Goal: Task Accomplishment & Management: Use online tool/utility

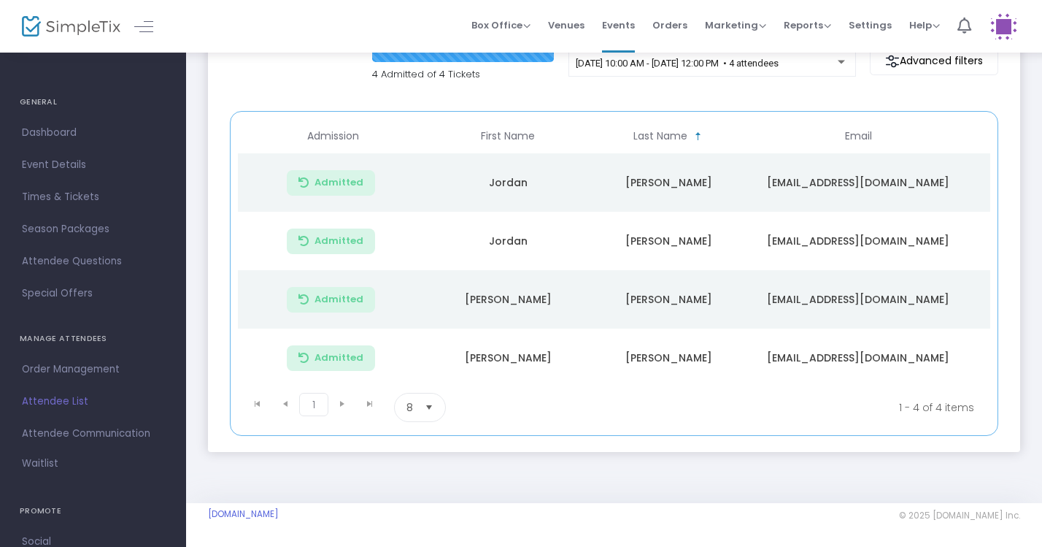
scroll to position [149, 0]
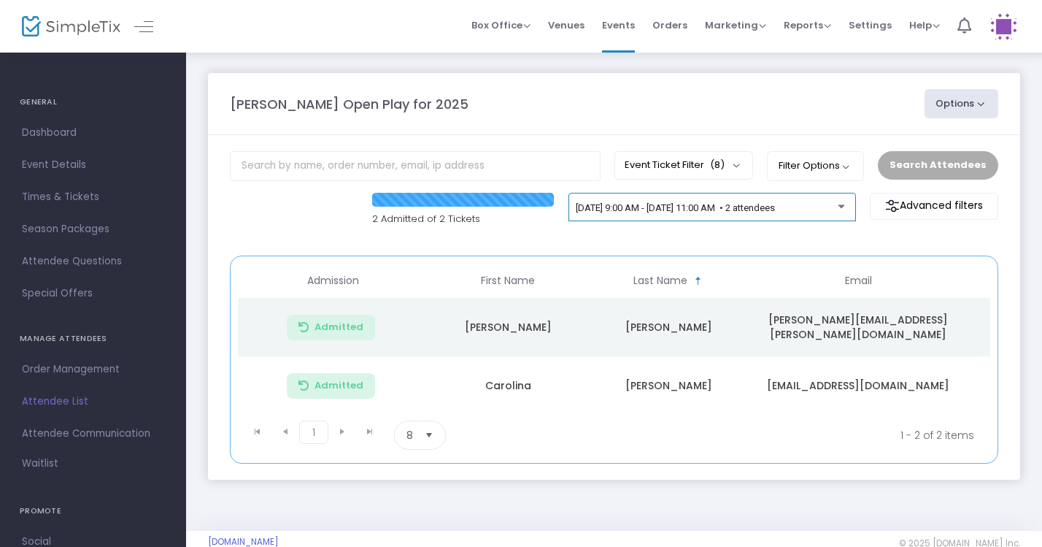
click at [775, 207] on span "[DATE] 9:00 AM - [DATE] 11:00 AM • 2 attendees" at bounding box center [675, 207] width 199 height 11
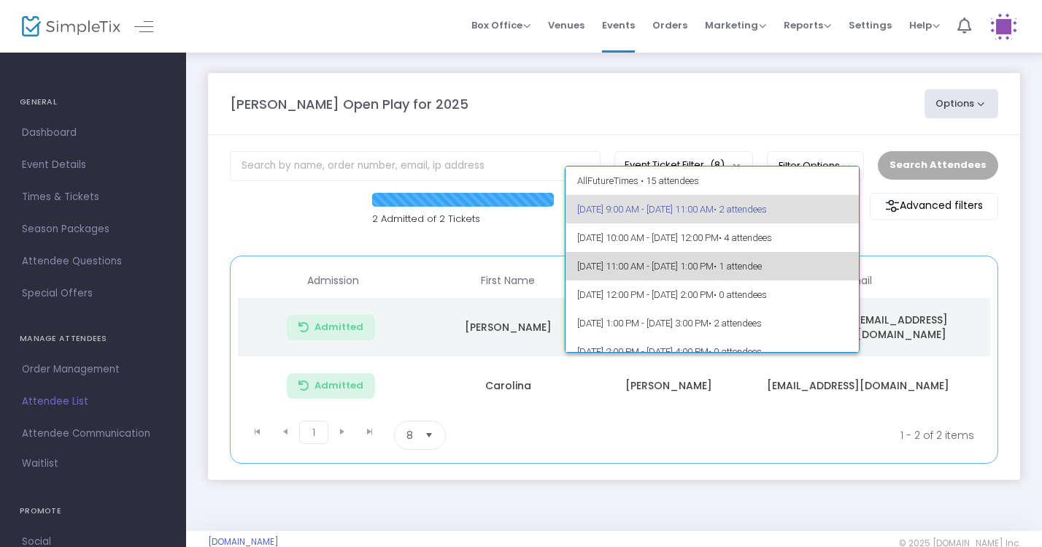
click at [762, 267] on span "• 1 attendee" at bounding box center [738, 266] width 48 height 11
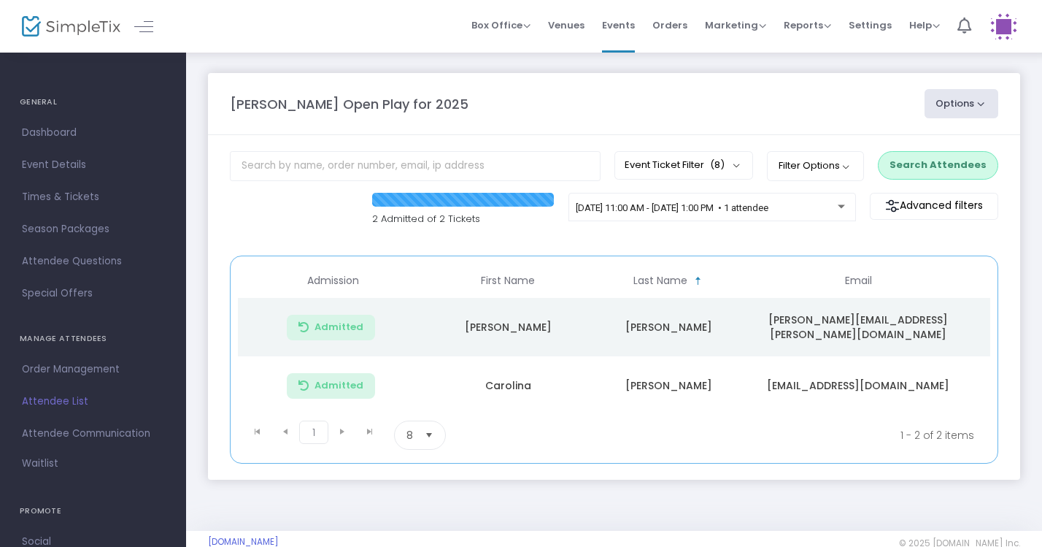
click at [948, 162] on button "Search Attendees" at bounding box center [938, 165] width 120 height 28
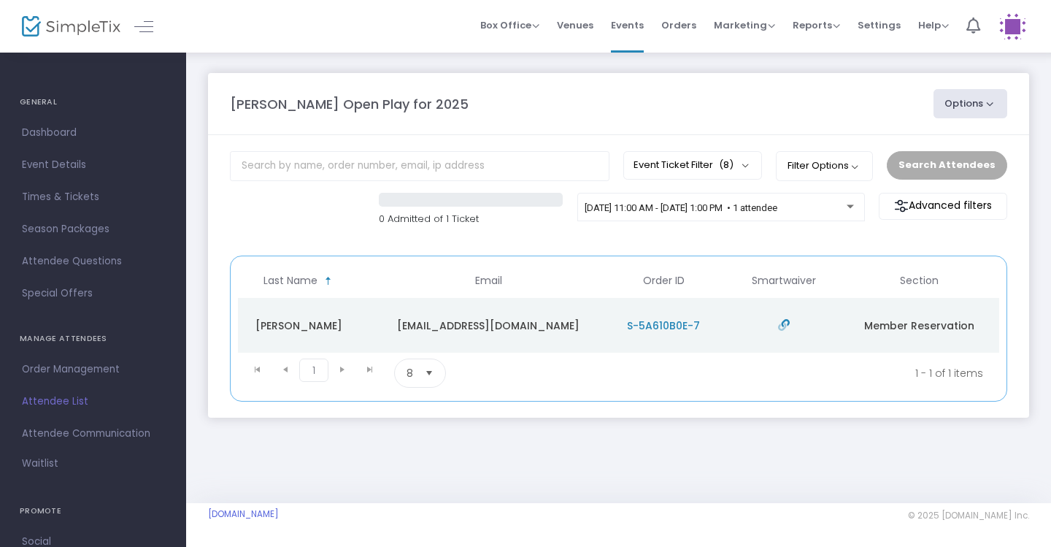
scroll to position [0, 370]
click at [844, 206] on div "9/23/2025 @ 11:00 AM - 9/23/2025 @ 1:00 PM • 1 attendee" at bounding box center [715, 208] width 262 height 11
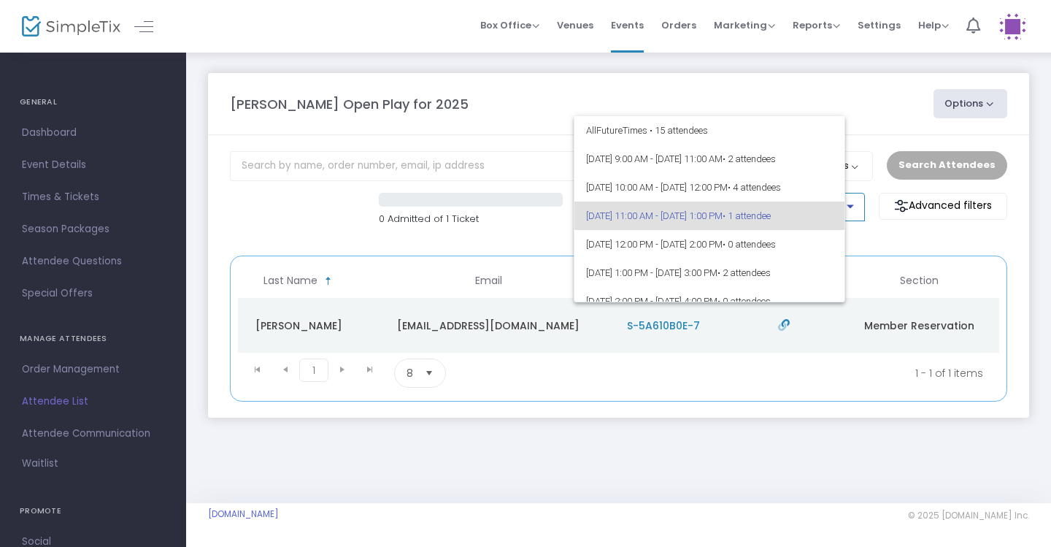
scroll to position [6, 0]
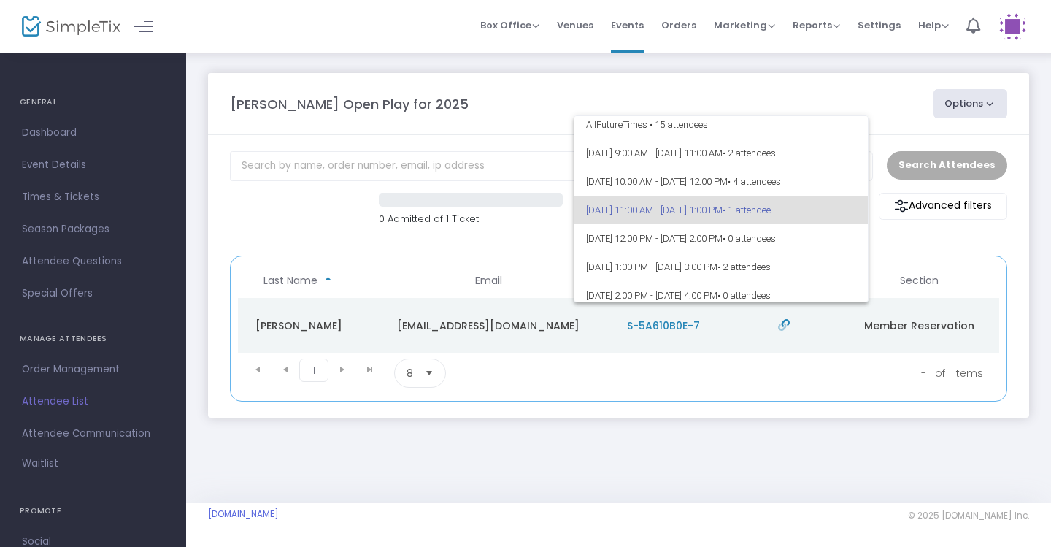
click at [896, 117] on div at bounding box center [525, 273] width 1051 height 547
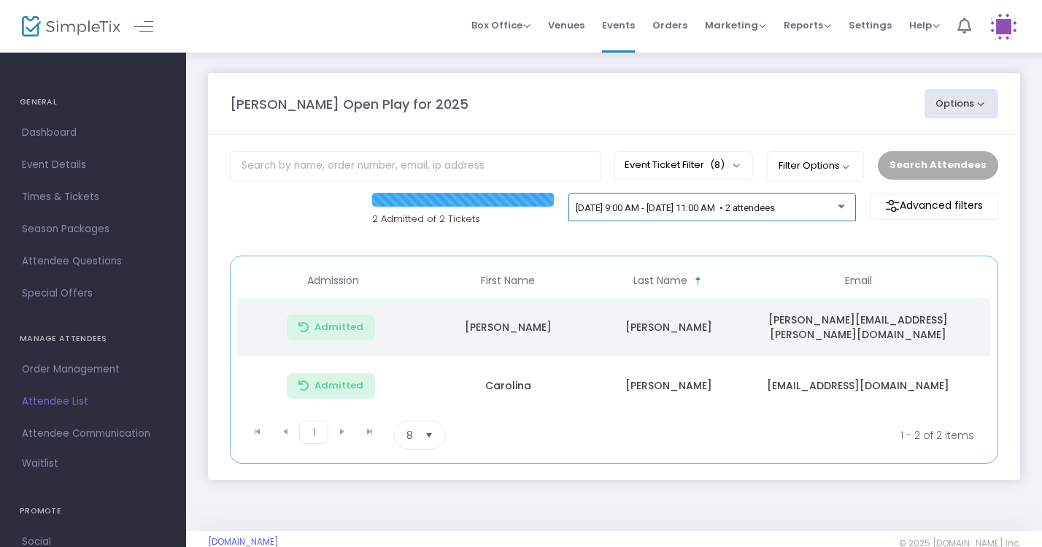
click at [802, 196] on div "[DATE] 9:00 AM - [DATE] 11:00 AM • 2 attendees" at bounding box center [711, 207] width 287 height 29
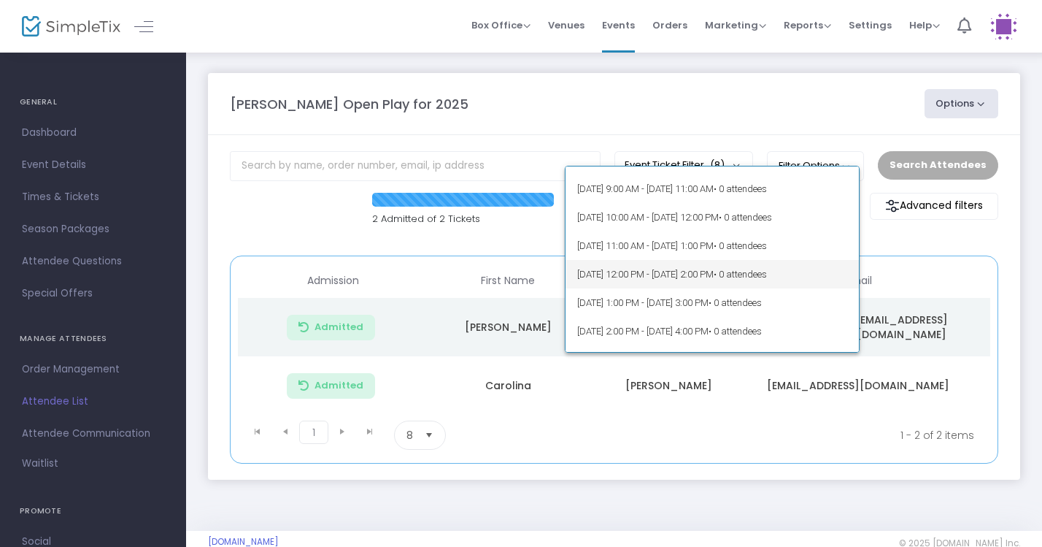
scroll to position [255, 0]
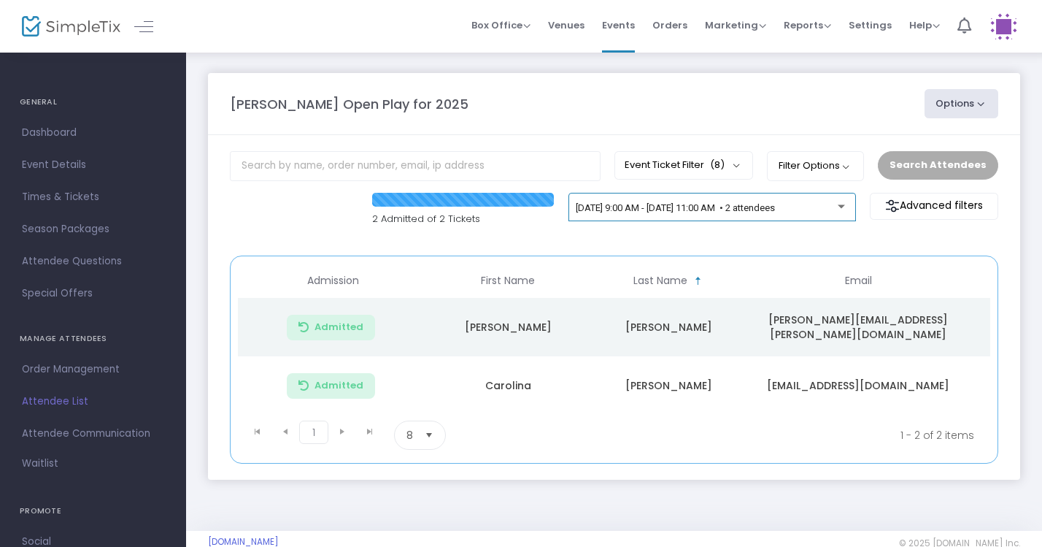
click at [775, 209] on span "9/23/2025 @ 9:00 AM - 9/23/2025 @ 11:00 AM • 2 attendees" at bounding box center [675, 207] width 199 height 11
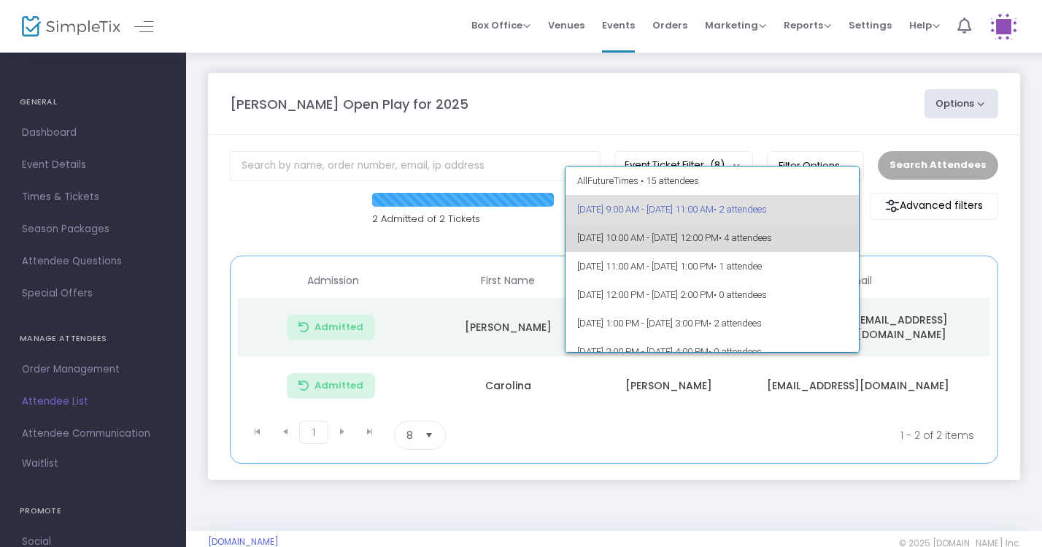
click at [772, 234] on span "• 4 attendees" at bounding box center [745, 237] width 53 height 11
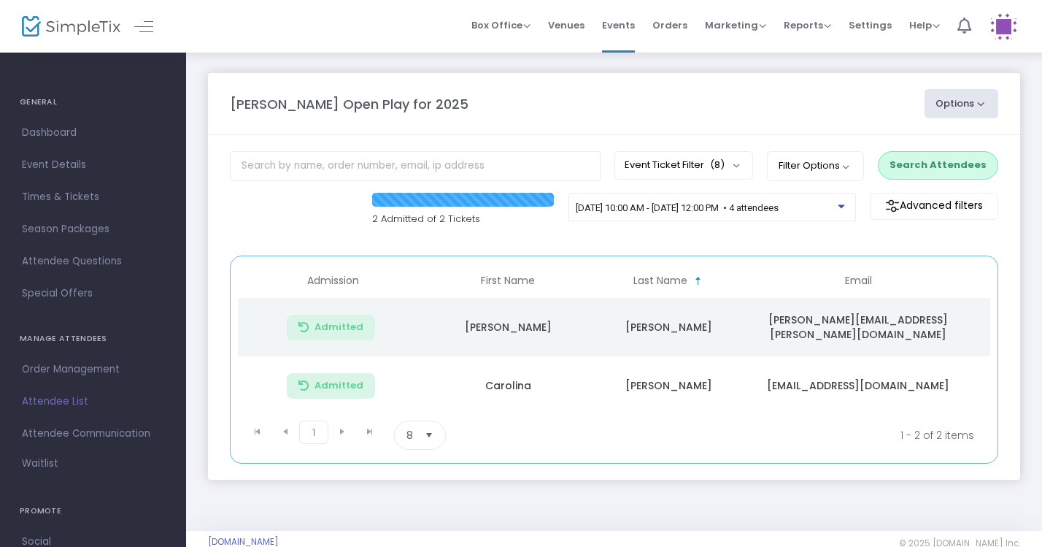
click at [940, 166] on button "Search Attendees" at bounding box center [938, 165] width 120 height 28
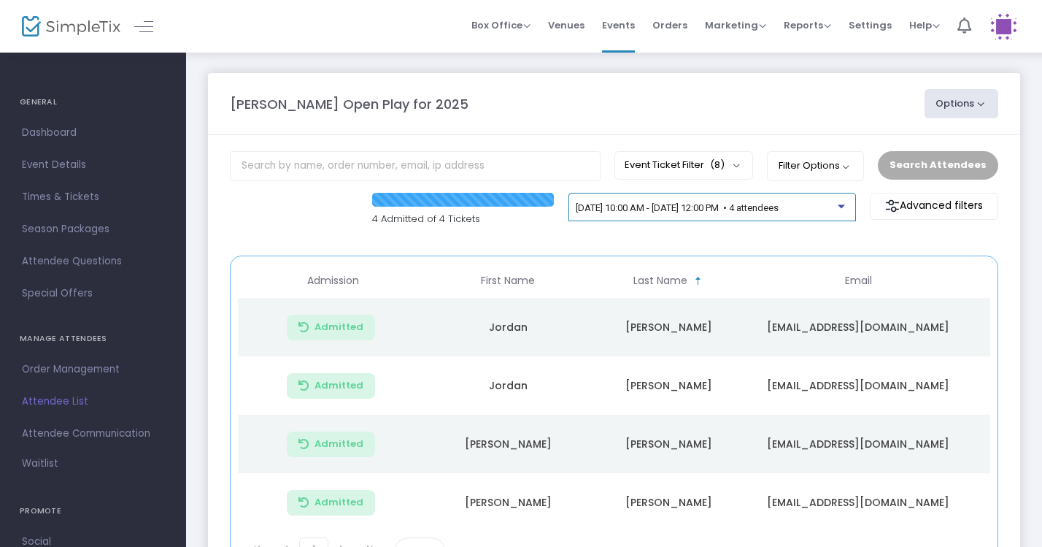
click at [779, 210] on span "[DATE] 10:00 AM - [DATE] 12:00 PM • 4 attendees" at bounding box center [677, 207] width 203 height 11
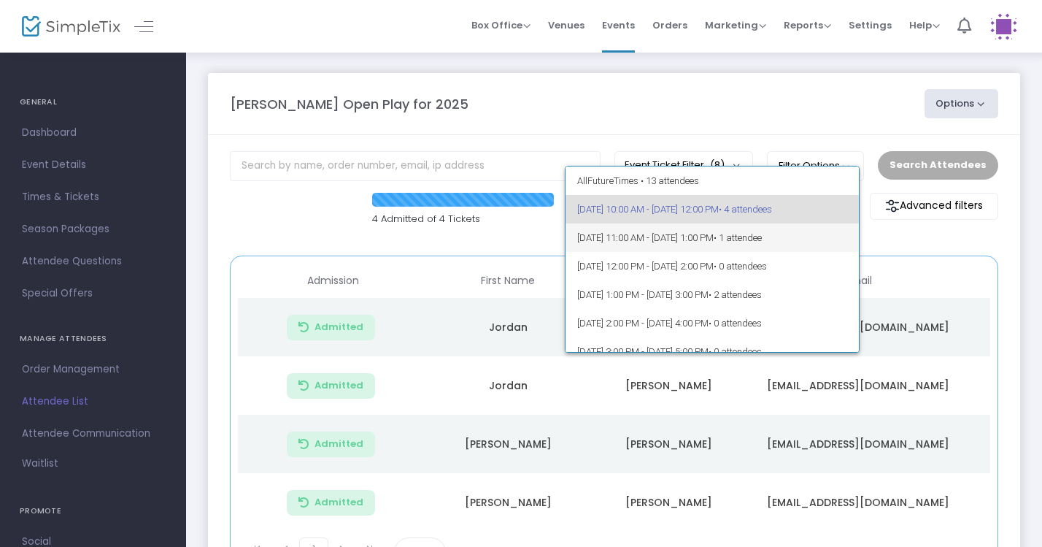
click at [762, 236] on span "• 1 attendee" at bounding box center [738, 237] width 48 height 11
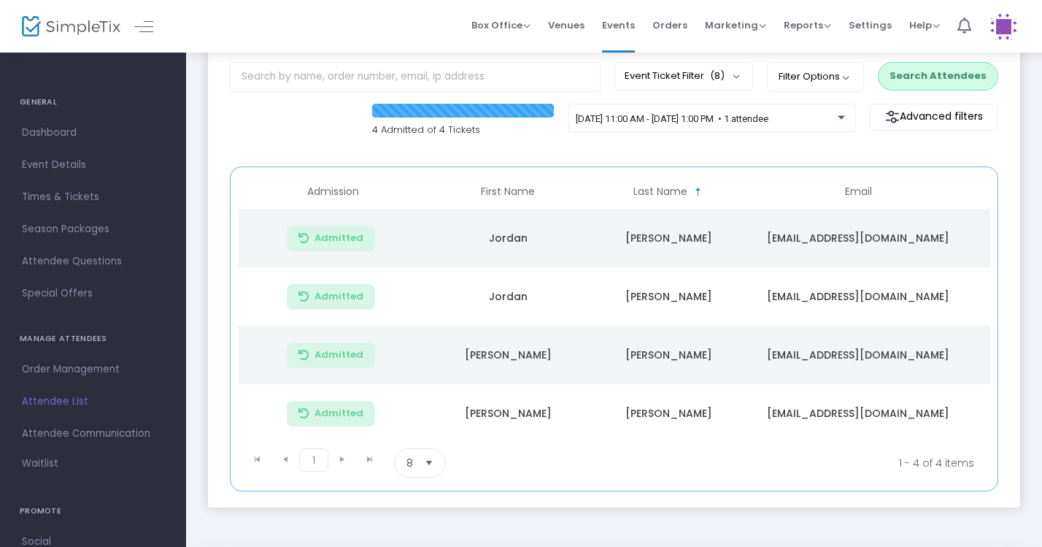
scroll to position [110, 0]
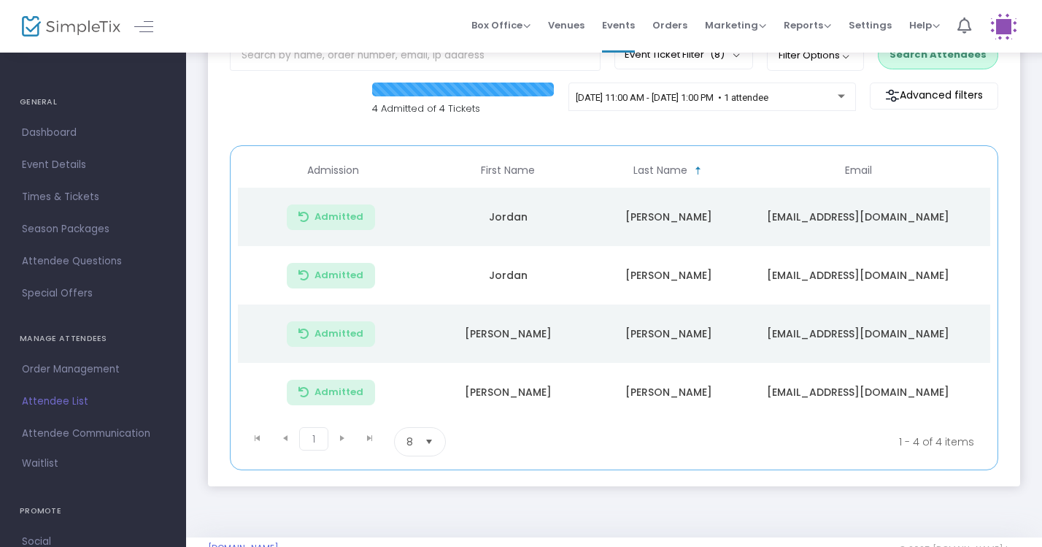
click at [941, 63] on button "Search Attendees" at bounding box center [938, 55] width 120 height 28
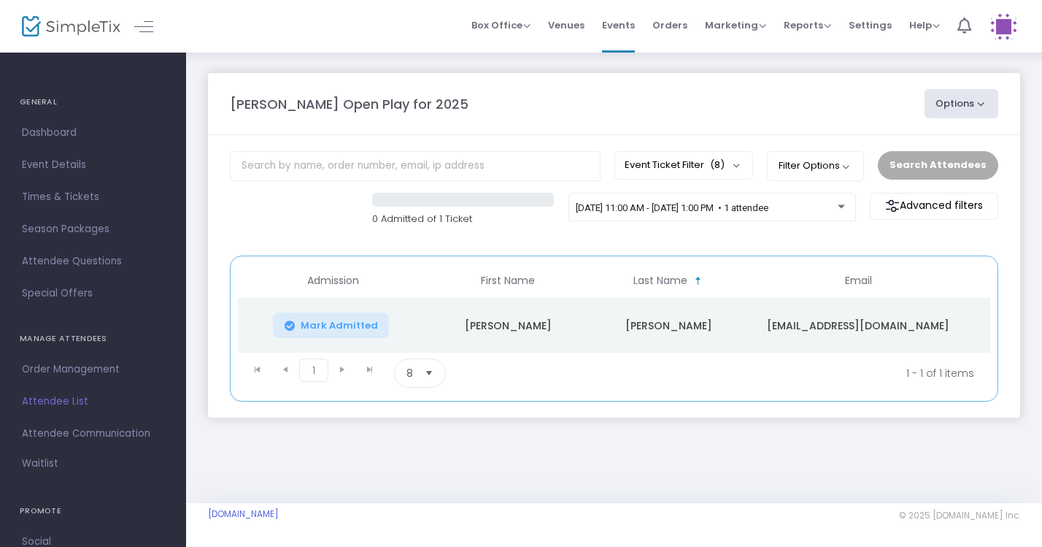
scroll to position [0, 0]
click at [358, 320] on span "Mark Admitted" at bounding box center [339, 326] width 77 height 12
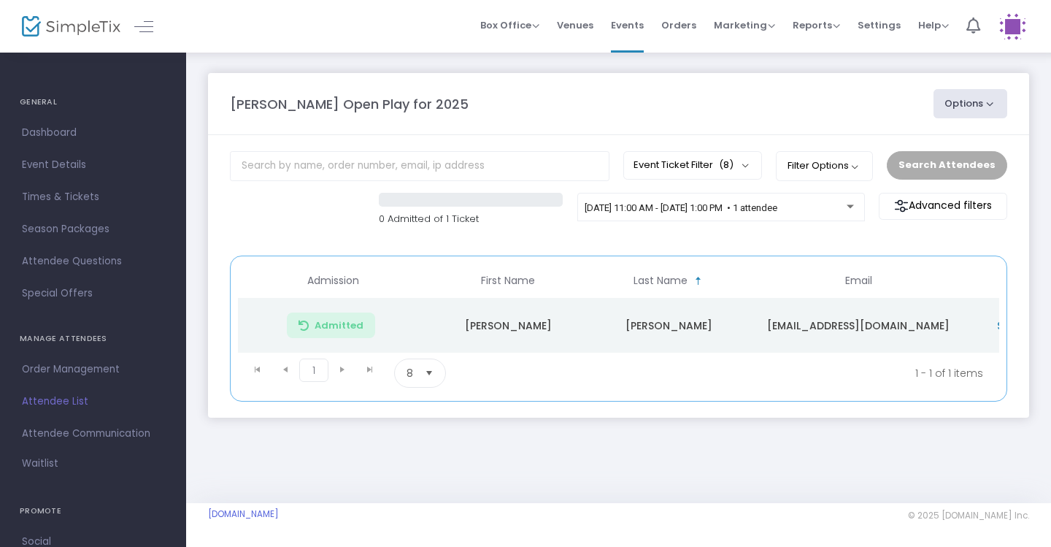
click at [974, 99] on button "Options" at bounding box center [970, 103] width 74 height 29
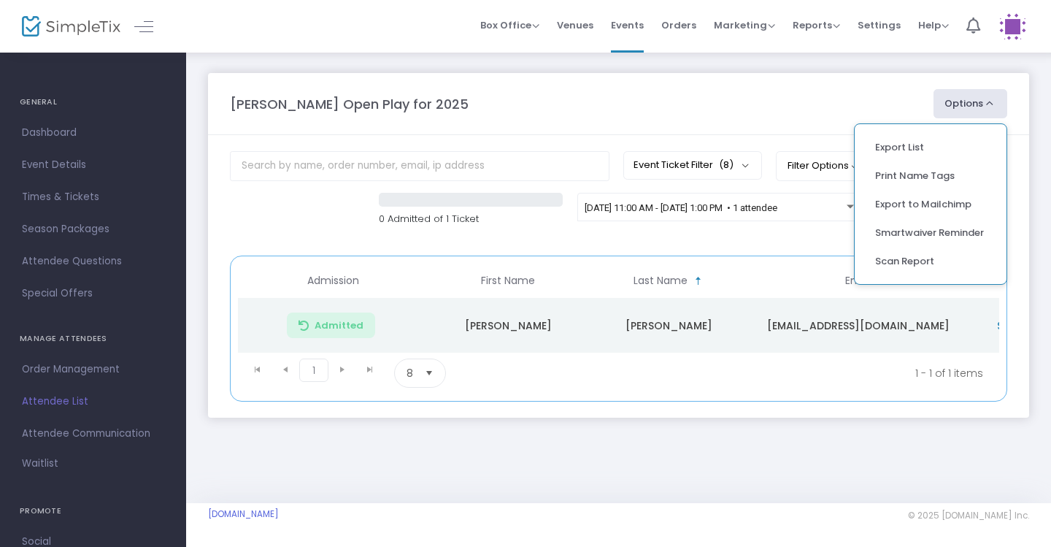
click at [876, 108] on div "[PERSON_NAME] Open Play for 2025" at bounding box center [574, 104] width 703 height 20
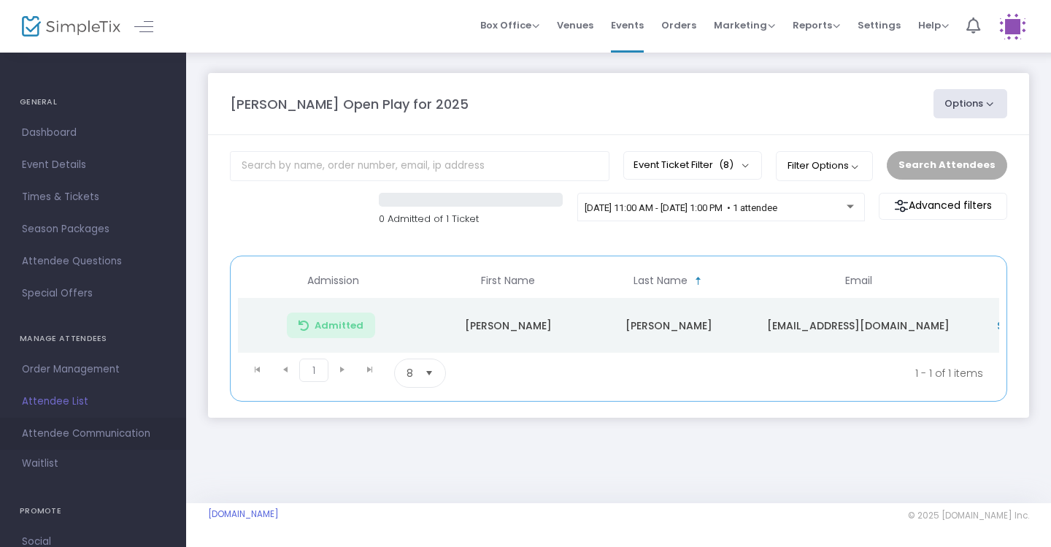
click at [85, 437] on span "Attendee Communication" at bounding box center [93, 433] width 142 height 19
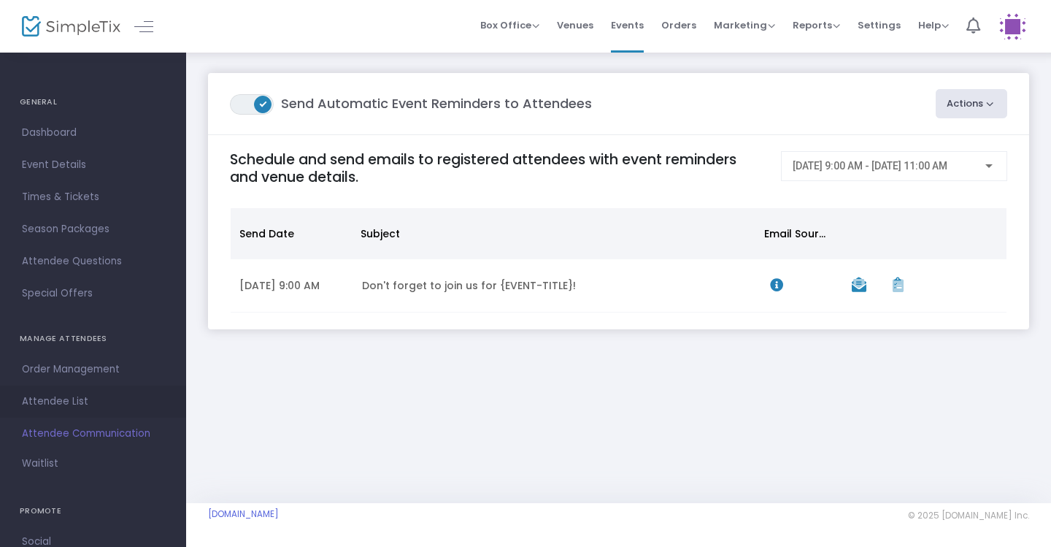
click at [61, 402] on span "Attendee List" at bounding box center [93, 401] width 142 height 19
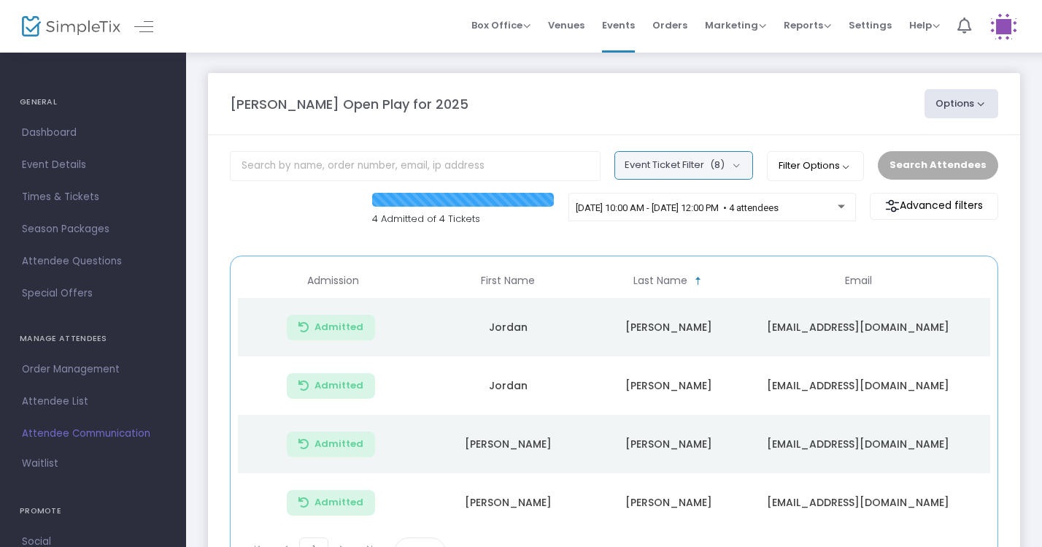
click at [726, 173] on button "Event Ticket Filter (8)" at bounding box center [683, 165] width 139 height 28
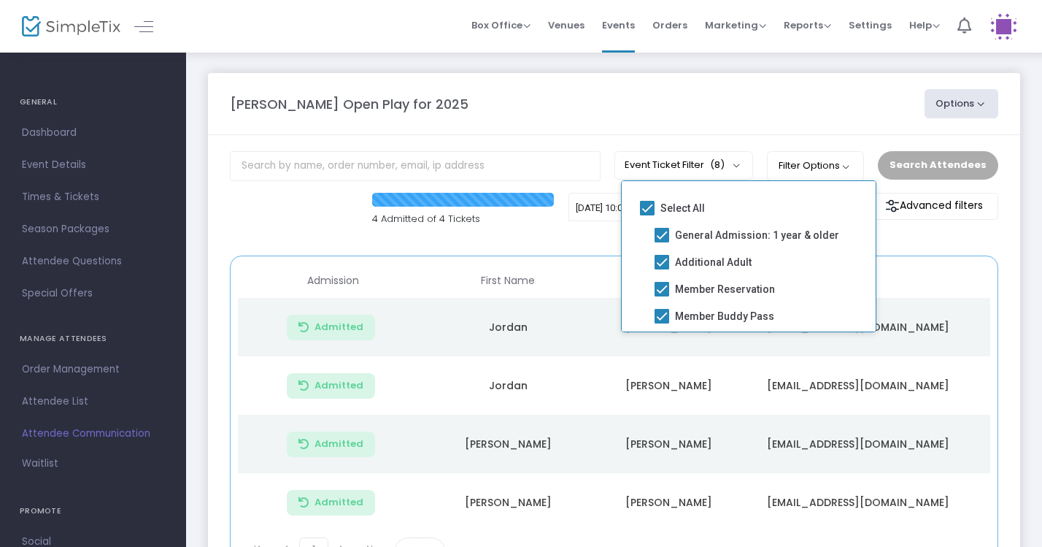
click at [628, 90] on div "[PERSON_NAME] Open Play for 2025 Options Export List Print Name Tags Export to …" at bounding box center [614, 103] width 783 height 29
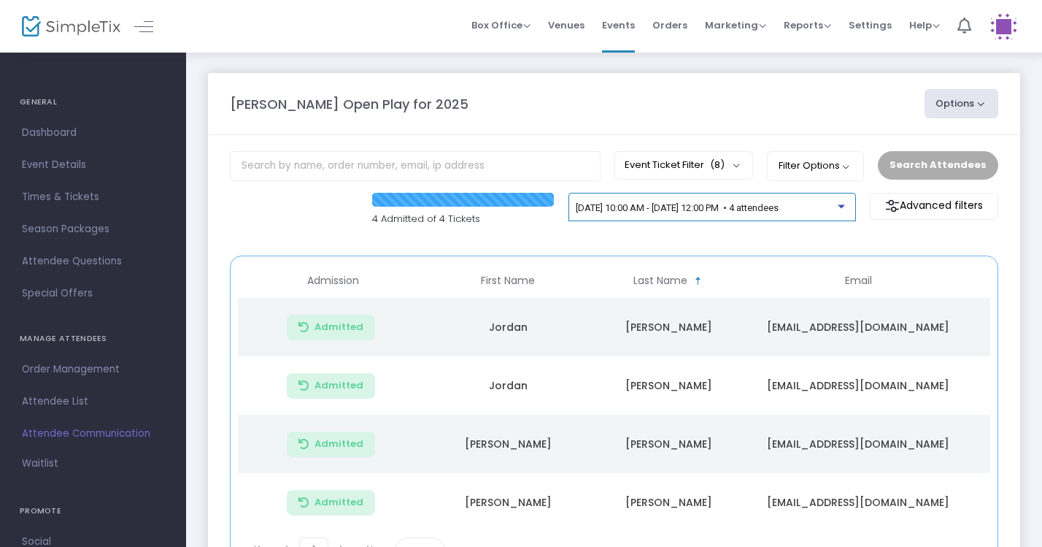
click at [768, 207] on span "[DATE] 10:00 AM - [DATE] 12:00 PM • 4 attendees" at bounding box center [677, 207] width 203 height 11
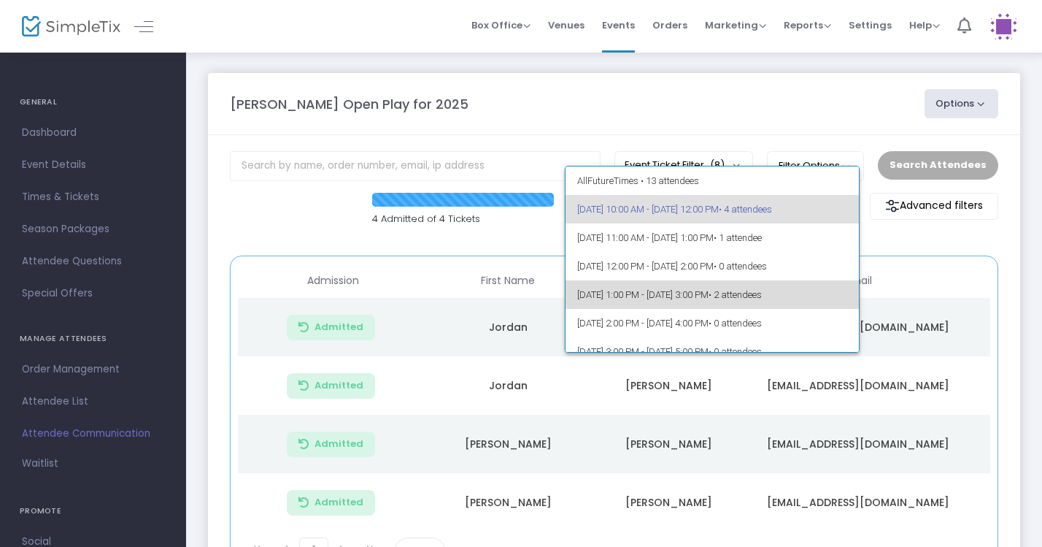
click at [762, 290] on span "• 2 attendees" at bounding box center [735, 294] width 53 height 11
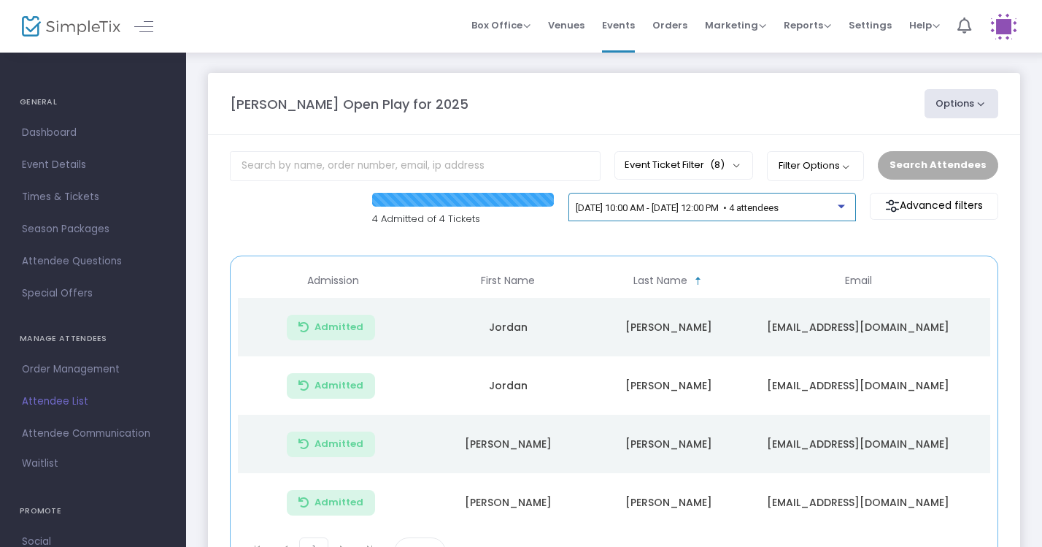
click at [779, 208] on span "[DATE] 10:00 AM - [DATE] 12:00 PM • 4 attendees" at bounding box center [677, 207] width 203 height 11
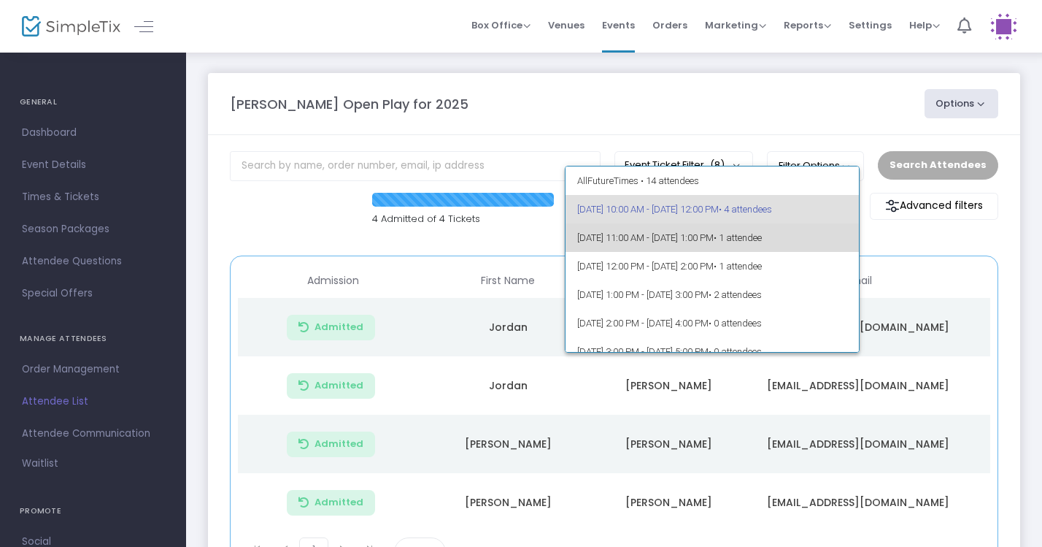
click at [762, 241] on span "• 1 attendee" at bounding box center [738, 237] width 48 height 11
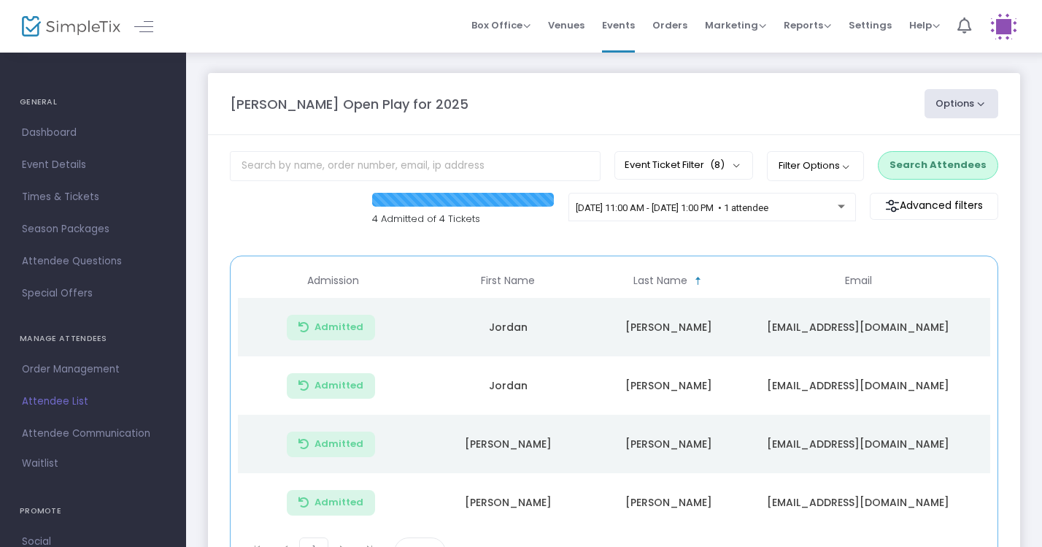
click at [928, 171] on button "Search Attendees" at bounding box center [938, 165] width 120 height 28
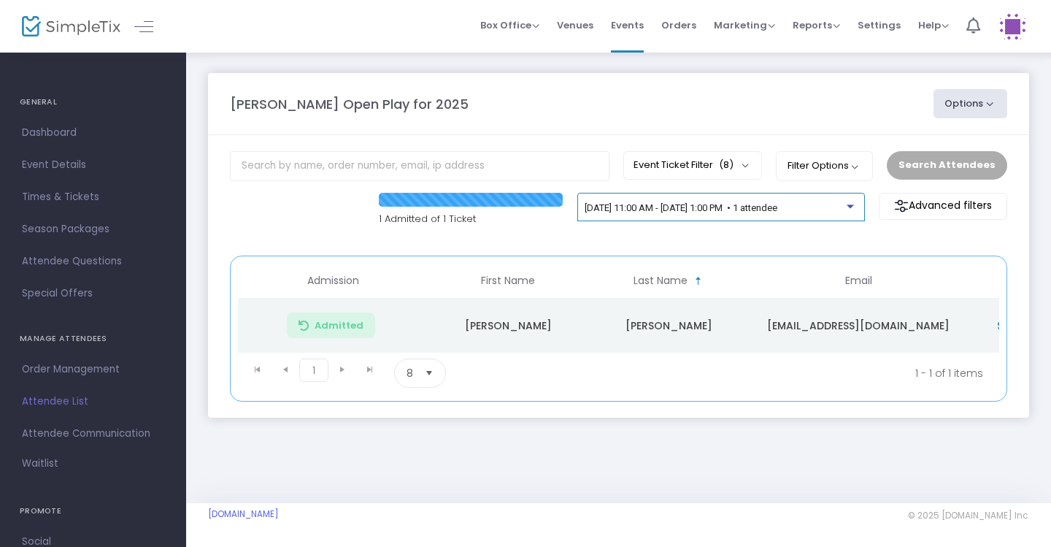
click at [777, 203] on span "[DATE] 11:00 AM - [DATE] 1:00 PM • 1 attendee" at bounding box center [680, 207] width 193 height 11
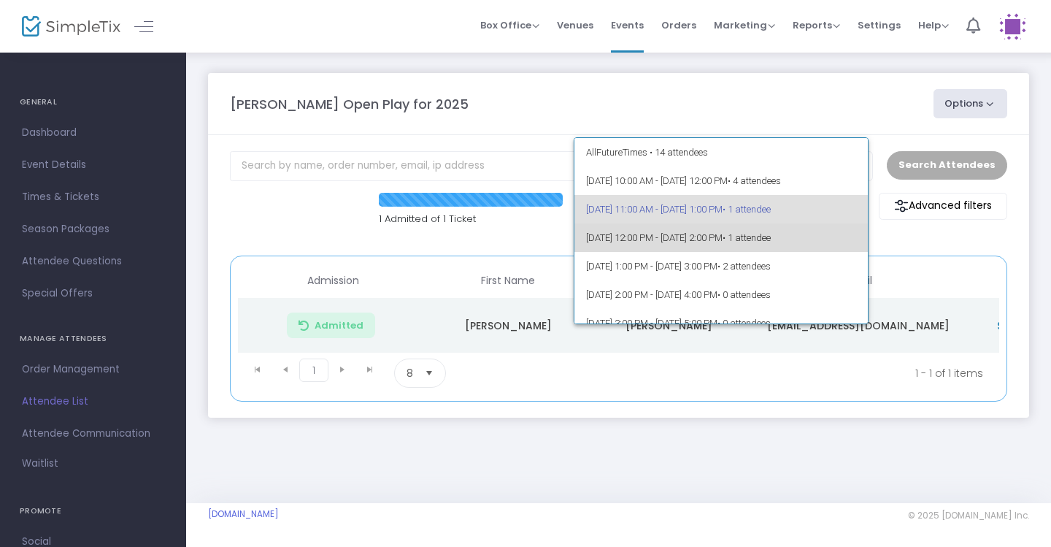
click at [825, 231] on span "9/23/2025 @ 12:00 PM - 9/23/2025 @ 2:00 PM • 1 attendee" at bounding box center [721, 237] width 271 height 28
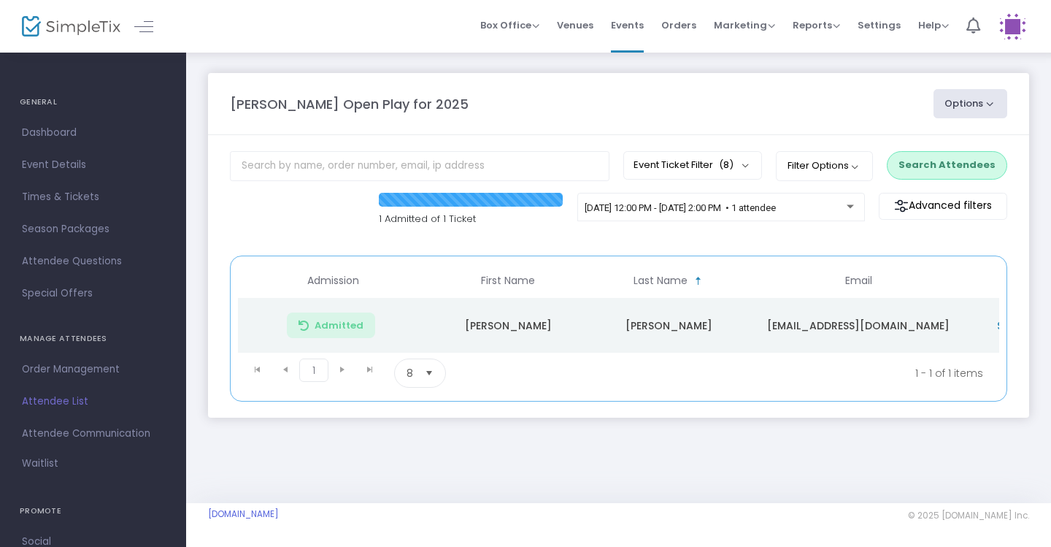
click at [946, 166] on button "Search Attendees" at bounding box center [947, 165] width 120 height 28
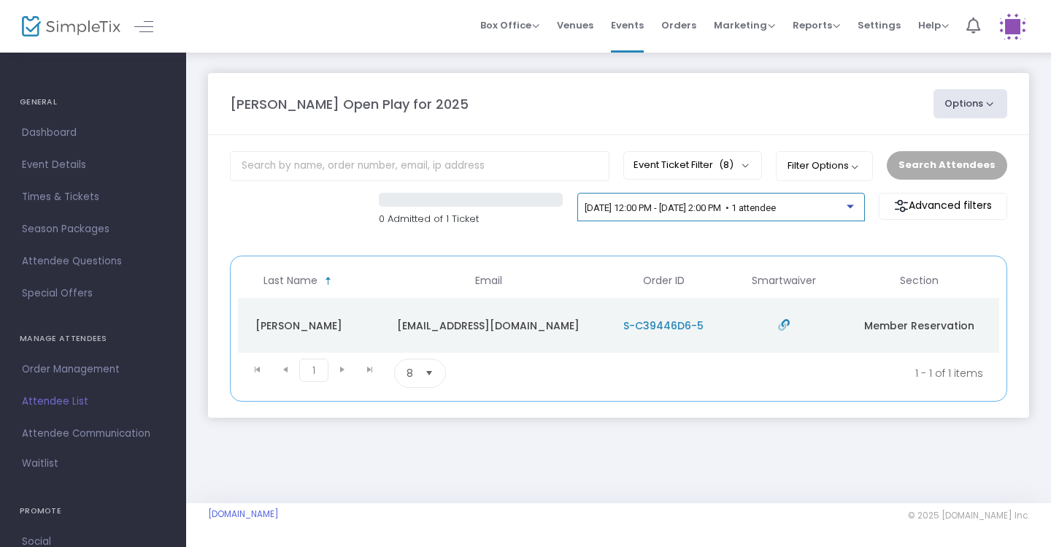
click at [846, 206] on div "[DATE] 12:00 PM - [DATE] 2:00 PM • 1 attendee" at bounding box center [715, 208] width 262 height 11
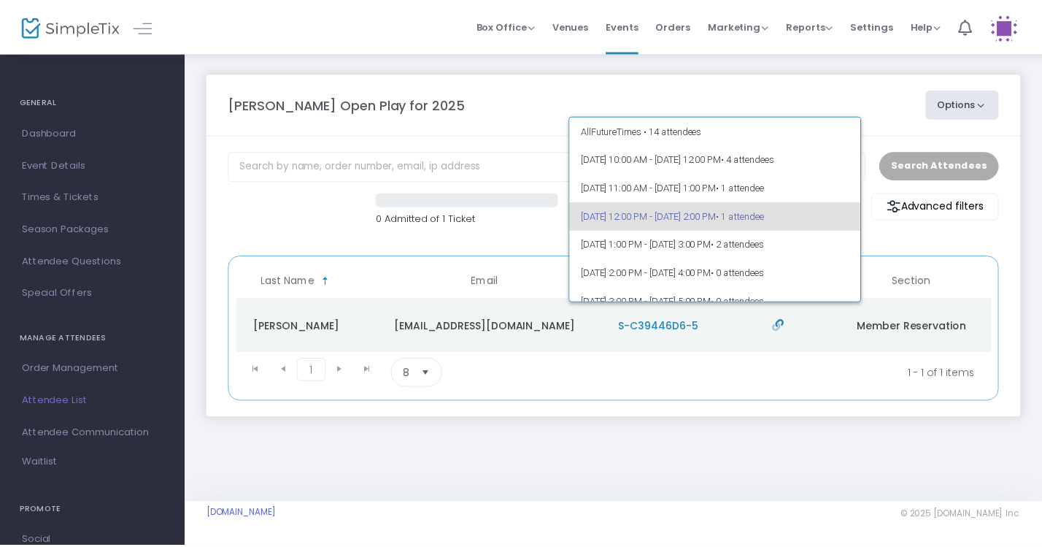
scroll to position [6, 0]
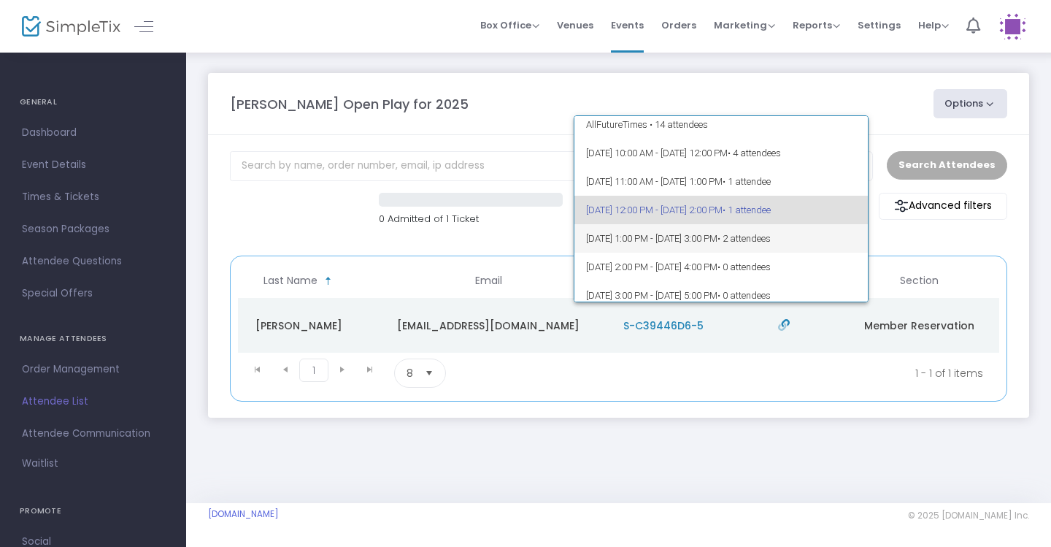
click at [819, 229] on span "[DATE] 1:00 PM - [DATE] 3:00 PM • 2 attendees" at bounding box center [721, 238] width 271 height 28
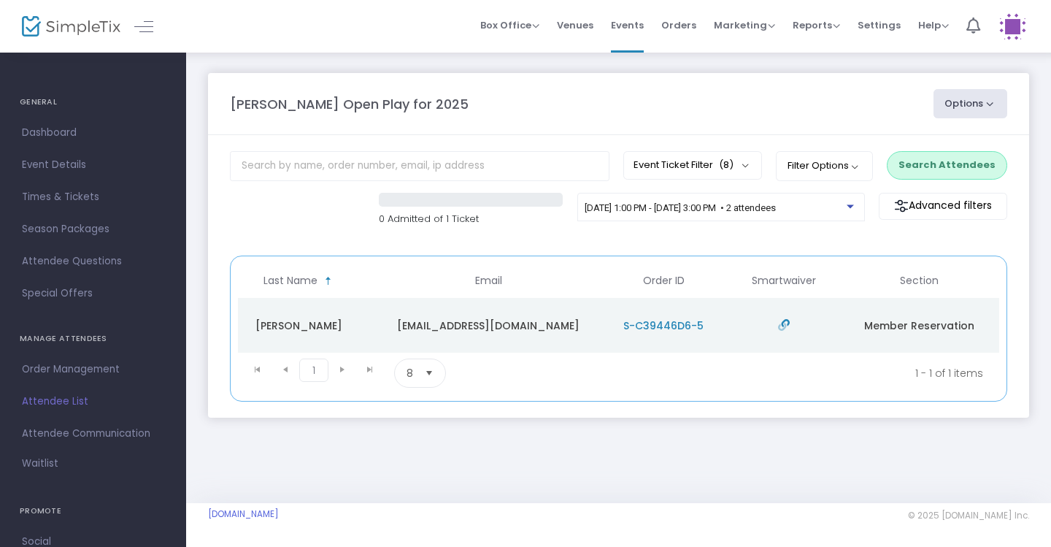
click at [966, 159] on button "Search Attendees" at bounding box center [947, 165] width 120 height 28
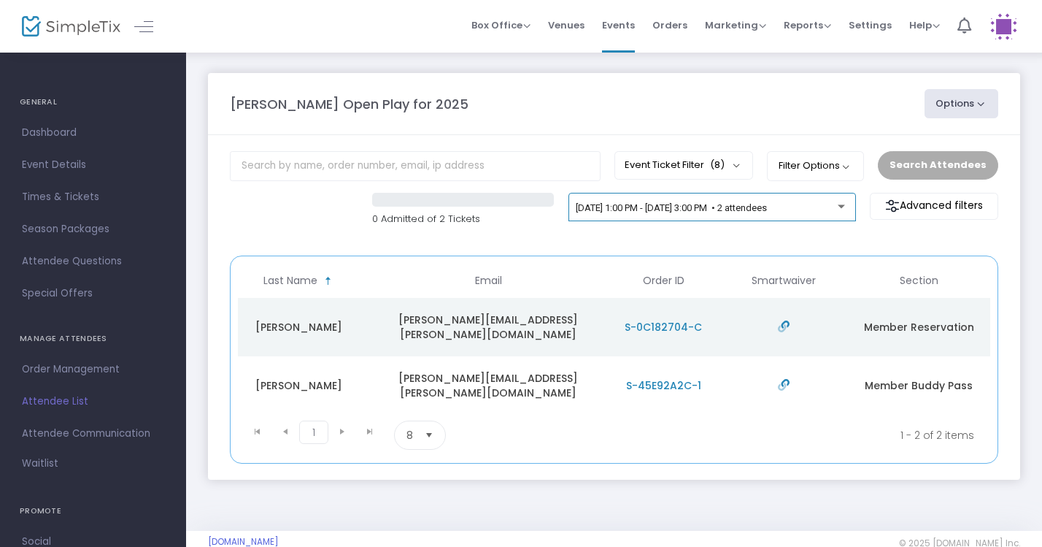
click at [774, 202] on div "[DATE] 1:00 PM - [DATE] 3:00 PM • 2 attendees" at bounding box center [712, 210] width 272 height 20
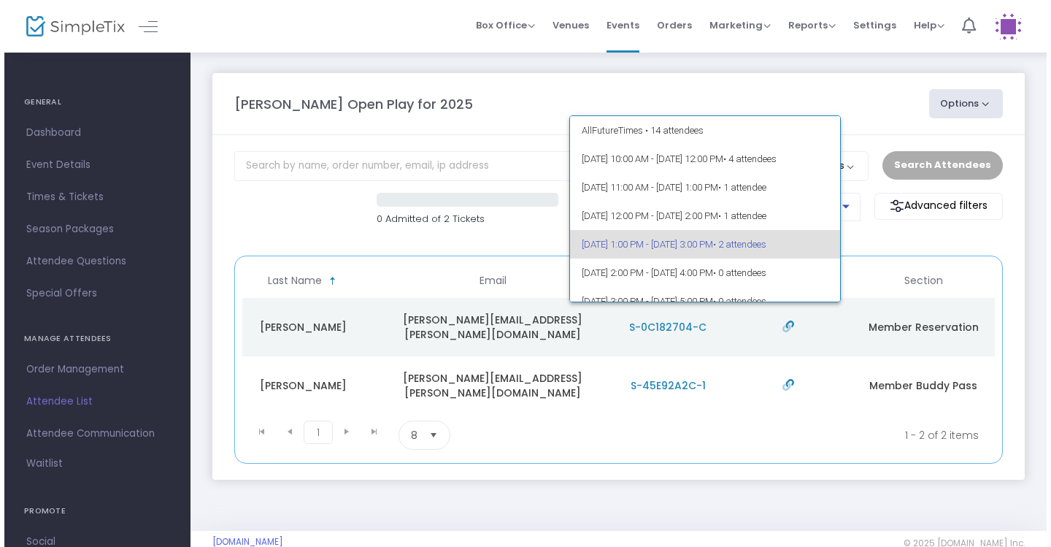
scroll to position [34, 0]
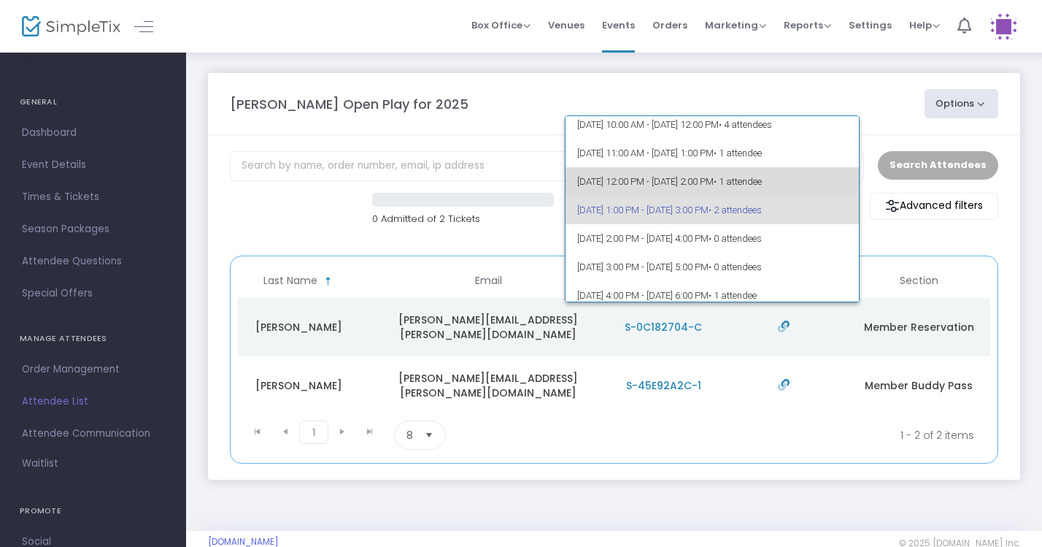
click at [763, 182] on span "9/23/2025 @ 12:00 PM - 9/23/2025 @ 2:00 PM • 1 attendee" at bounding box center [712, 181] width 271 height 28
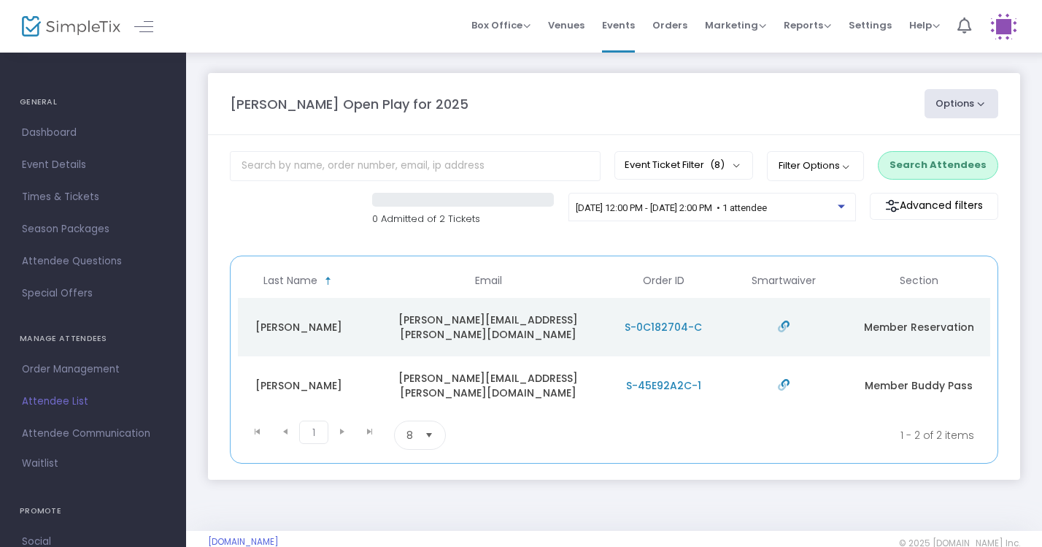
click at [932, 158] on button "Search Attendees" at bounding box center [938, 165] width 120 height 28
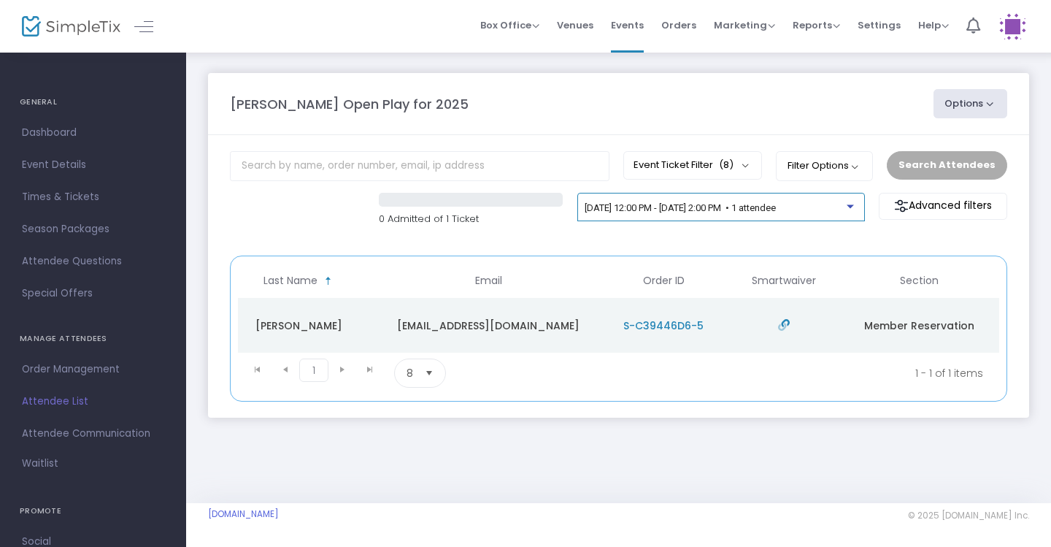
click at [776, 213] on span "[DATE] 12:00 PM - [DATE] 2:00 PM • 1 attendee" at bounding box center [679, 207] width 191 height 11
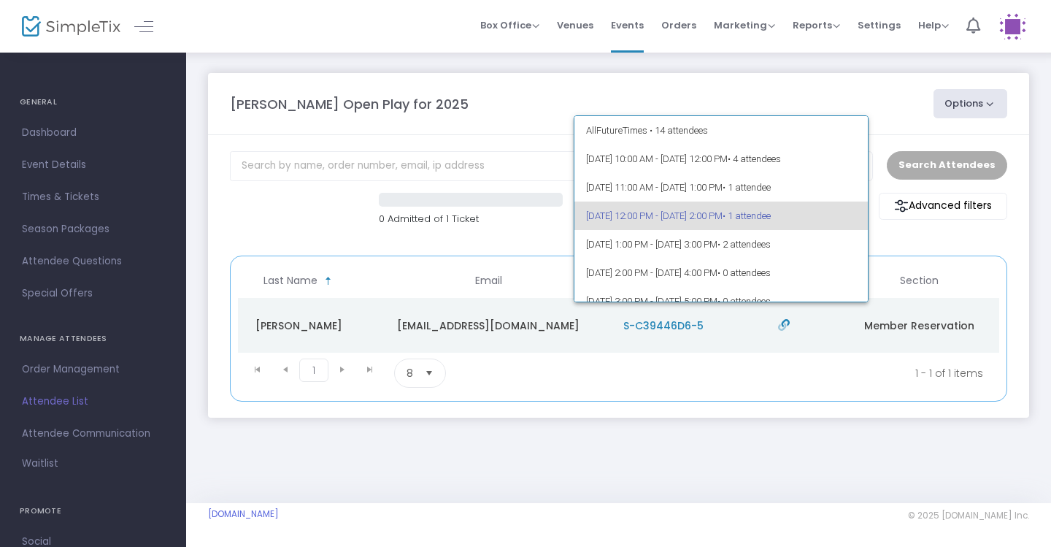
scroll to position [0, 0]
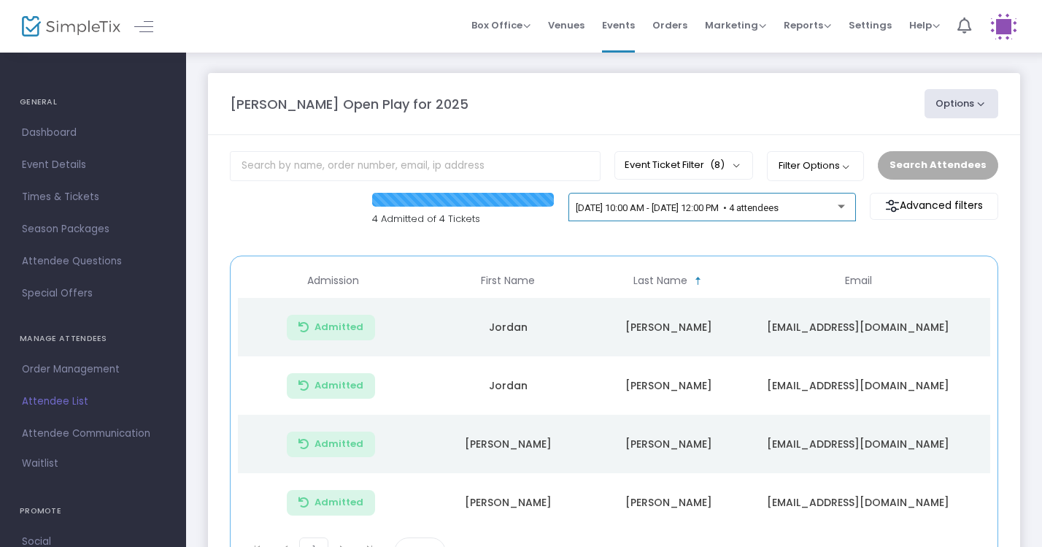
click at [834, 216] on div "[DATE] 10:00 AM - [DATE] 12:00 PM • 4 attendees" at bounding box center [712, 210] width 272 height 20
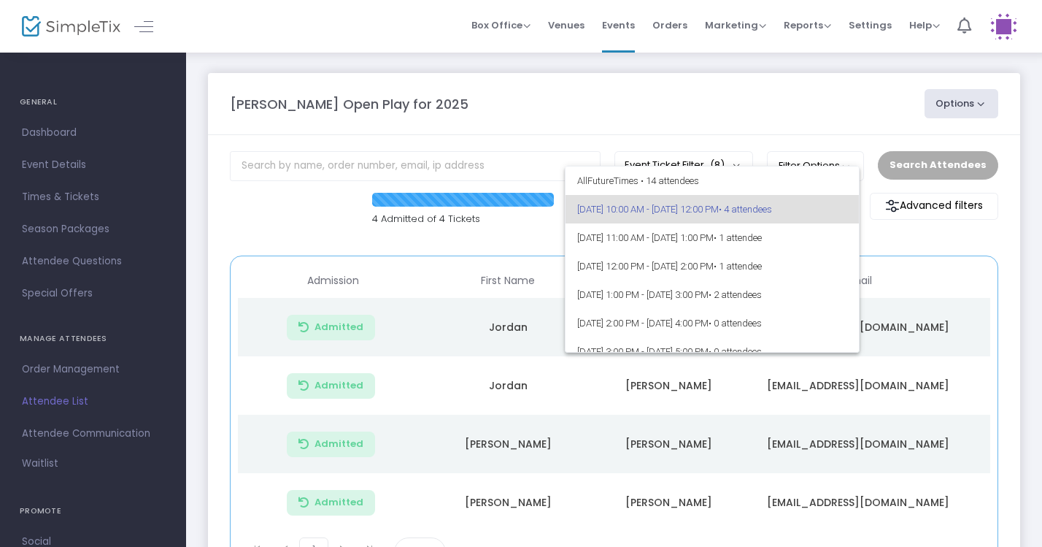
click at [795, 96] on div at bounding box center [521, 273] width 1042 height 547
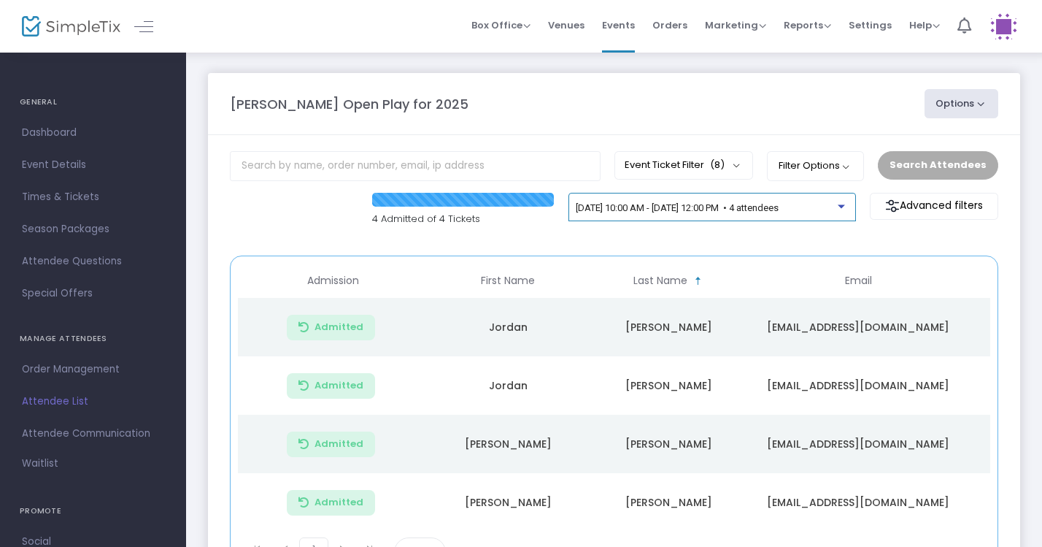
click at [843, 207] on div at bounding box center [841, 206] width 7 height 4
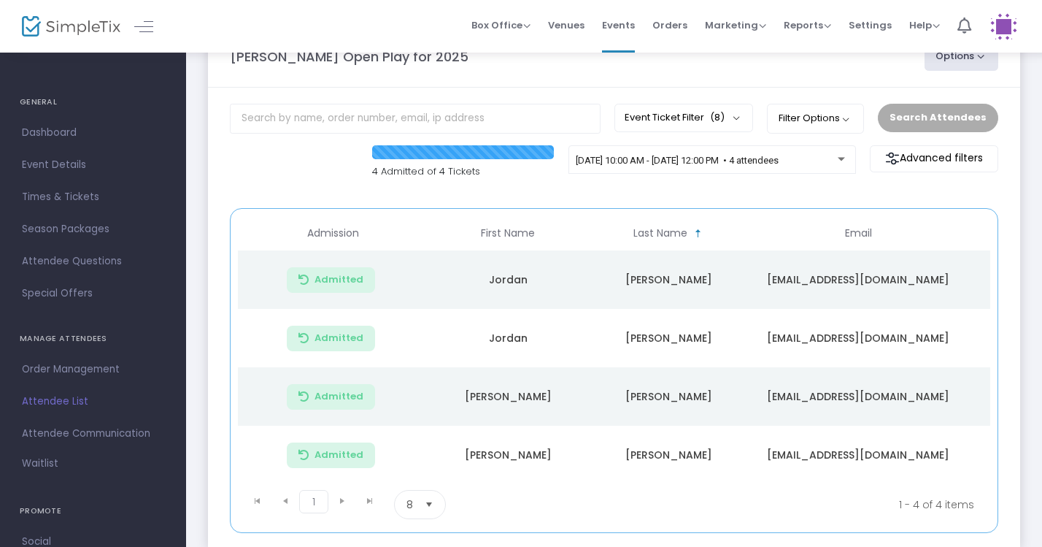
scroll to position [48, 0]
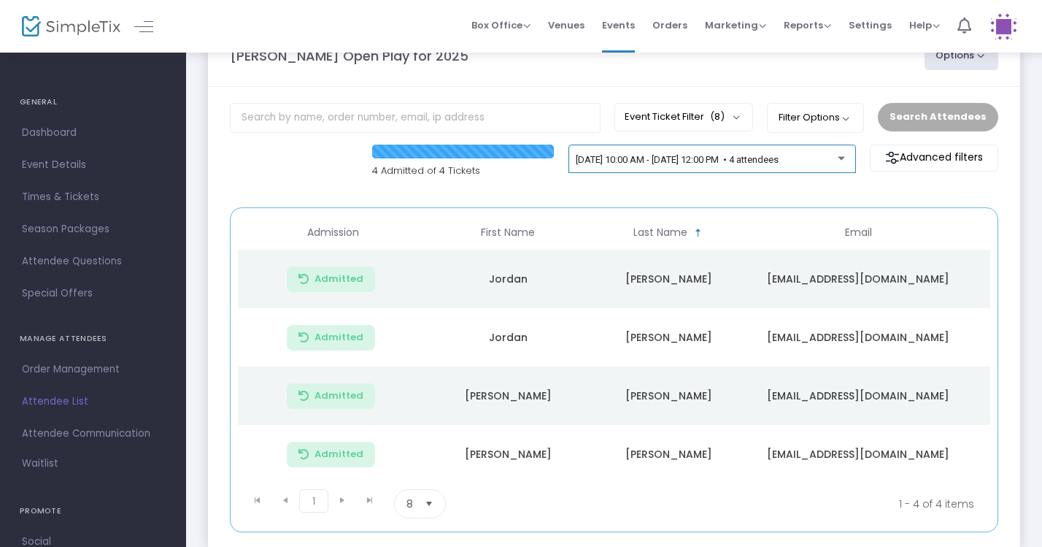
click at [812, 153] on div "[DATE] 10:00 AM - [DATE] 12:00 PM • 4 attendees" at bounding box center [712, 162] width 272 height 20
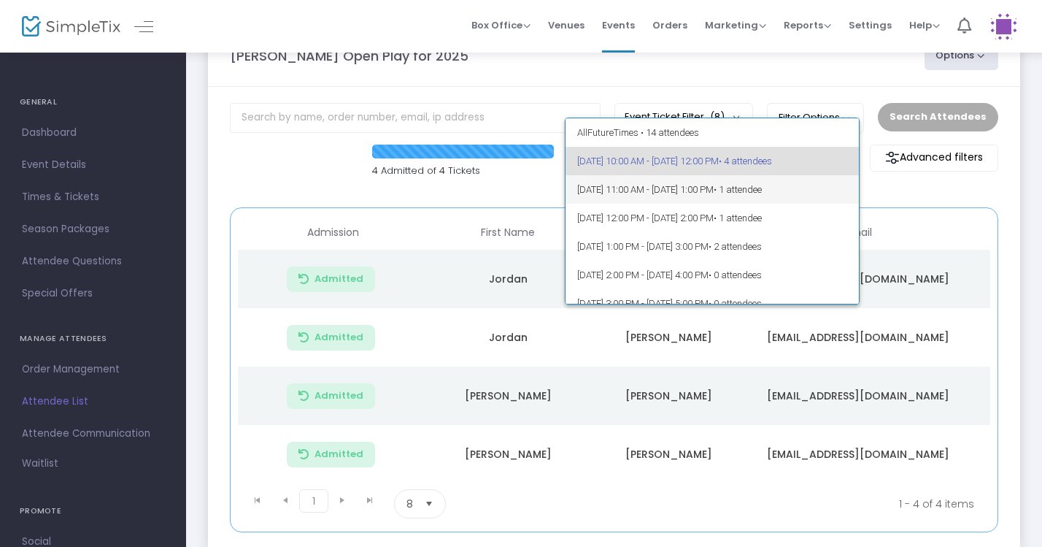
click at [797, 182] on span "[DATE] 11:00 AM - [DATE] 1:00 PM • 1 attendee" at bounding box center [712, 189] width 271 height 28
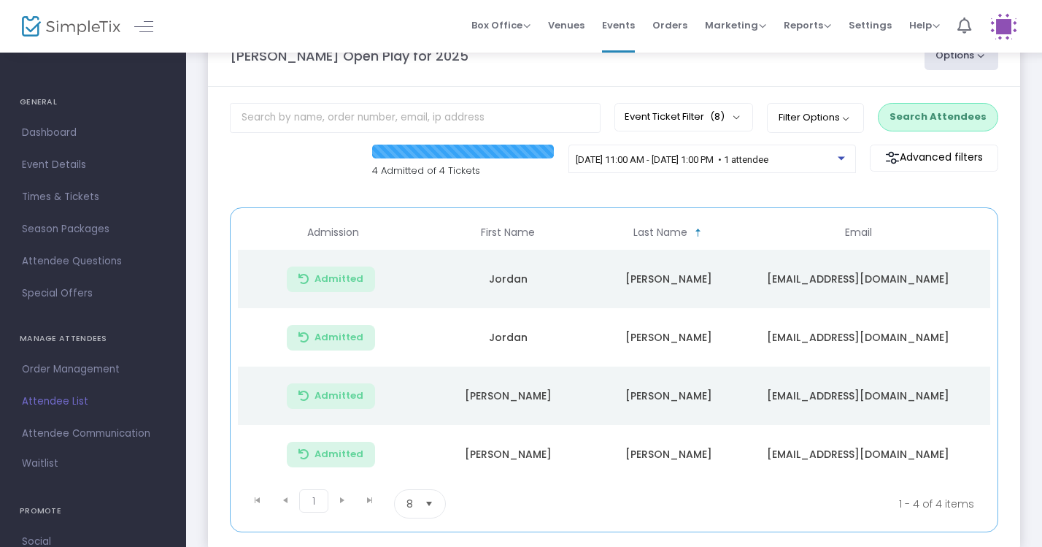
click at [939, 120] on button "Search Attendees" at bounding box center [938, 117] width 120 height 28
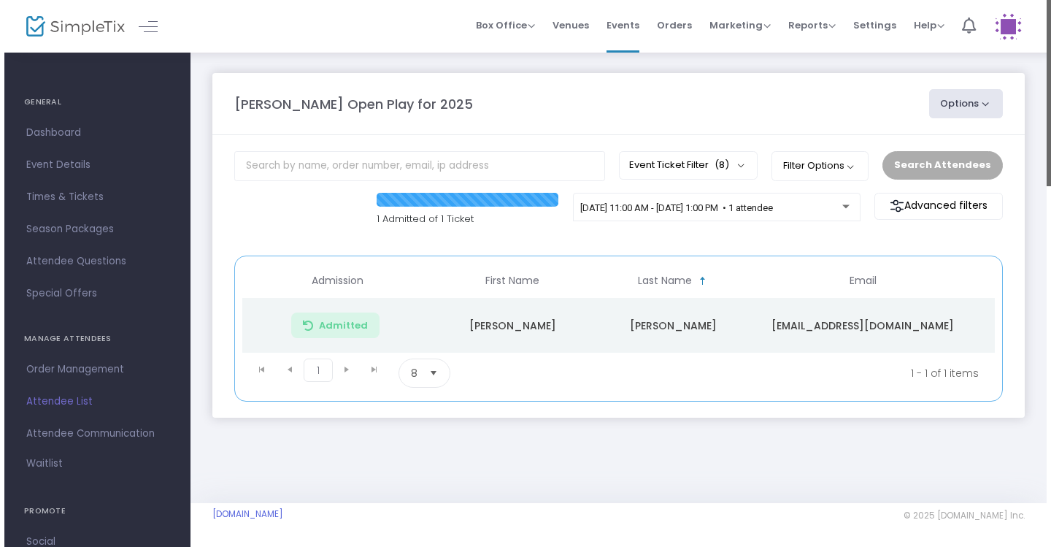
scroll to position [0, 0]
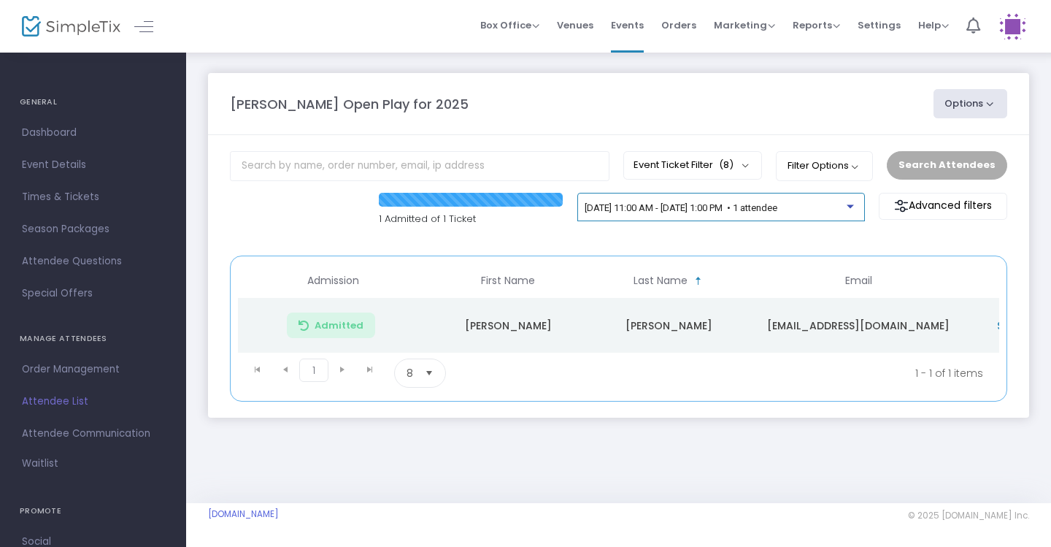
click at [852, 204] on div at bounding box center [851, 202] width 10 height 11
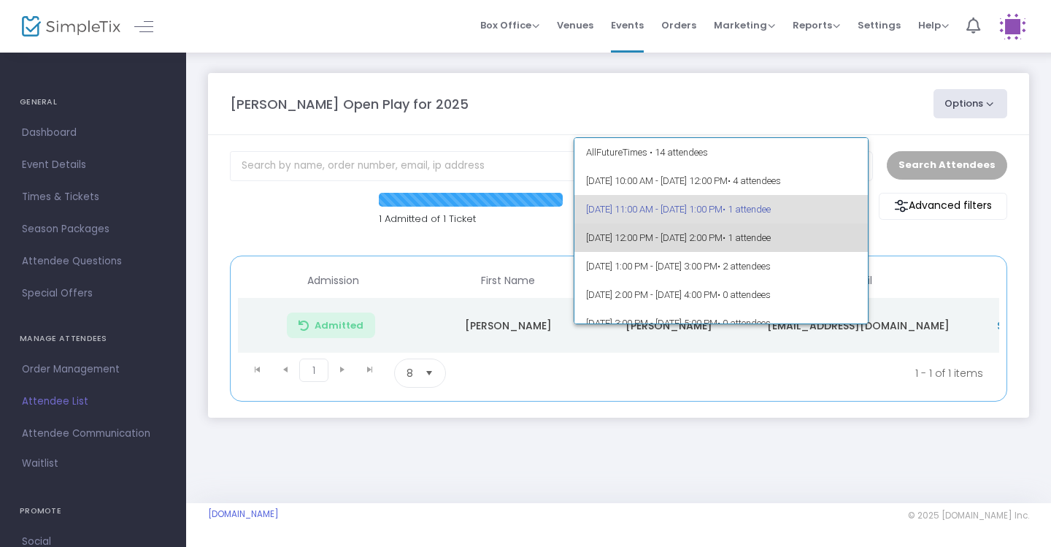
click at [819, 231] on span "[DATE] 12:00 PM - [DATE] 2:00 PM • 1 attendee" at bounding box center [721, 237] width 271 height 28
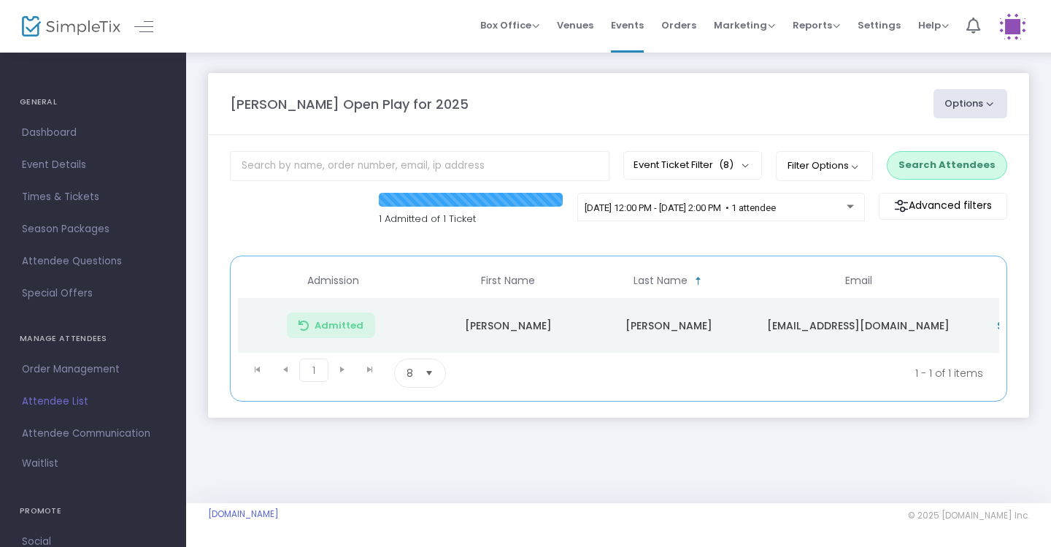
click at [949, 174] on button "Search Attendees" at bounding box center [947, 165] width 120 height 28
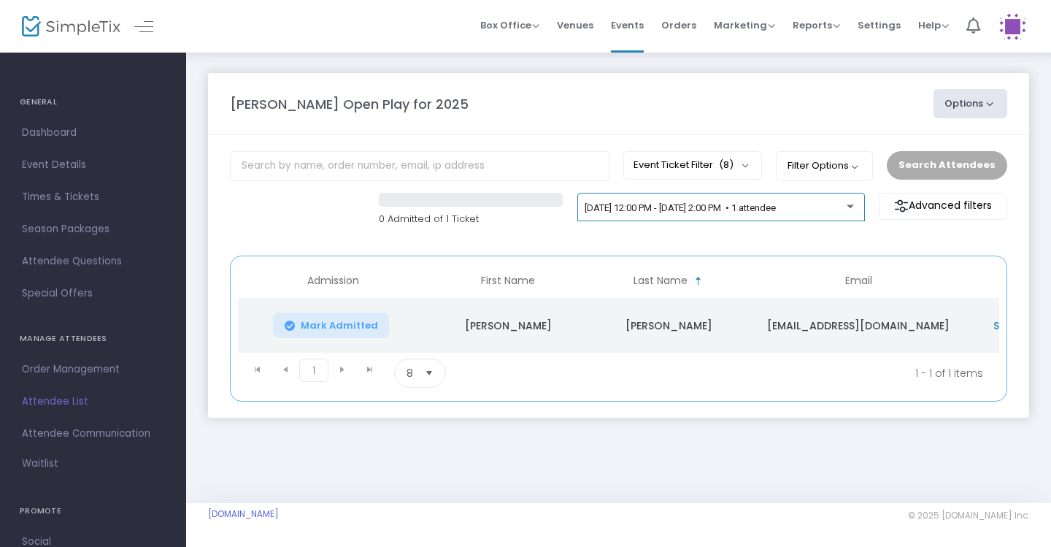
click at [837, 201] on div "[DATE] 12:00 PM - [DATE] 2:00 PM • 1 attendee" at bounding box center [720, 210] width 272 height 20
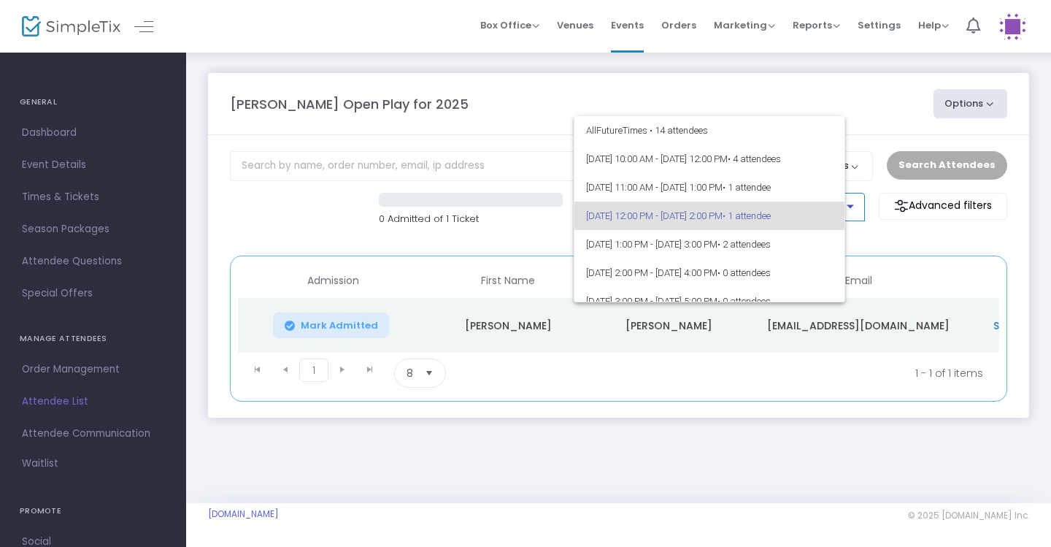
scroll to position [6, 0]
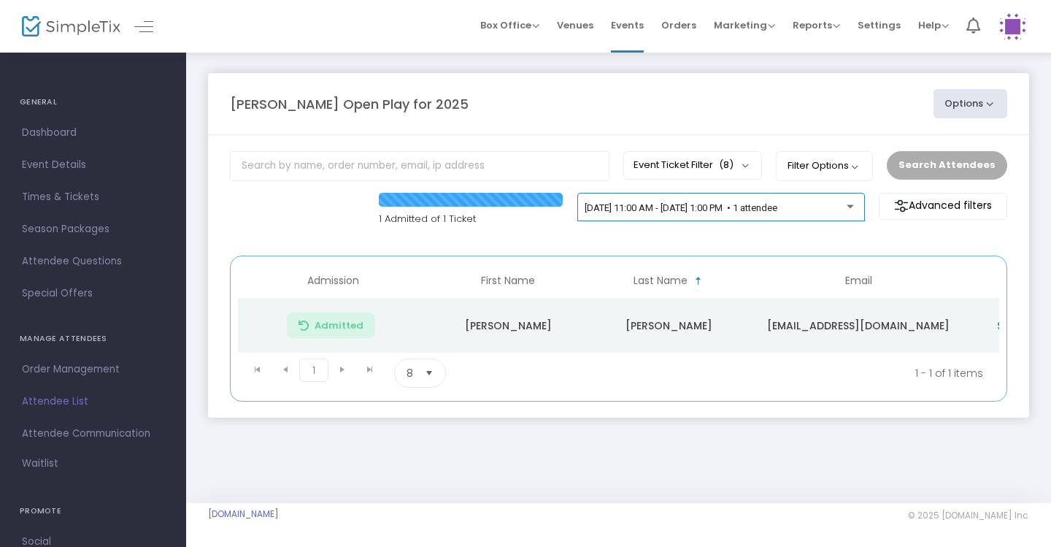
click at [754, 218] on div "[DATE] 11:00 AM - [DATE] 1:00 PM • 1 attendee" at bounding box center [720, 210] width 272 height 20
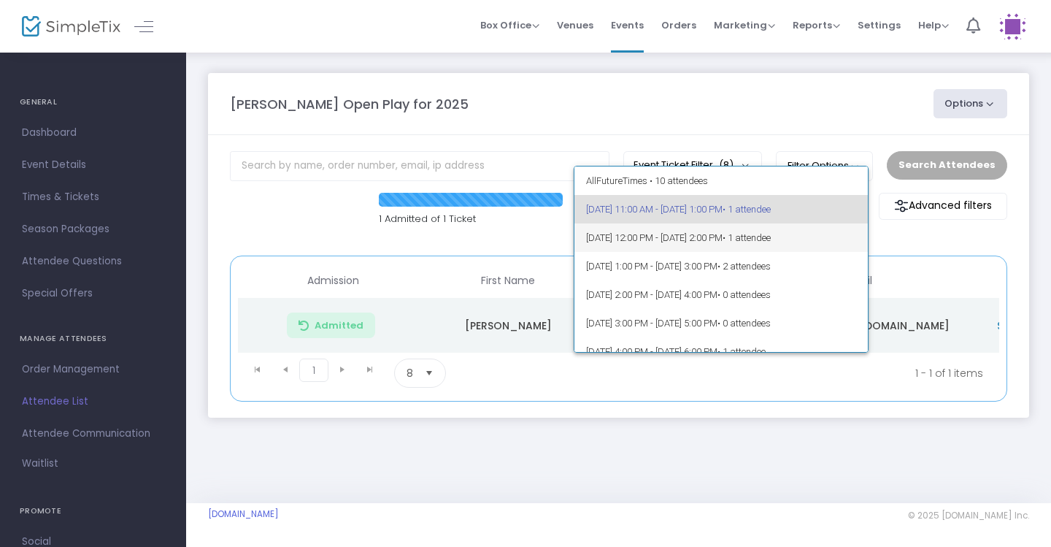
click at [755, 250] on span "[DATE] 12:00 PM - [DATE] 2:00 PM • 1 attendee" at bounding box center [721, 237] width 271 height 28
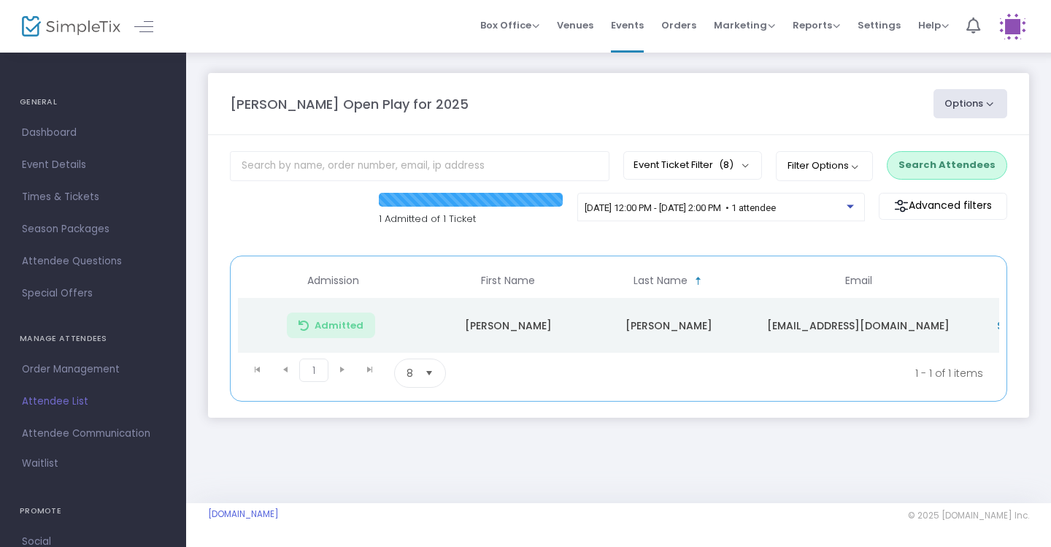
click at [967, 163] on button "Search Attendees" at bounding box center [947, 165] width 120 height 28
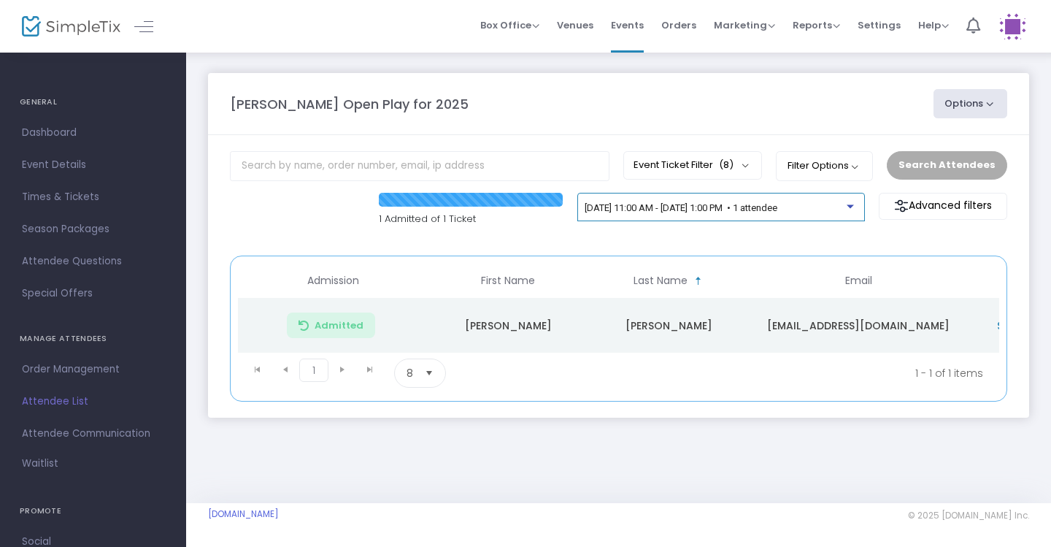
click at [848, 208] on div at bounding box center [849, 206] width 7 height 4
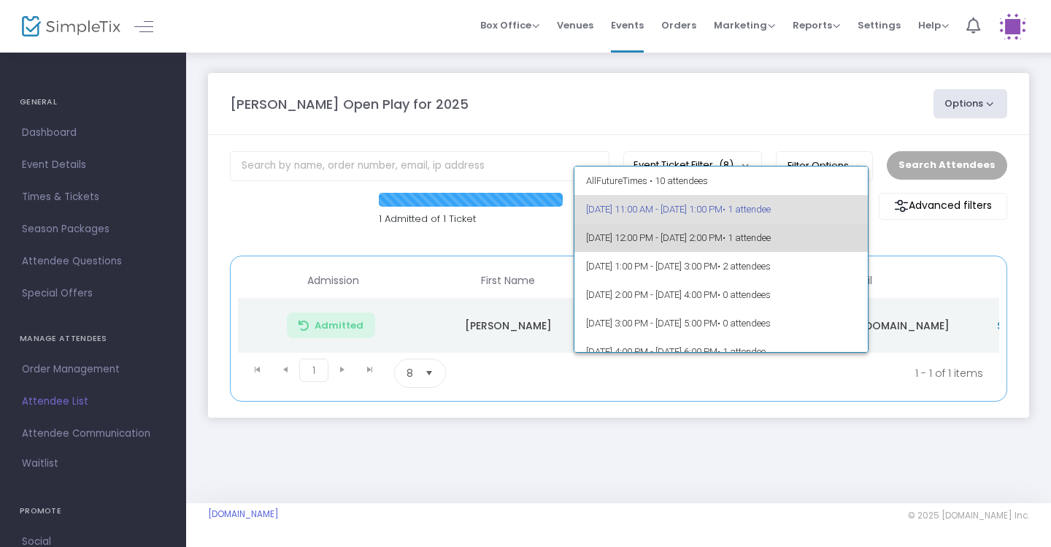
click at [771, 234] on span "• 1 attendee" at bounding box center [746, 237] width 48 height 11
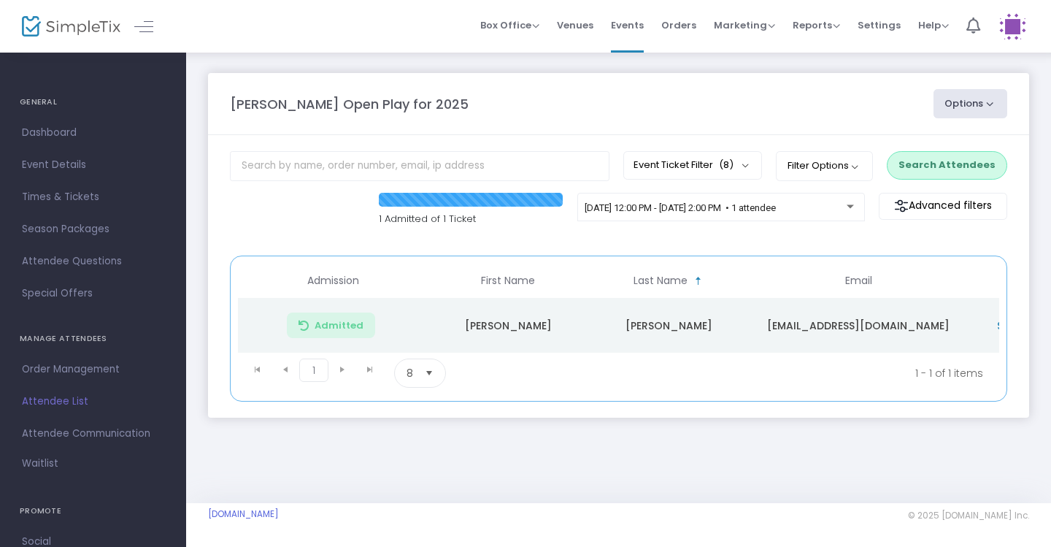
click at [965, 171] on button "Search Attendees" at bounding box center [947, 165] width 120 height 28
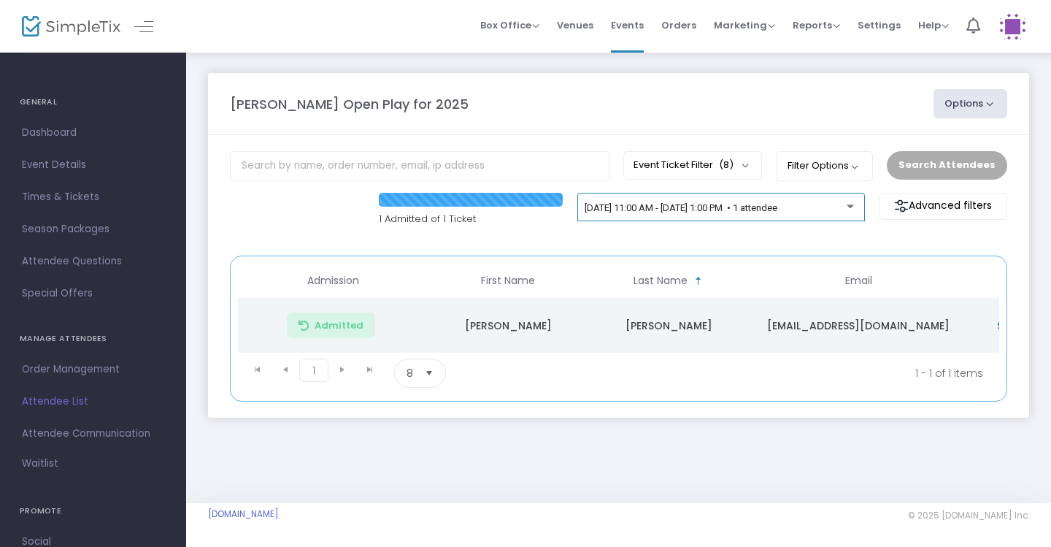
click at [841, 212] on div "[DATE] 11:00 AM - [DATE] 1:00 PM • 1 attendee" at bounding box center [715, 208] width 262 height 11
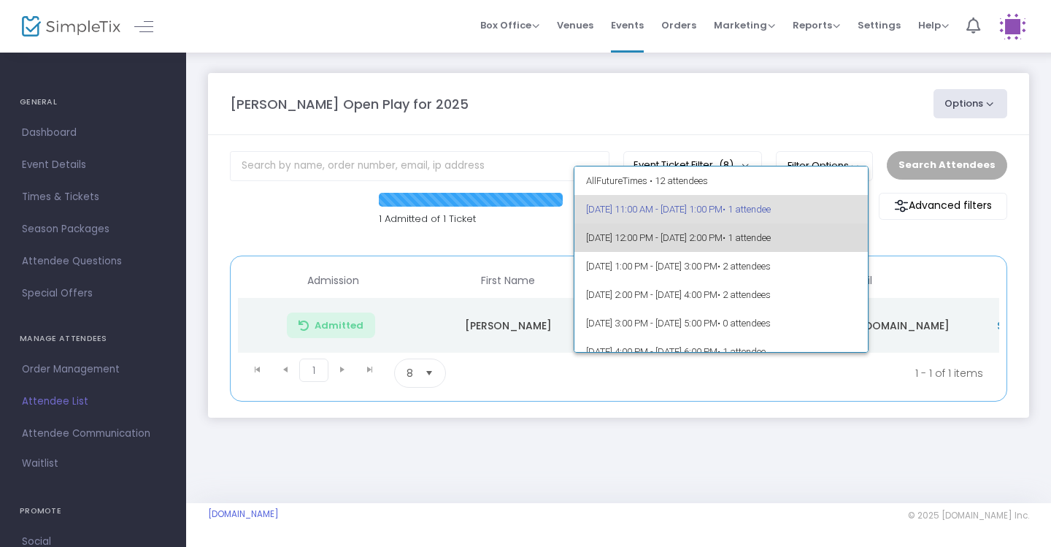
click at [771, 235] on span "• 1 attendee" at bounding box center [746, 237] width 48 height 11
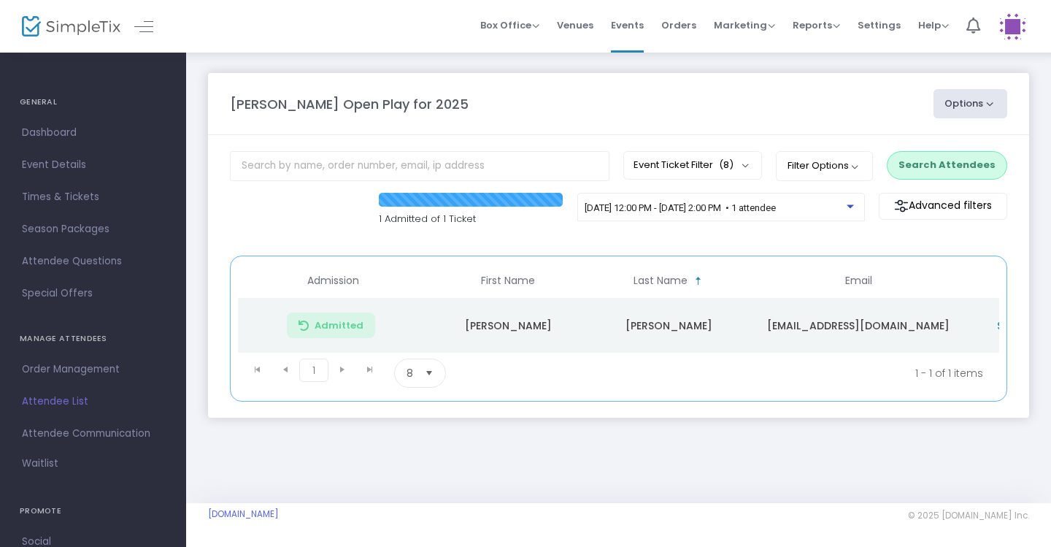
click at [934, 177] on button "Search Attendees" at bounding box center [947, 165] width 120 height 28
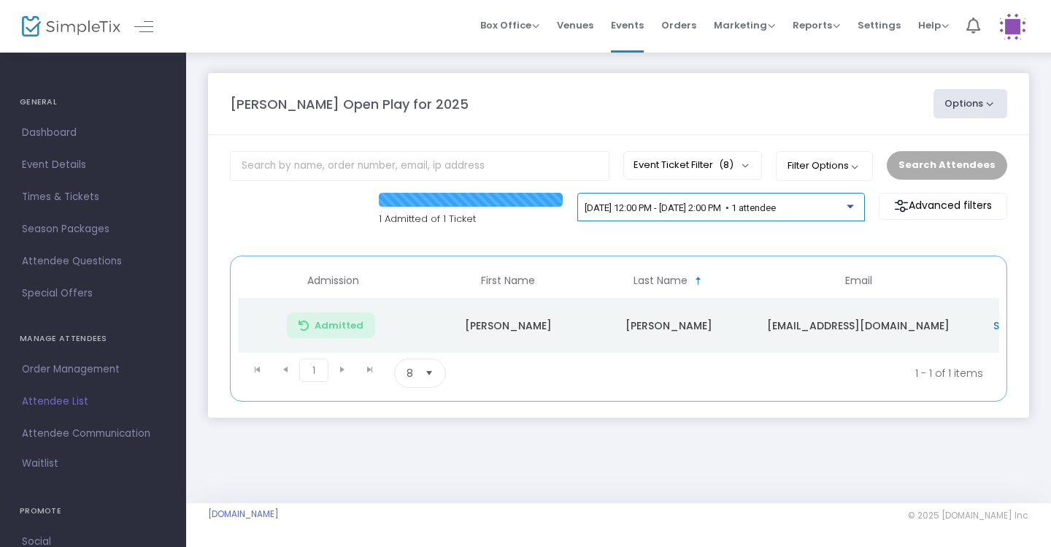
click at [854, 201] on div at bounding box center [851, 202] width 10 height 11
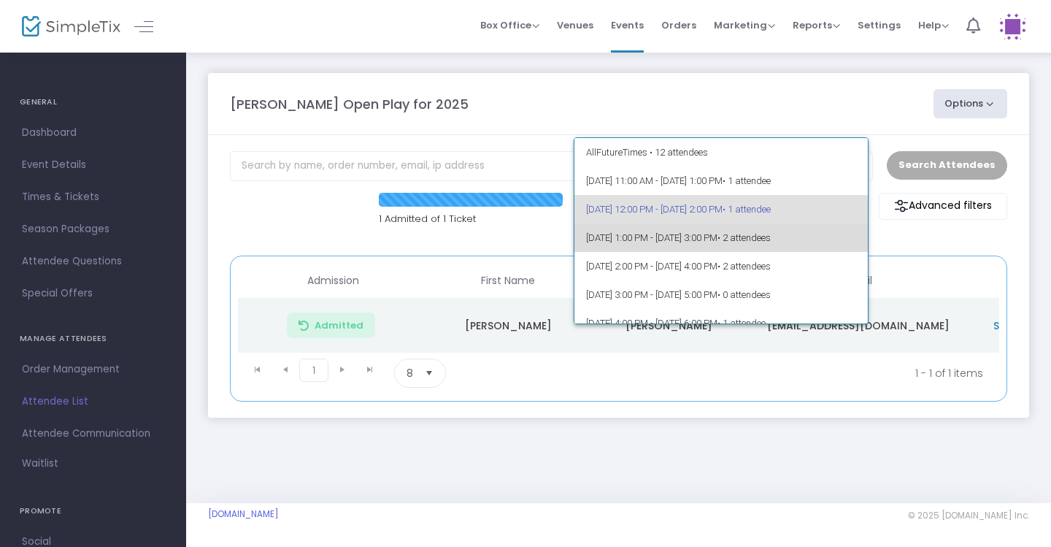
click at [823, 231] on span "[DATE] 1:00 PM - [DATE] 3:00 PM • 2 attendees" at bounding box center [721, 237] width 271 height 28
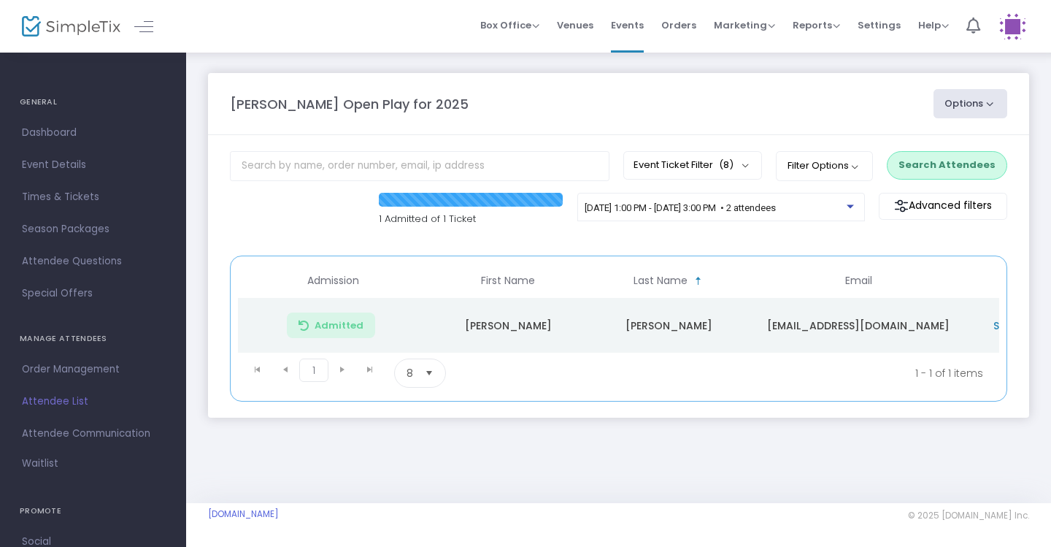
click at [938, 158] on button "Search Attendees" at bounding box center [947, 165] width 120 height 28
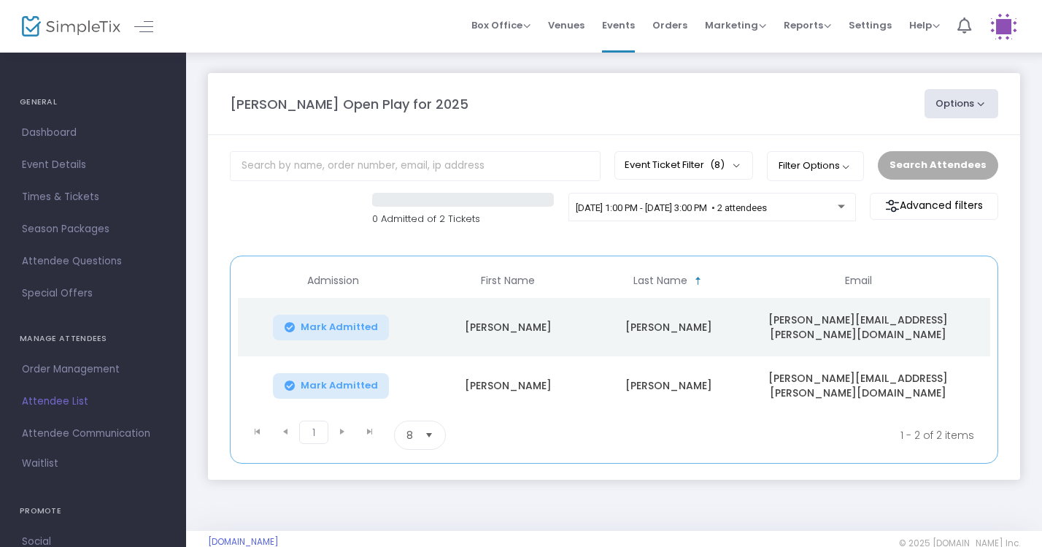
click at [881, 112] on div "[PERSON_NAME] Open Play for 2025" at bounding box center [570, 104] width 695 height 20
click at [870, 108] on div "[PERSON_NAME] Open Play for 2025" at bounding box center [570, 104] width 695 height 20
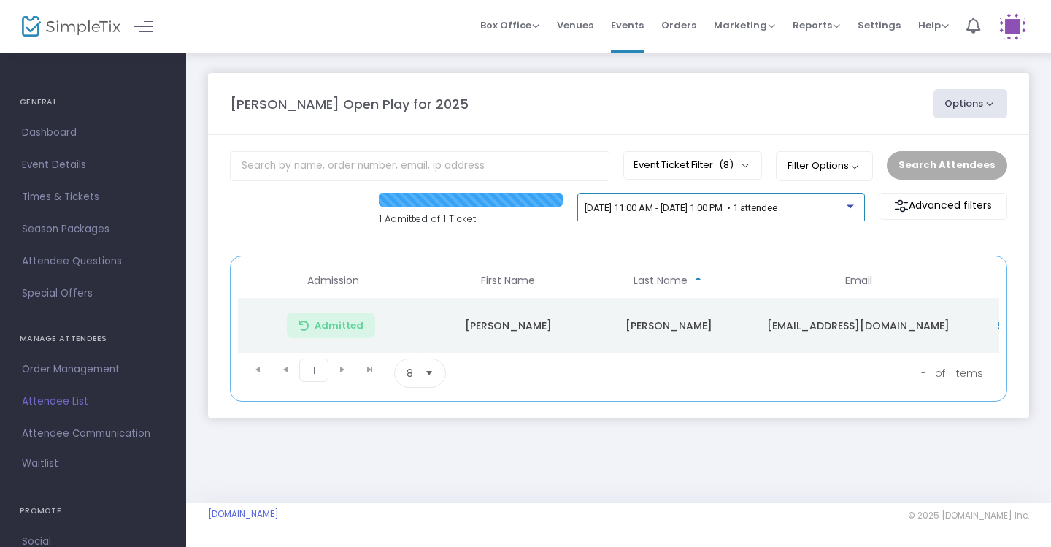
click at [851, 208] on div at bounding box center [849, 206] width 7 height 4
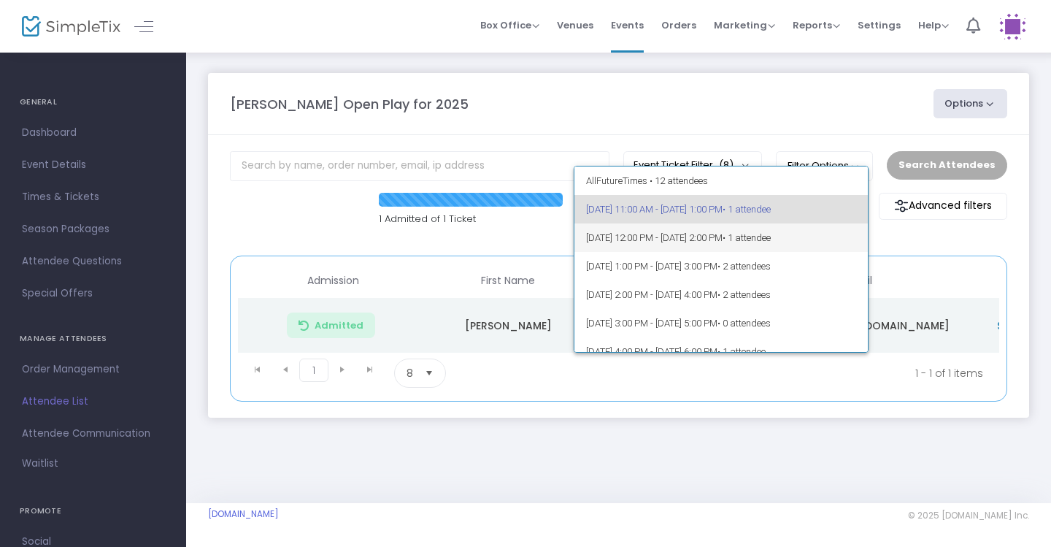
click at [771, 233] on span "• 1 attendee" at bounding box center [746, 237] width 48 height 11
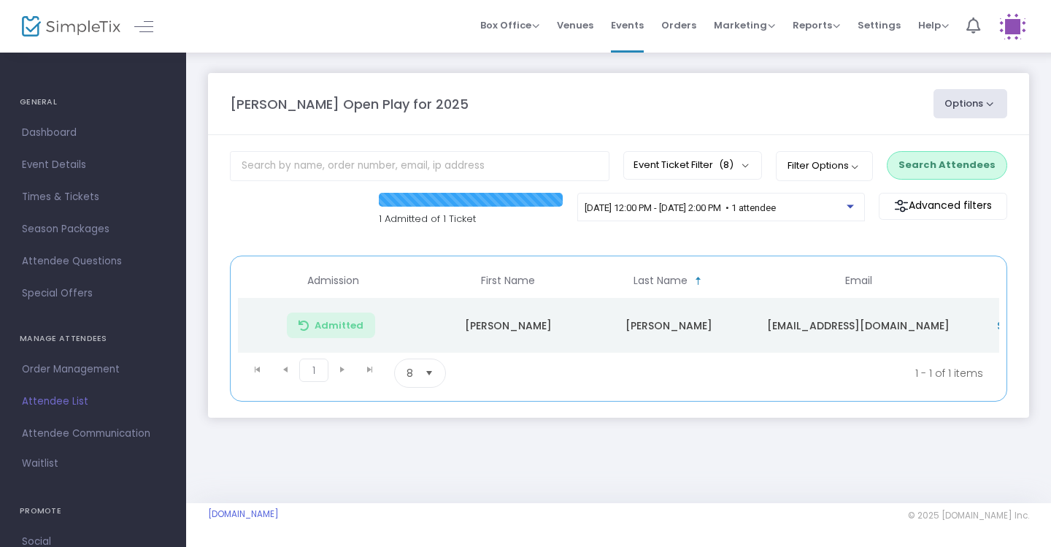
click at [934, 179] on button "Search Attendees" at bounding box center [947, 165] width 120 height 28
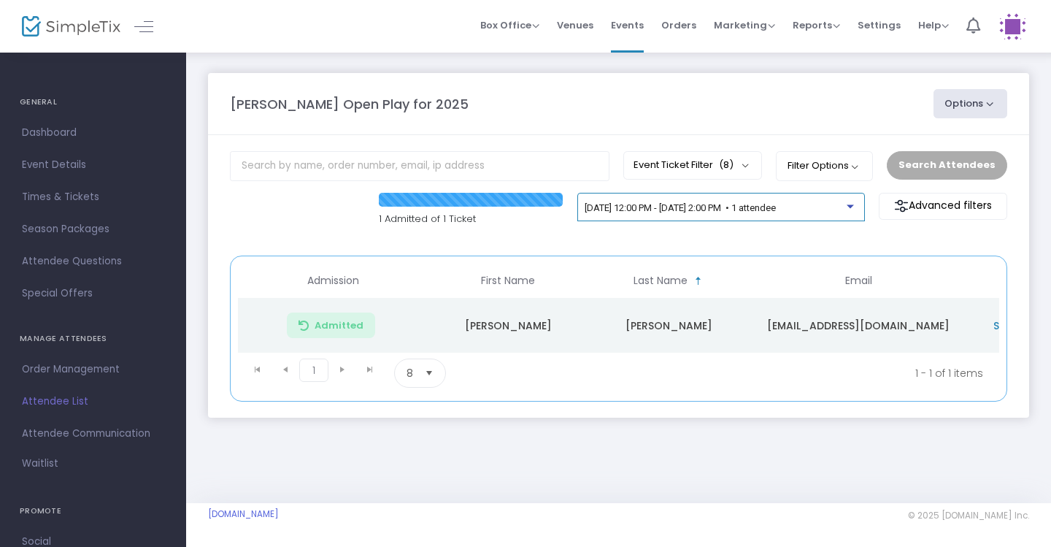
click at [776, 208] on span "[DATE] 12:00 PM - [DATE] 2:00 PM • 1 attendee" at bounding box center [679, 207] width 191 height 11
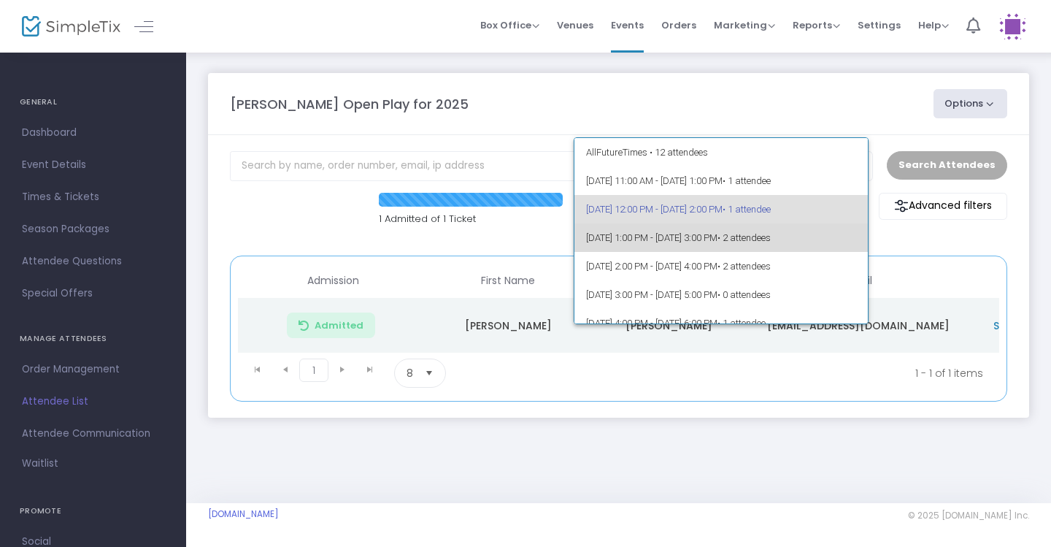
click at [771, 236] on span "• 2 attendees" at bounding box center [743, 237] width 53 height 11
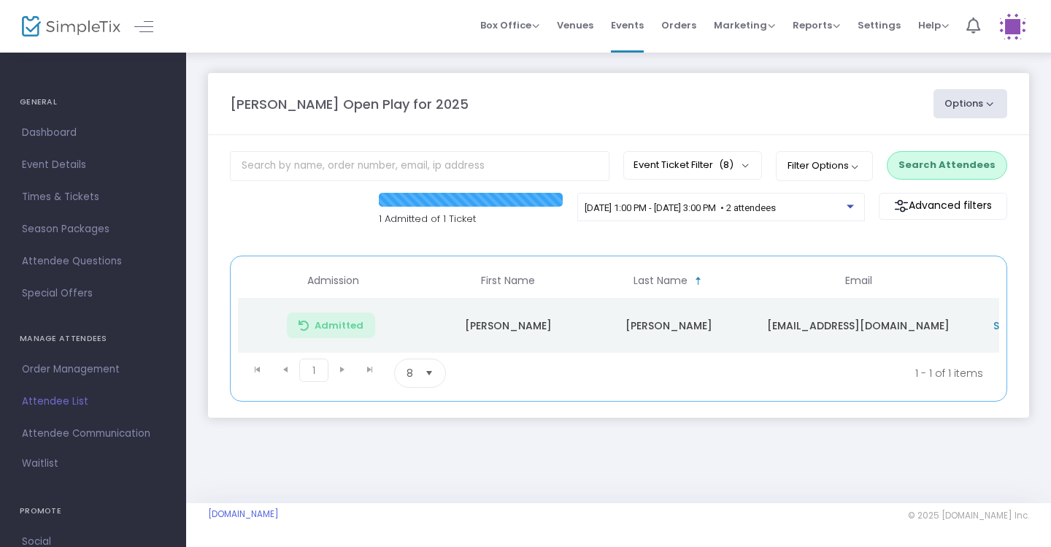
click at [962, 158] on button "Search Attendees" at bounding box center [947, 165] width 120 height 28
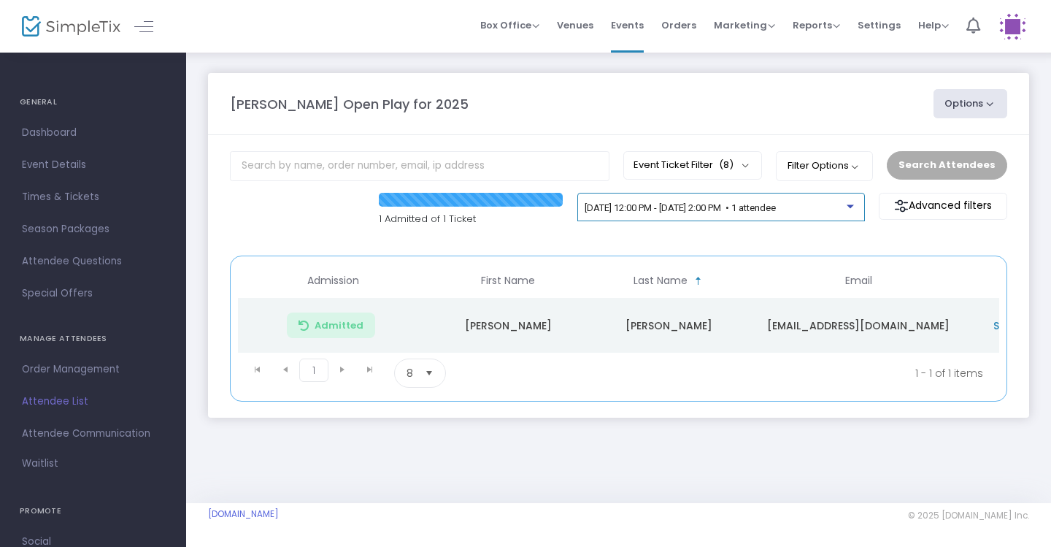
click at [776, 207] on span "[DATE] 12:00 PM - [DATE] 2:00 PM • 1 attendee" at bounding box center [679, 207] width 191 height 11
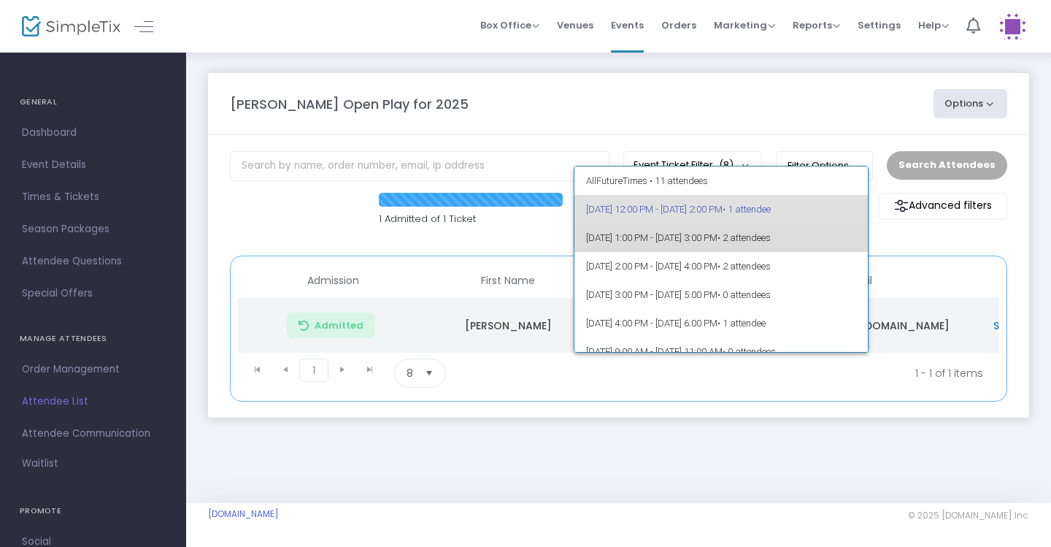
click at [771, 234] on span "• 2 attendees" at bounding box center [743, 237] width 53 height 11
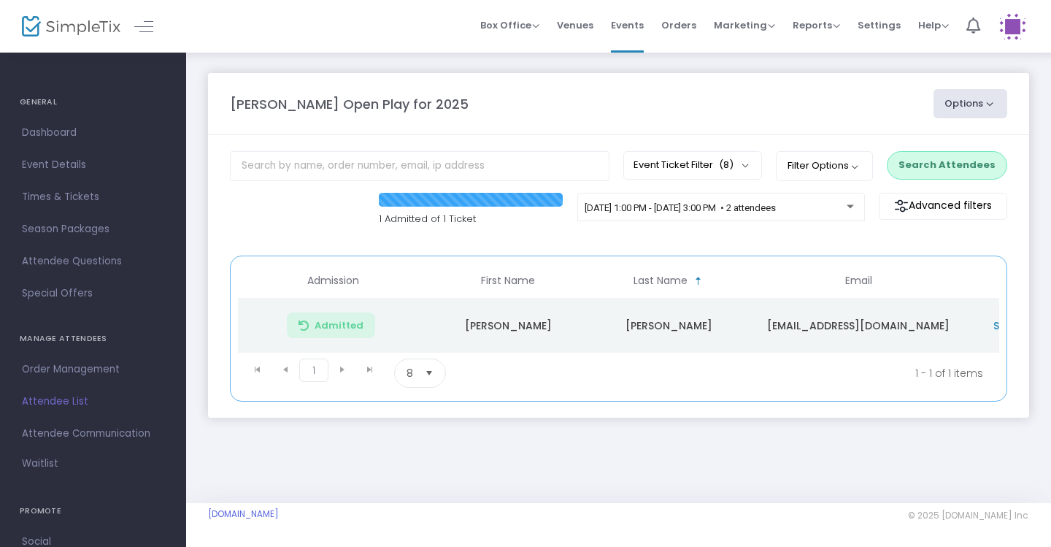
click at [929, 171] on button "Search Attendees" at bounding box center [947, 165] width 120 height 28
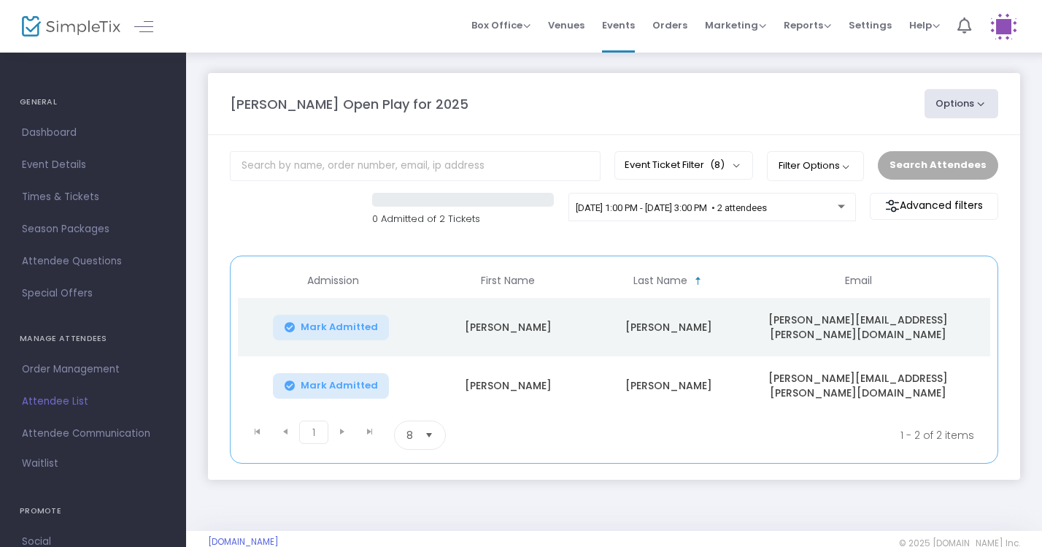
click at [350, 384] on span "Mark Admitted" at bounding box center [339, 385] width 77 height 12
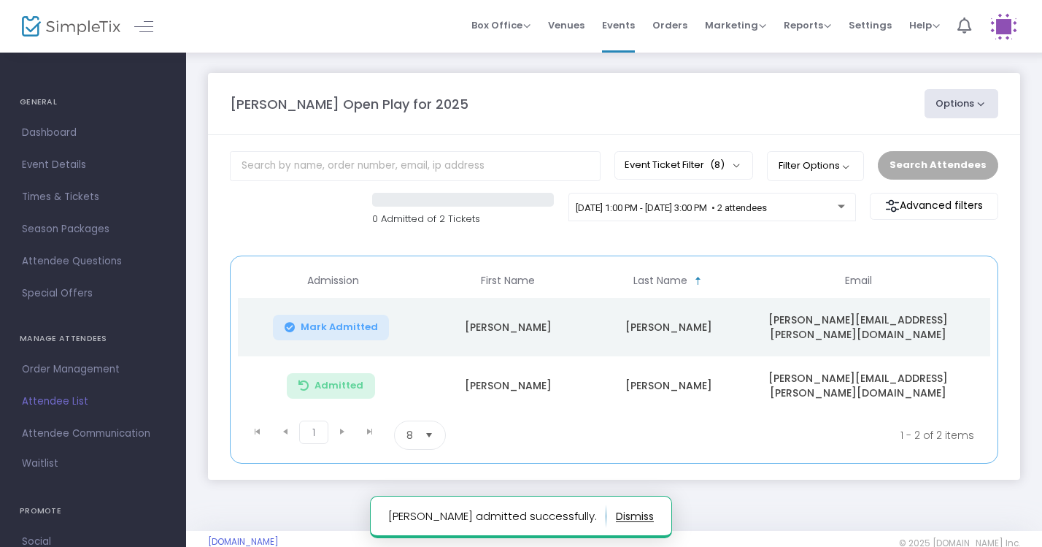
click at [312, 327] on span "Mark Admitted" at bounding box center [339, 327] width 77 height 12
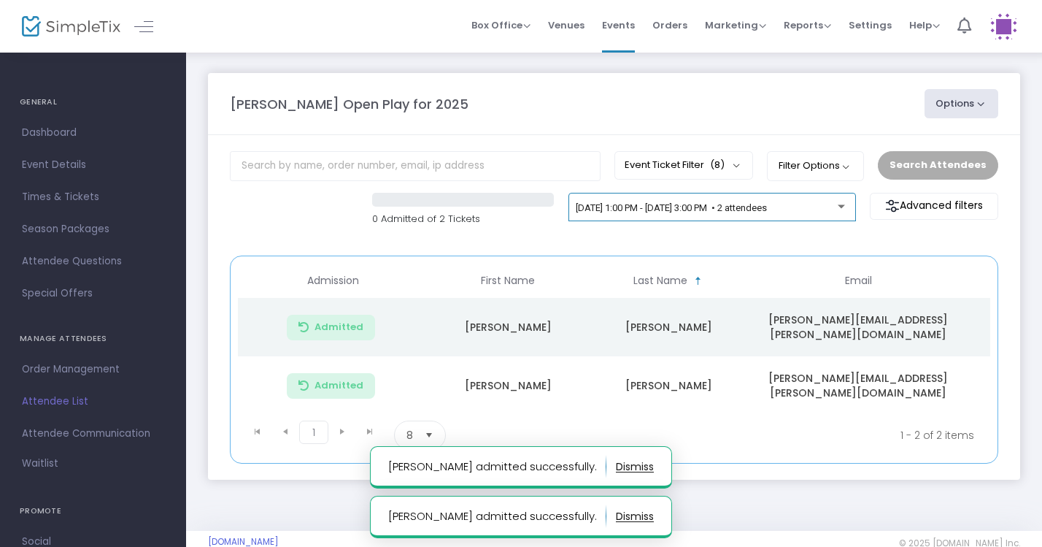
click at [767, 205] on span "9/23/2025 @ 1:00 PM - 9/23/2025 @ 3:00 PM • 2 attendees" at bounding box center [671, 207] width 191 height 11
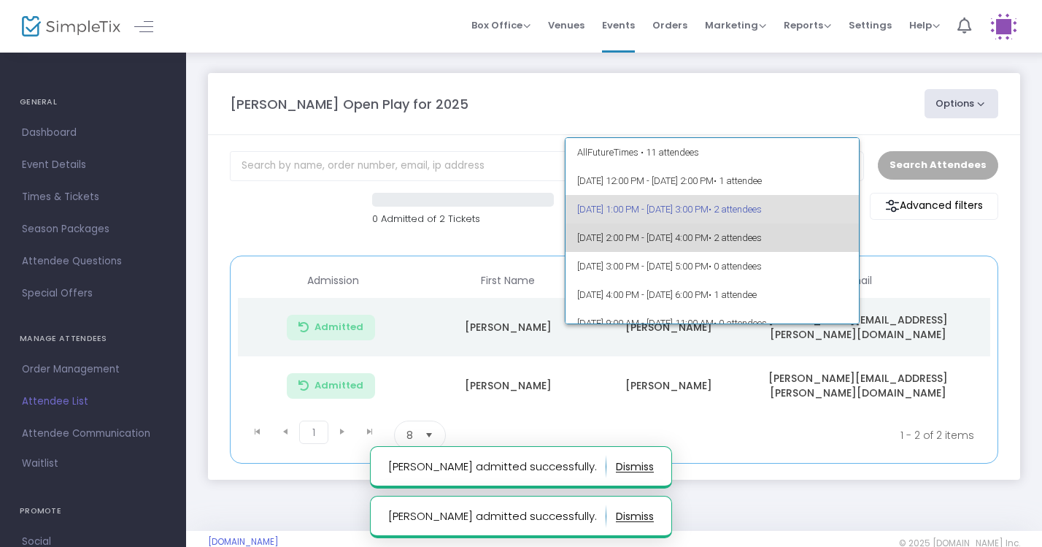
click at [737, 240] on span "9/23/2025 @ 2:00 PM - 9/23/2025 @ 4:00 PM • 2 attendees" at bounding box center [712, 237] width 271 height 28
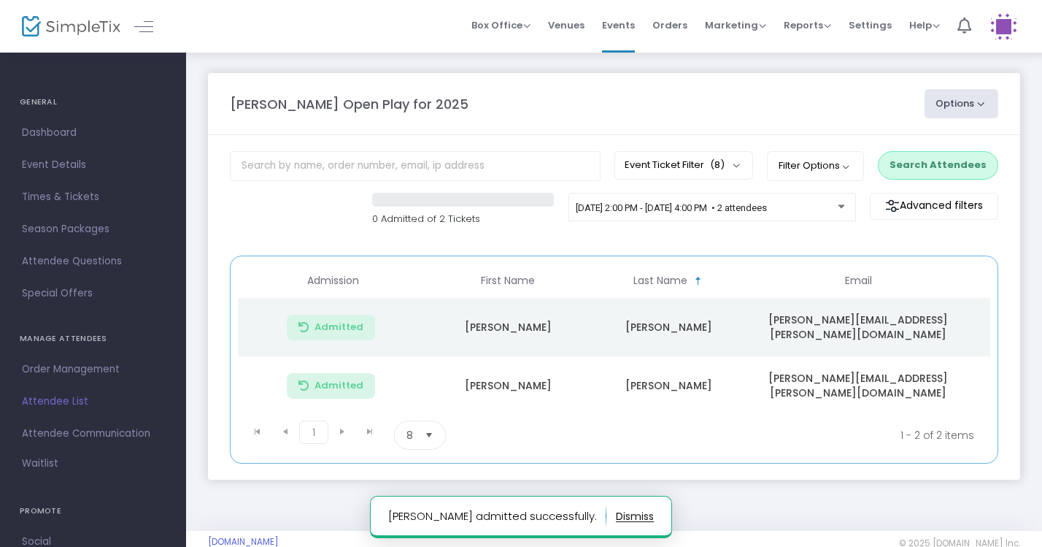
click at [921, 166] on button "Search Attendees" at bounding box center [938, 165] width 120 height 28
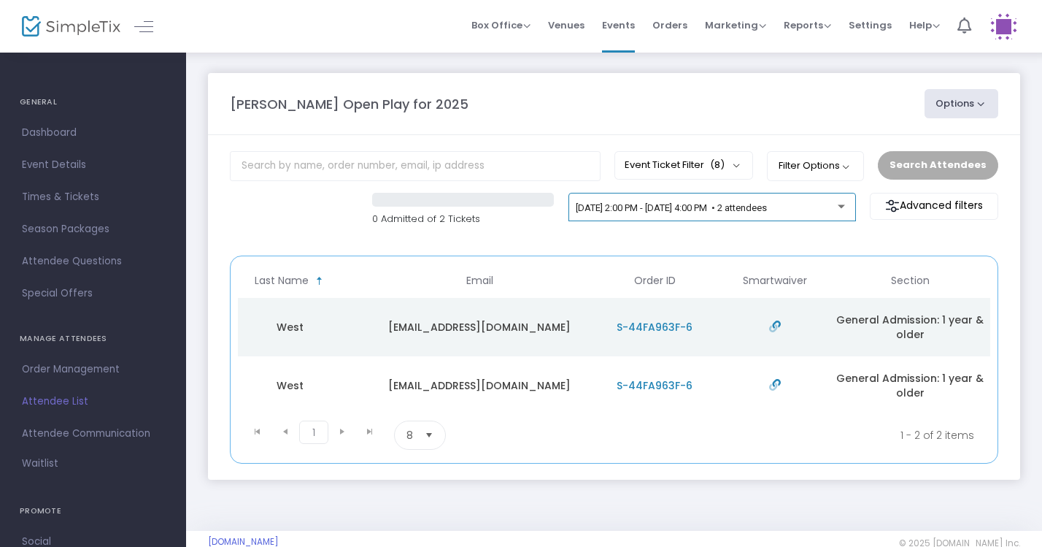
click at [852, 196] on div "9/23/2025 @ 2:00 PM - 9/23/2025 @ 4:00 PM • 2 attendees" at bounding box center [711, 207] width 287 height 29
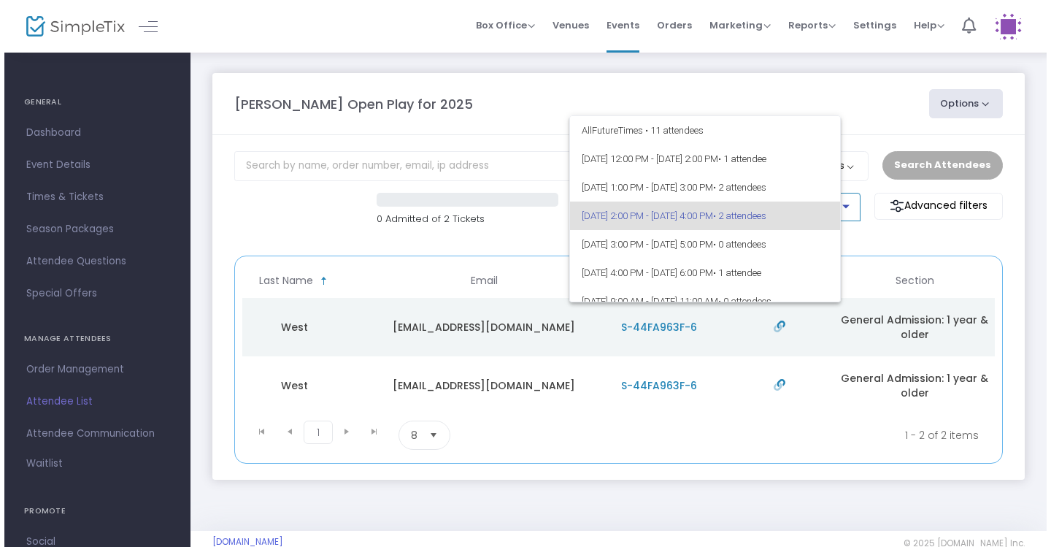
scroll to position [6, 0]
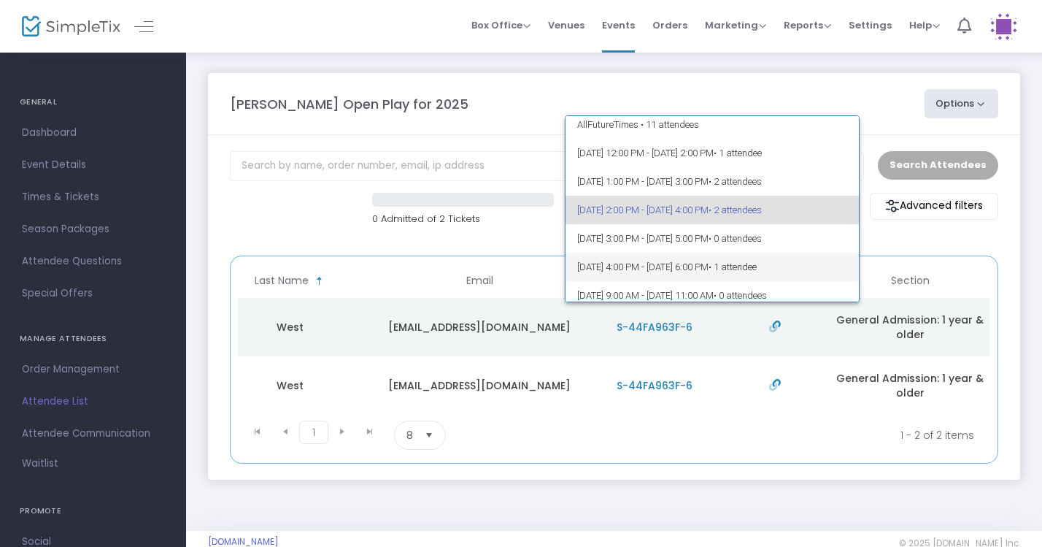
click at [757, 262] on span "• 1 attendee" at bounding box center [733, 266] width 48 height 11
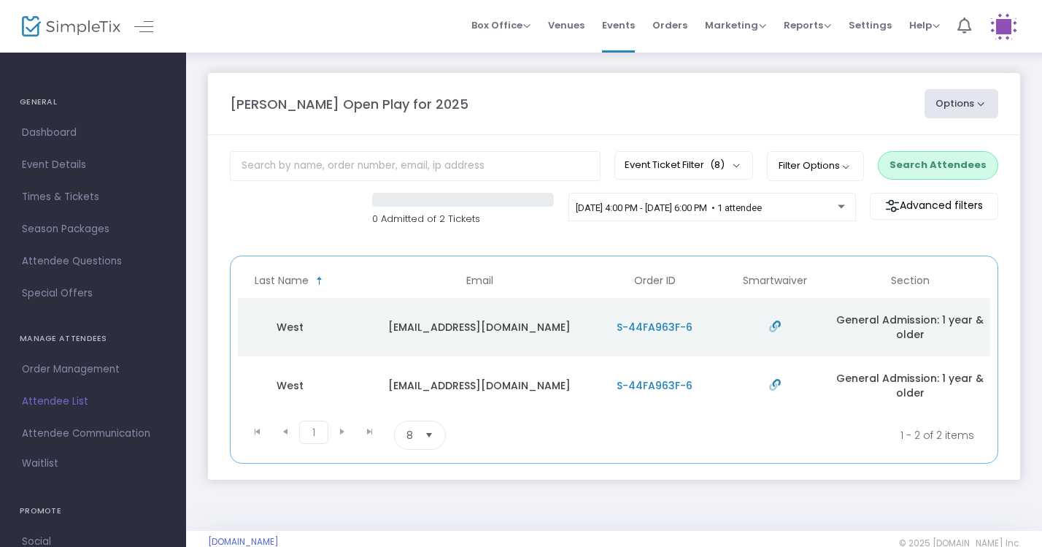
click at [916, 174] on button "Search Attendees" at bounding box center [938, 165] width 120 height 28
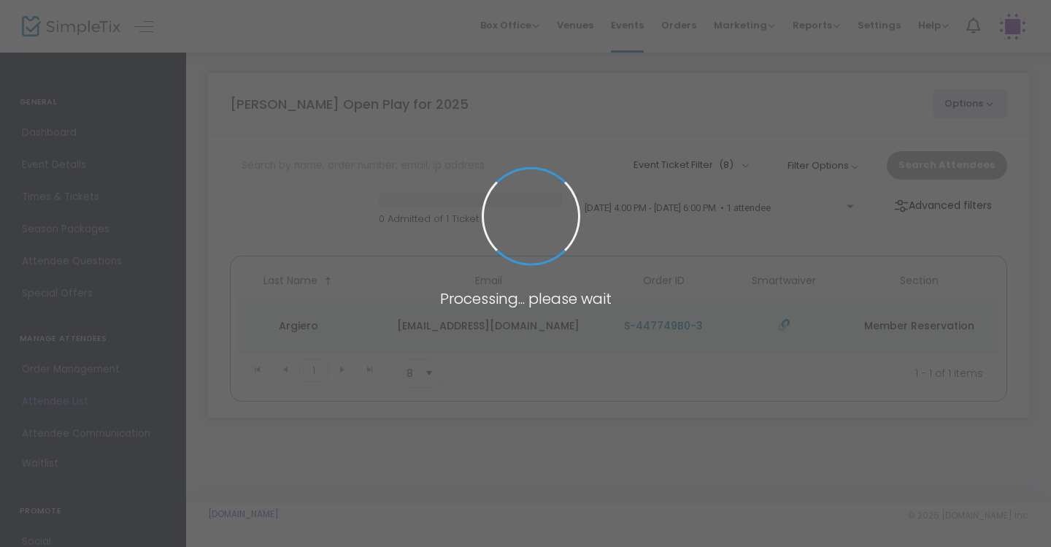
scroll to position [0, 370]
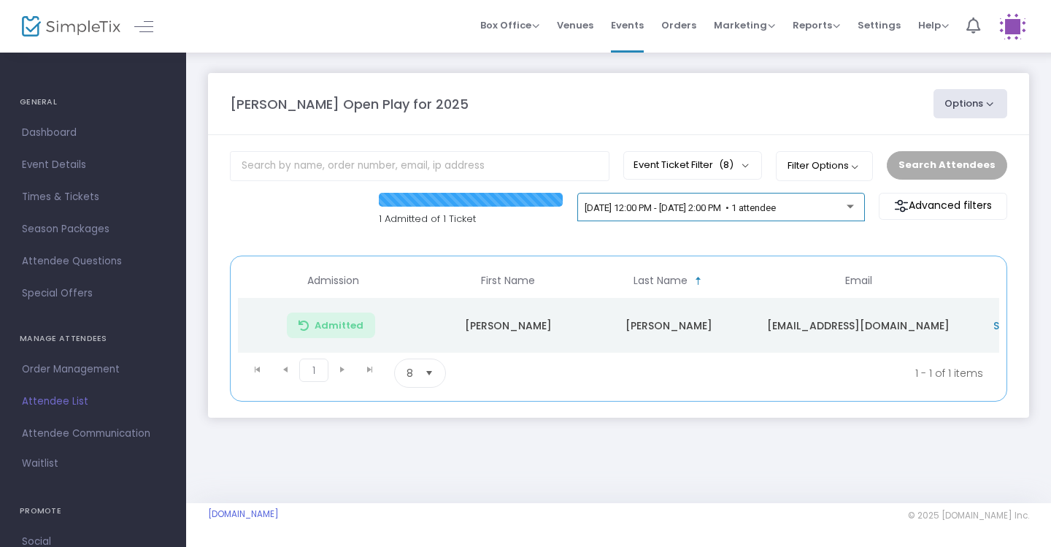
click at [834, 220] on div "[DATE] 12:00 PM - [DATE] 2:00 PM • 1 attendee" at bounding box center [720, 210] width 272 height 20
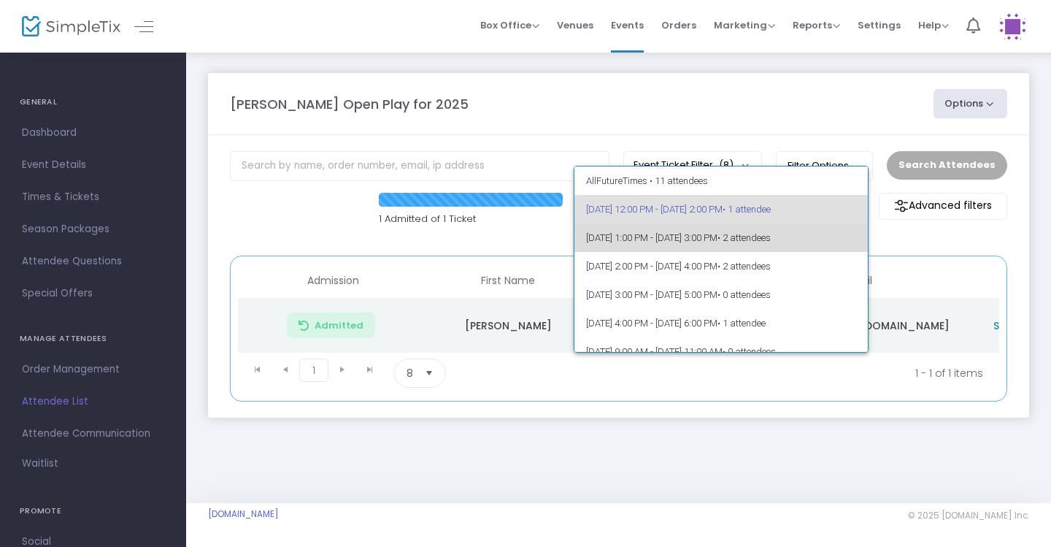
click at [771, 235] on span "• 2 attendees" at bounding box center [743, 237] width 53 height 11
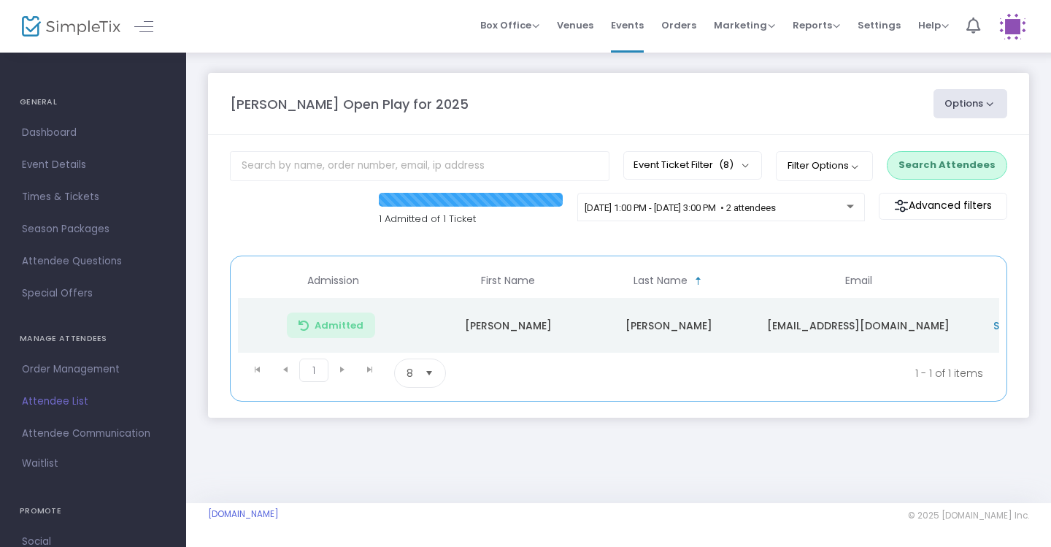
click at [919, 172] on button "Search Attendees" at bounding box center [947, 165] width 120 height 28
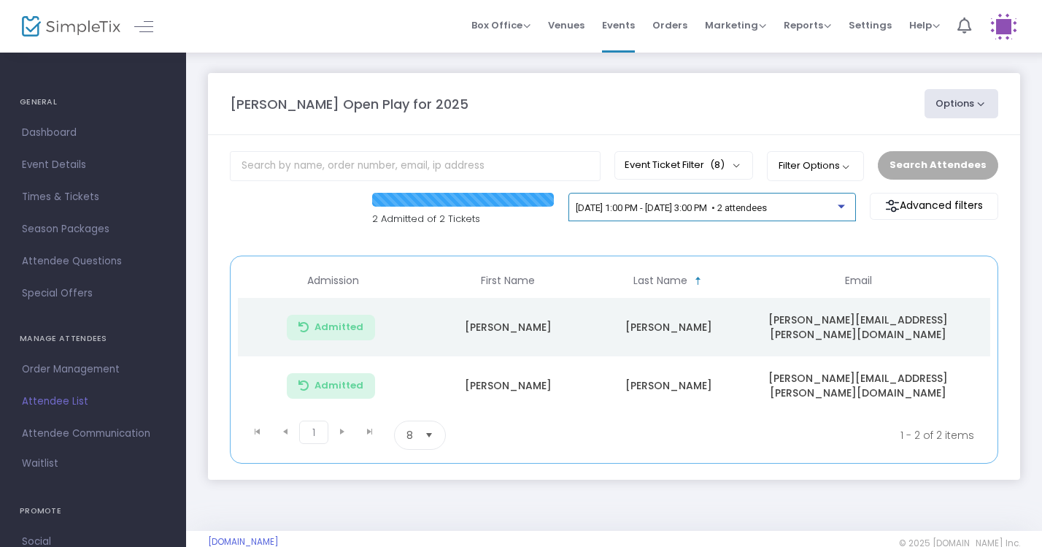
click at [846, 204] on div at bounding box center [843, 202] width 10 height 11
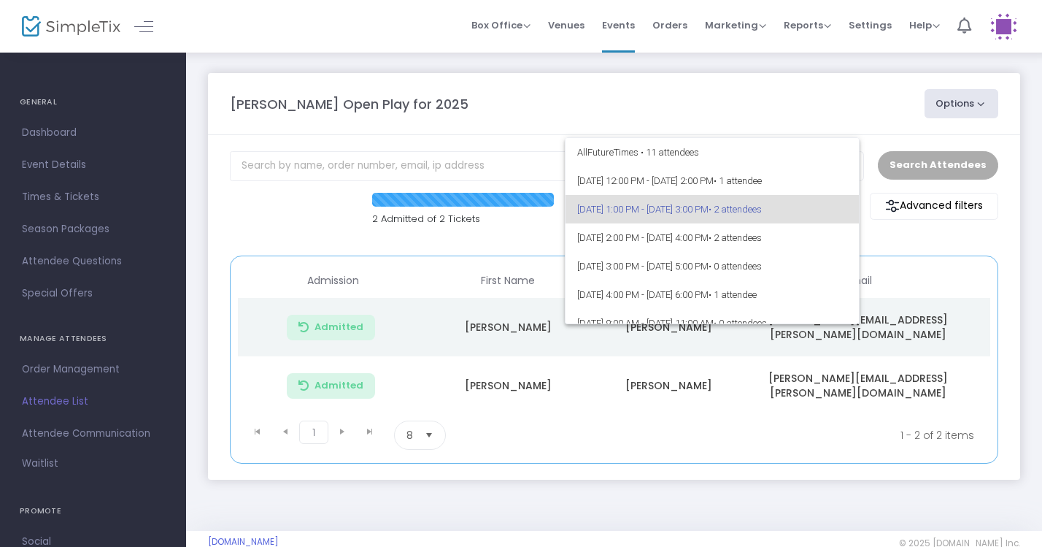
click at [861, 88] on div at bounding box center [521, 273] width 1042 height 547
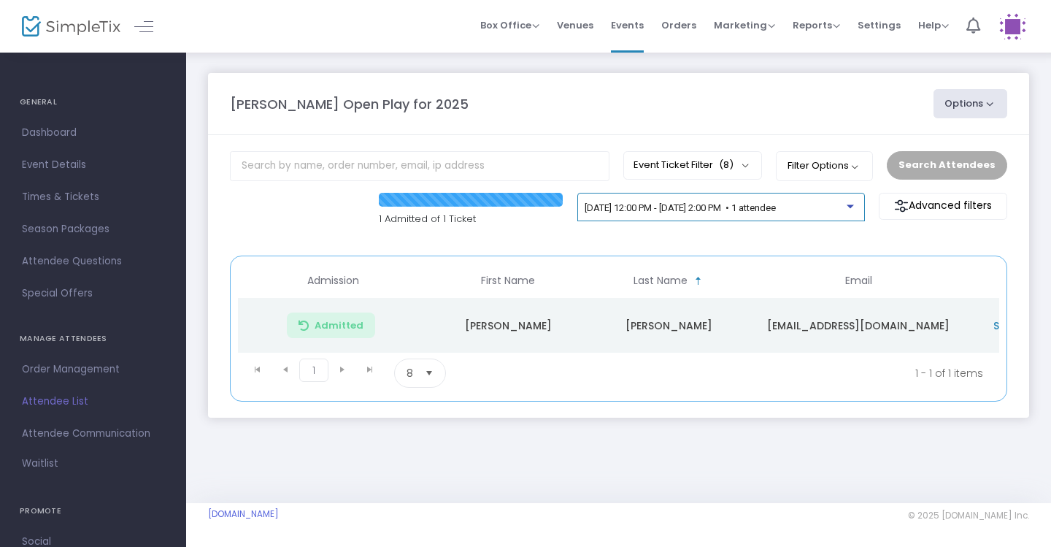
click at [854, 207] on div at bounding box center [849, 206] width 7 height 4
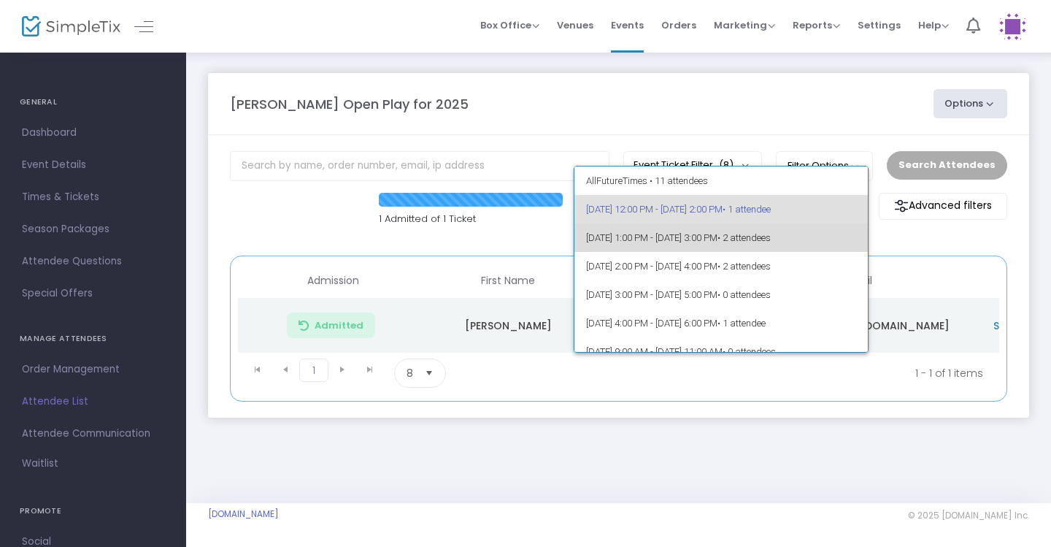
click at [771, 243] on span "• 2 attendees" at bounding box center [743, 237] width 53 height 11
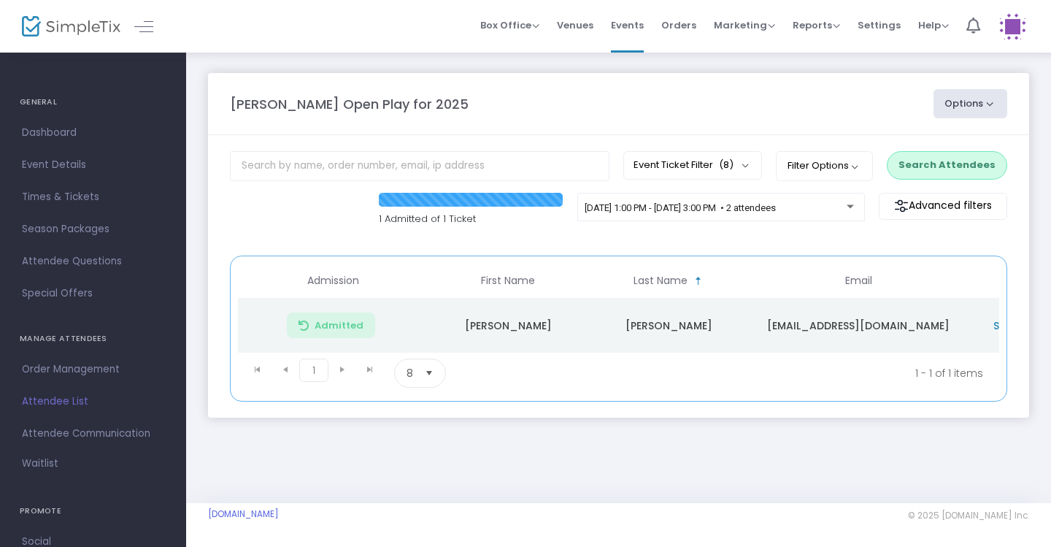
click at [933, 162] on button "Search Attendees" at bounding box center [947, 165] width 120 height 28
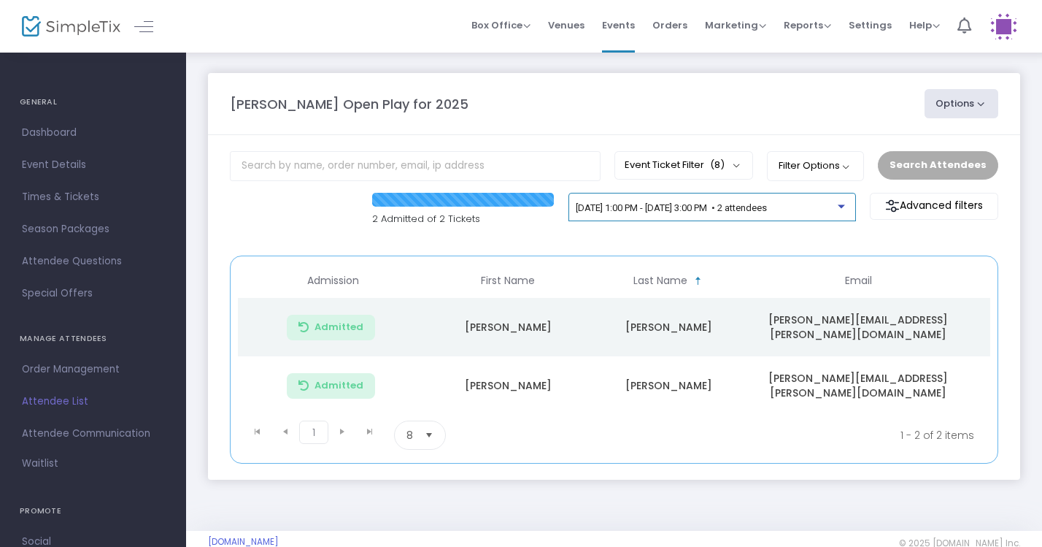
click at [839, 208] on div at bounding box center [841, 206] width 7 height 4
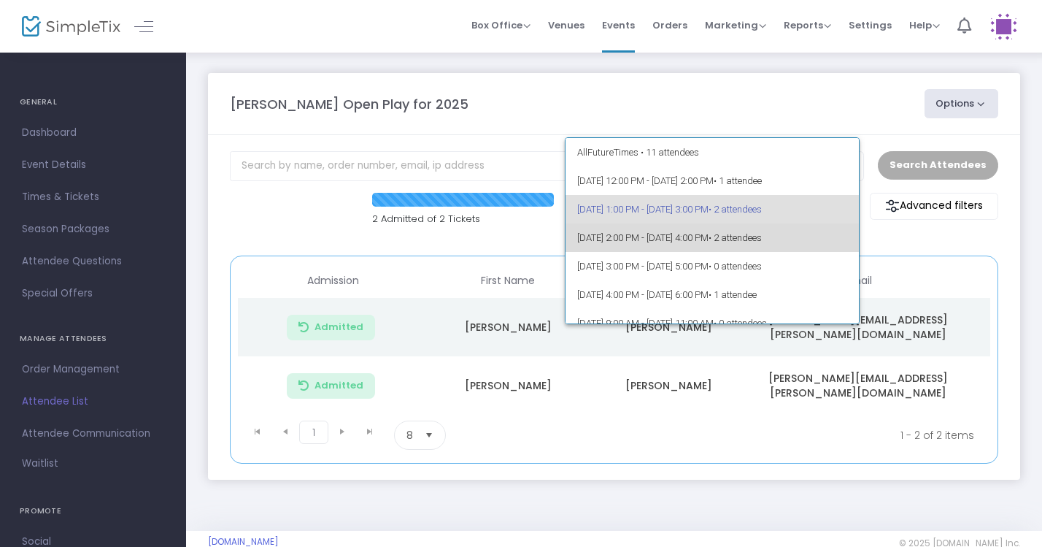
click at [817, 247] on span "[DATE] 2:00 PM - [DATE] 4:00 PM • 2 attendees" at bounding box center [712, 237] width 271 height 28
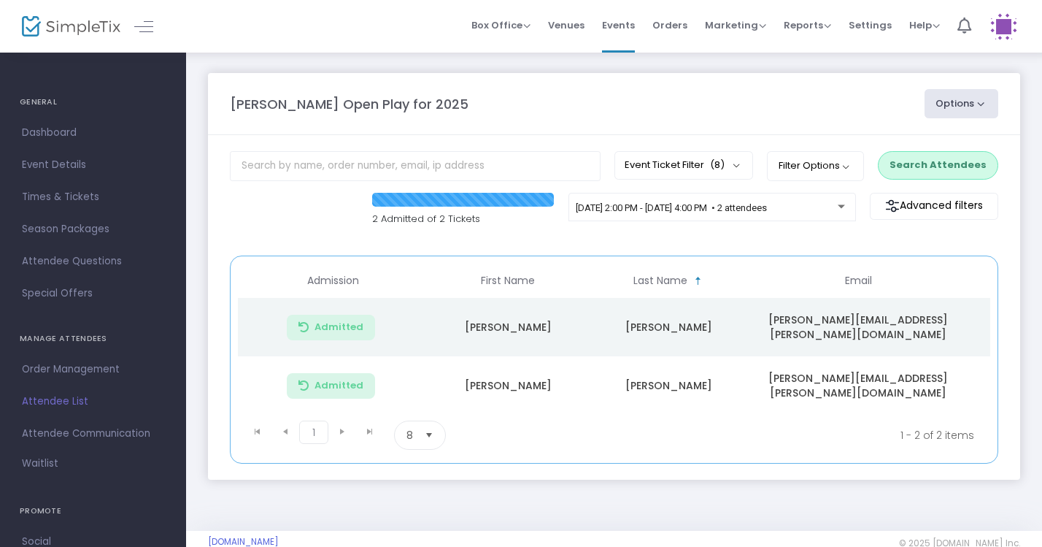
click at [916, 174] on button "Search Attendees" at bounding box center [938, 165] width 120 height 28
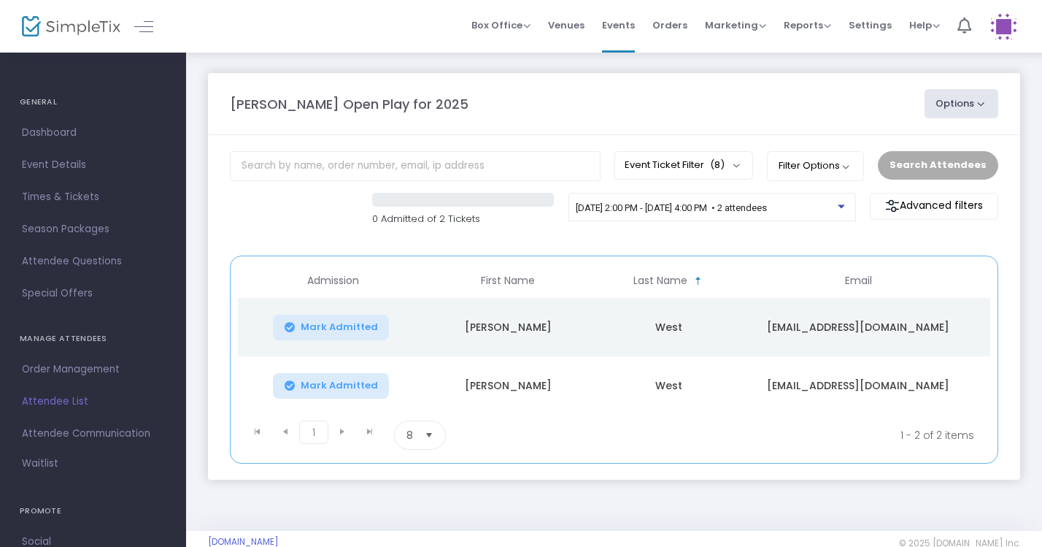
click at [840, 208] on div at bounding box center [841, 206] width 7 height 4
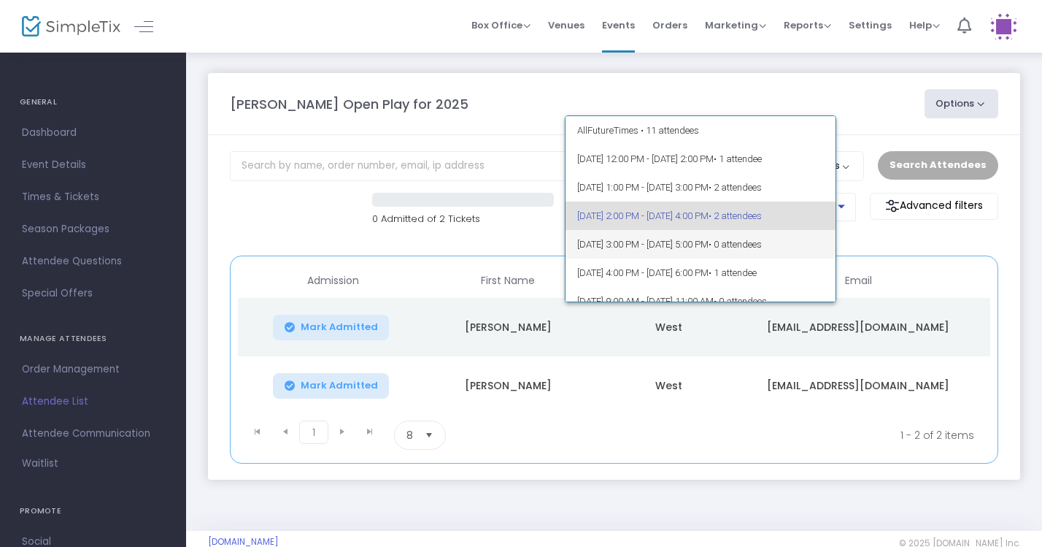
scroll to position [6, 0]
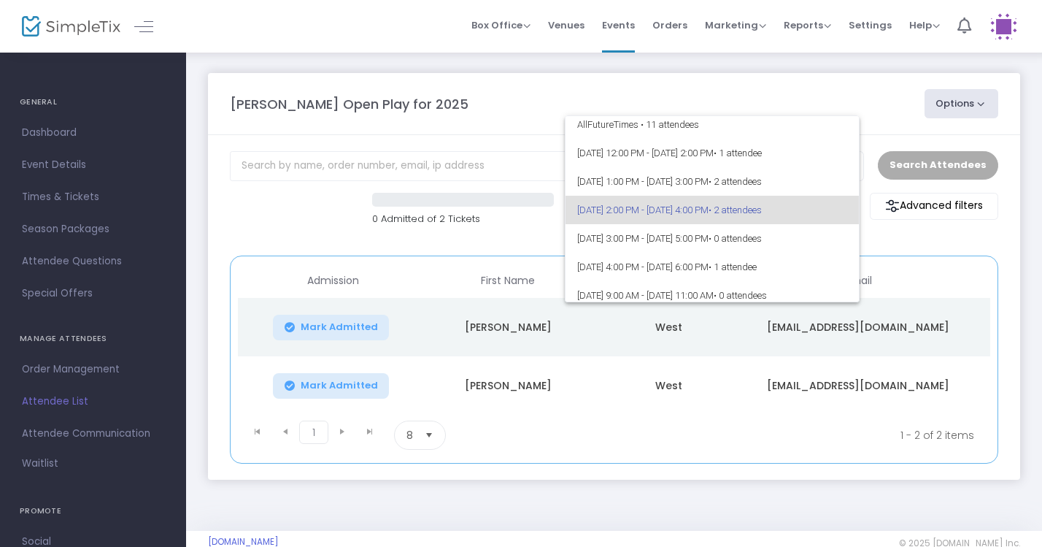
click at [833, 97] on div at bounding box center [521, 273] width 1042 height 547
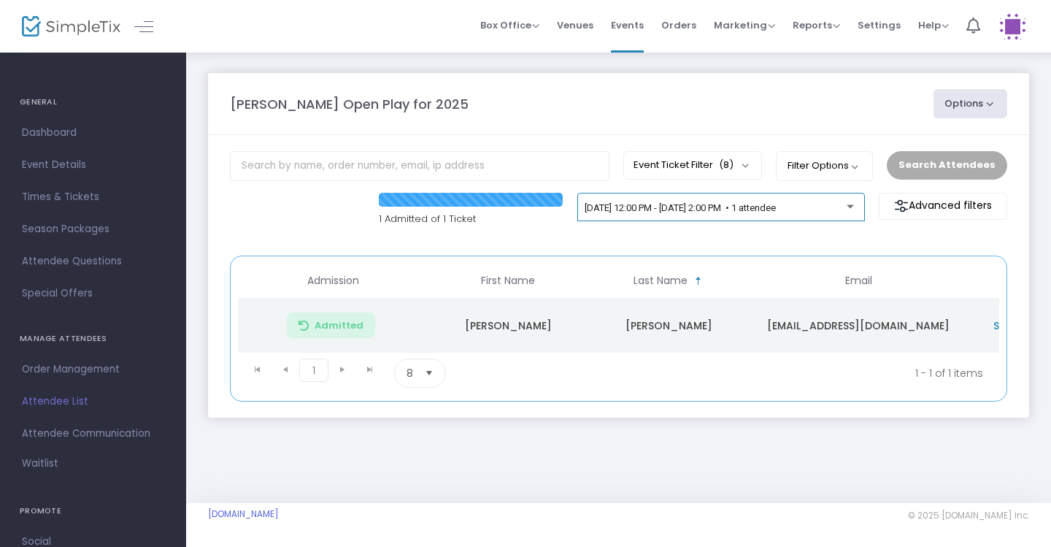
click at [819, 215] on div "[DATE] 12:00 PM - [DATE] 2:00 PM • 1 attendee" at bounding box center [720, 210] width 272 height 20
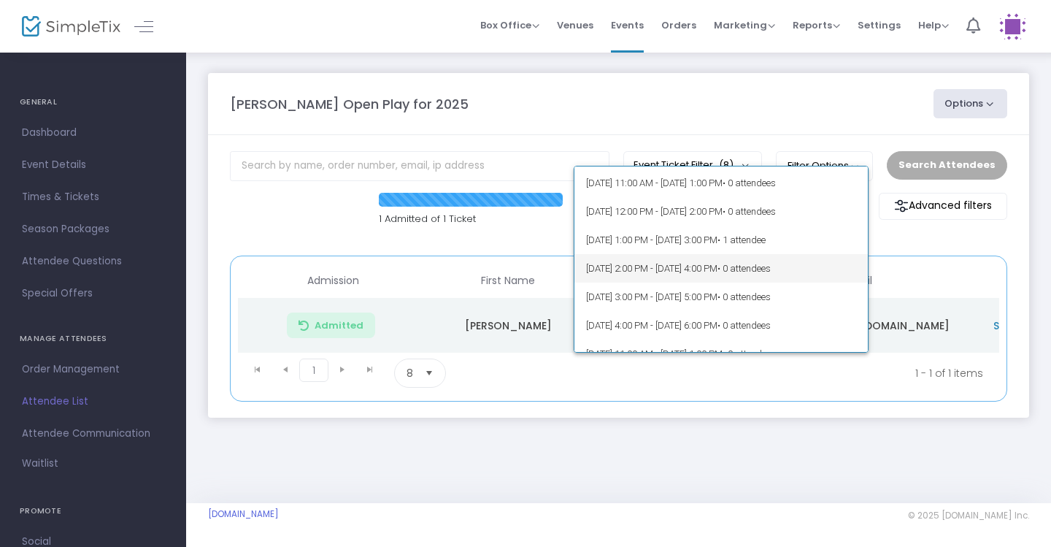
scroll to position [909, 0]
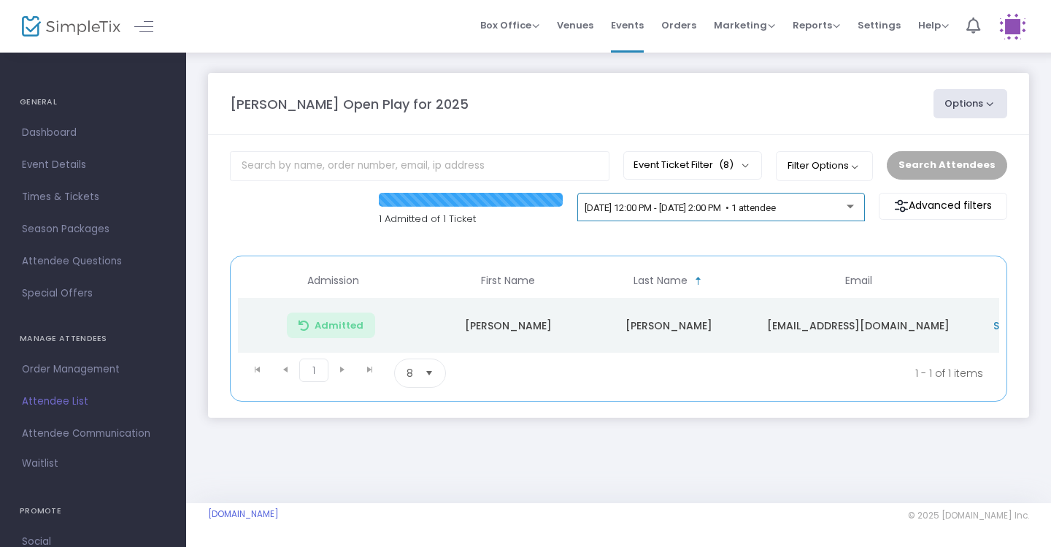
click at [795, 201] on div "9/23/2025 @ 12:00 PM - 9/23/2025 @ 2:00 PM • 1 attendee" at bounding box center [720, 210] width 272 height 20
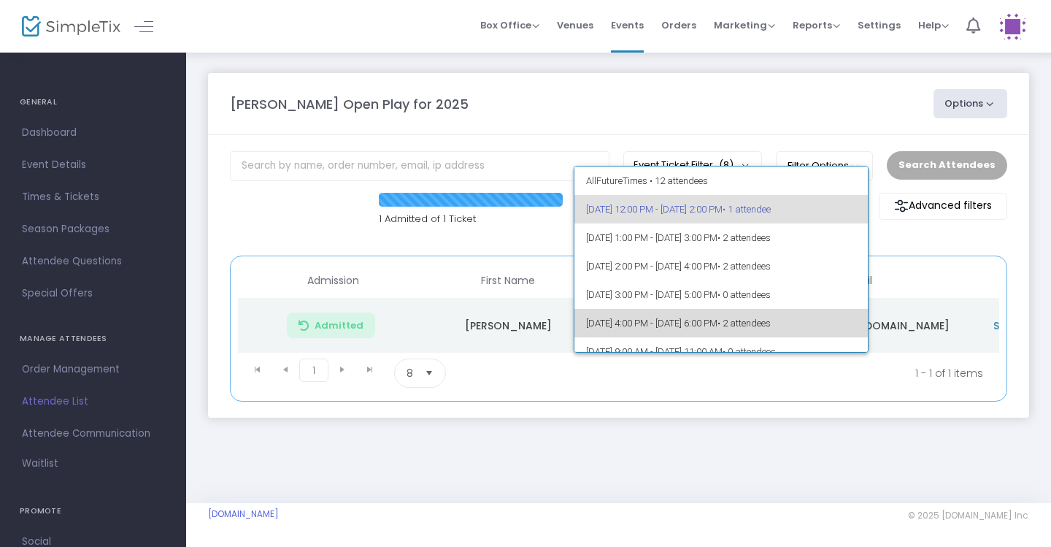
click at [771, 323] on span "• 2 attendees" at bounding box center [743, 322] width 53 height 11
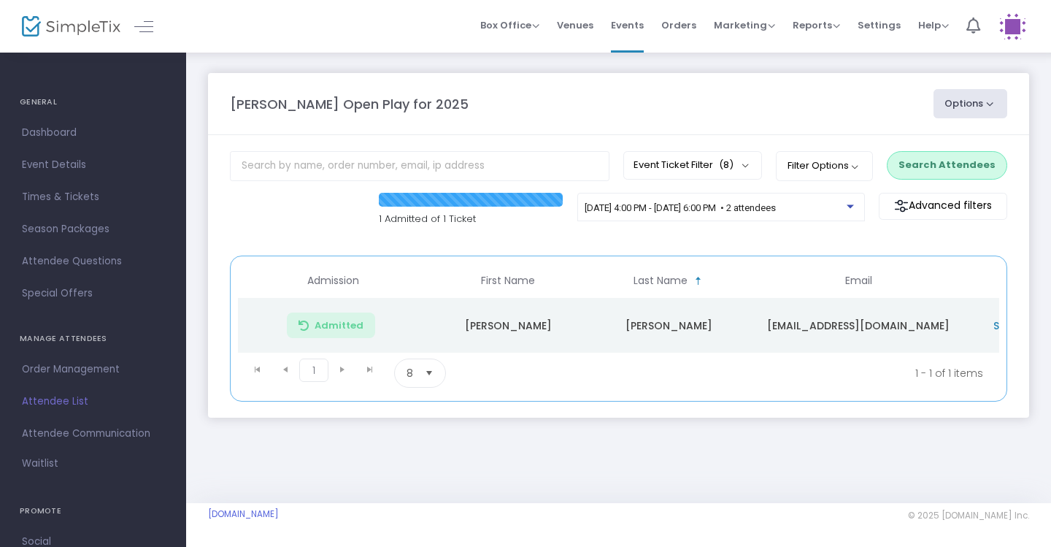
click at [949, 163] on button "Search Attendees" at bounding box center [947, 165] width 120 height 28
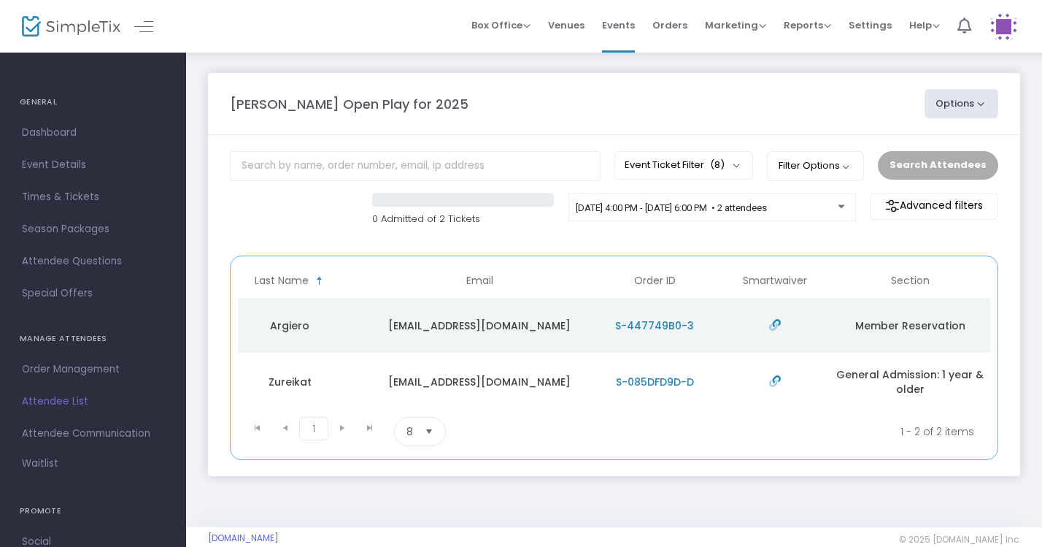
scroll to position [0, 379]
click at [852, 169] on button "Filter Options" at bounding box center [815, 165] width 97 height 29
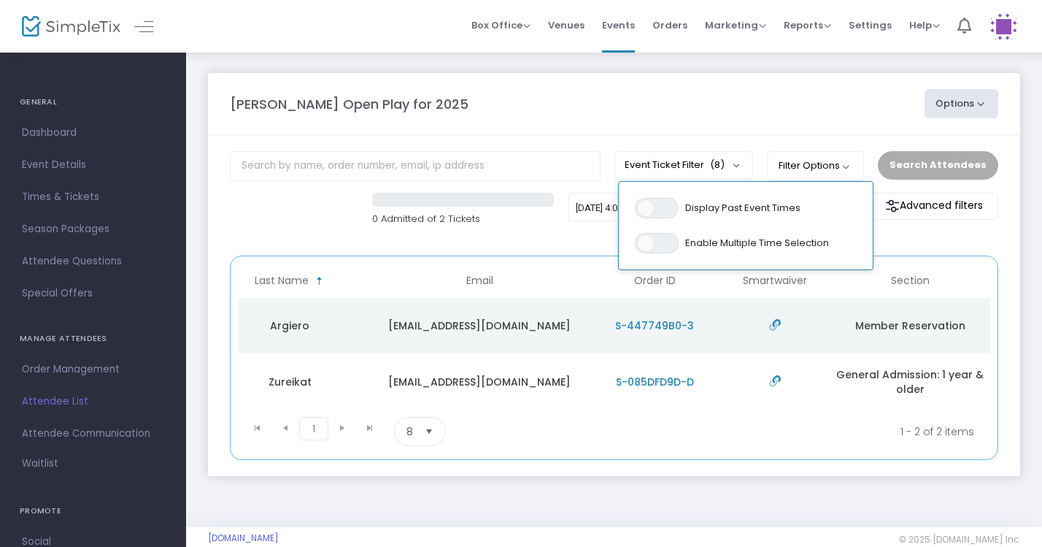
click at [920, 229] on div "0 Admitted of 2 Tickets 9/23/2025 @ 4:00 PM - 9/23/2025 @ 6:00 PM • 2 attendees…" at bounding box center [614, 217] width 783 height 49
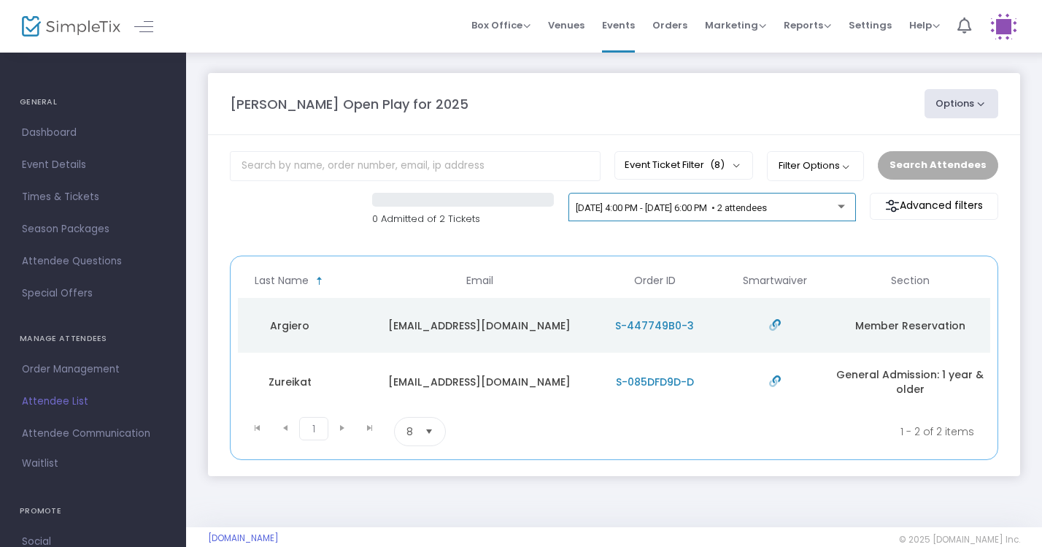
click at [846, 207] on div at bounding box center [843, 202] width 10 height 11
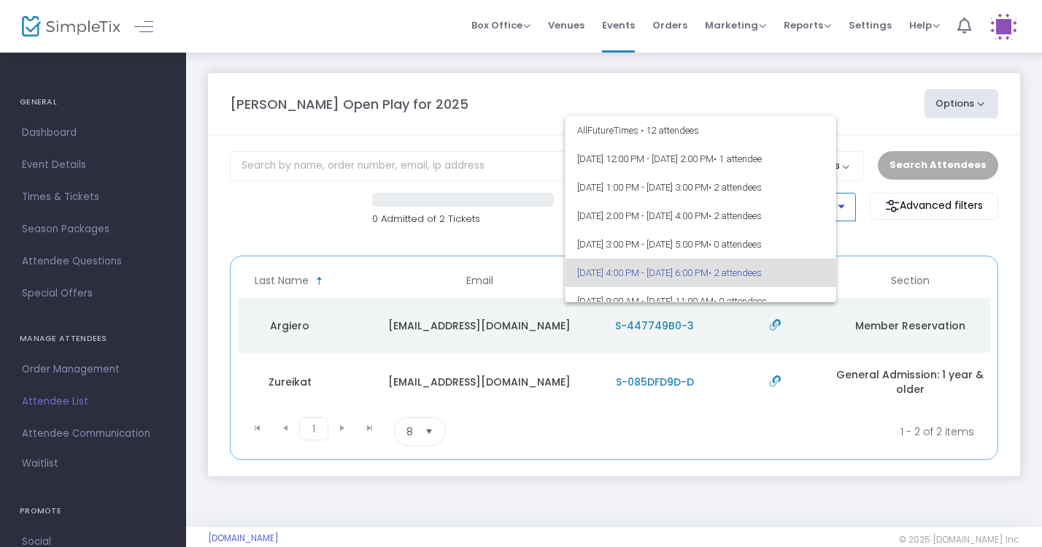
scroll to position [63, 0]
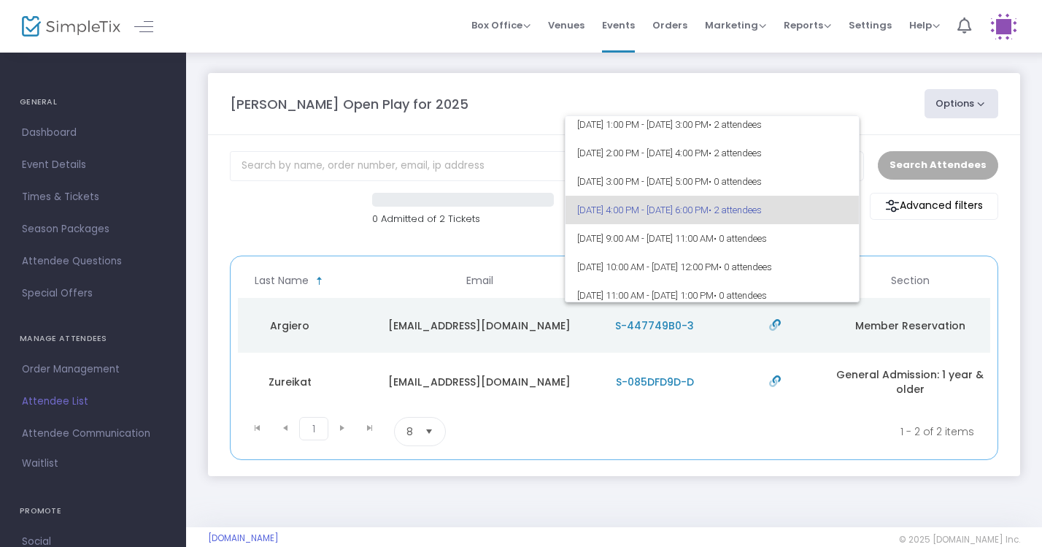
click at [924, 236] on div at bounding box center [521, 273] width 1042 height 547
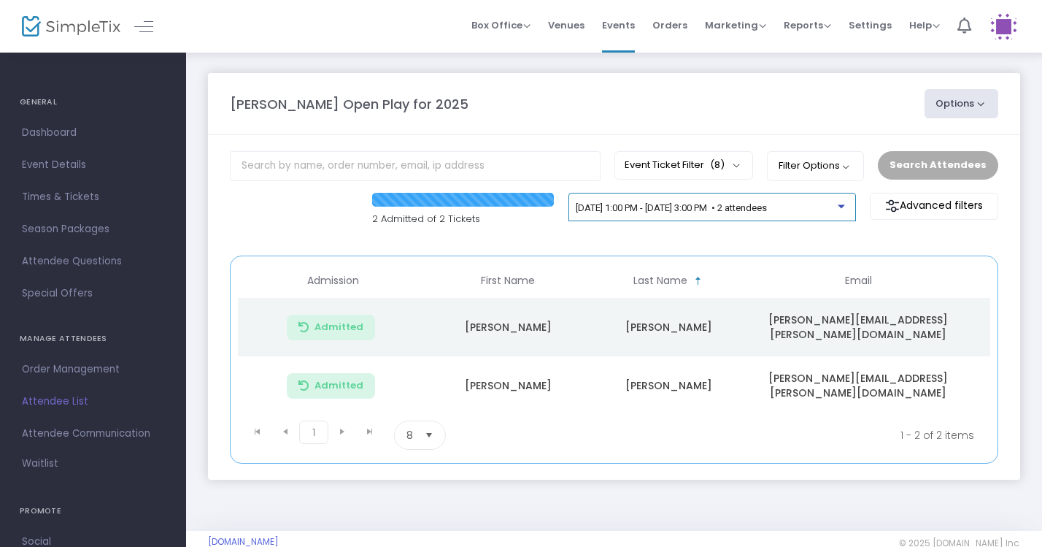
click at [767, 211] on span "[DATE] 1:00 PM - [DATE] 3:00 PM • 2 attendees" at bounding box center [671, 207] width 191 height 11
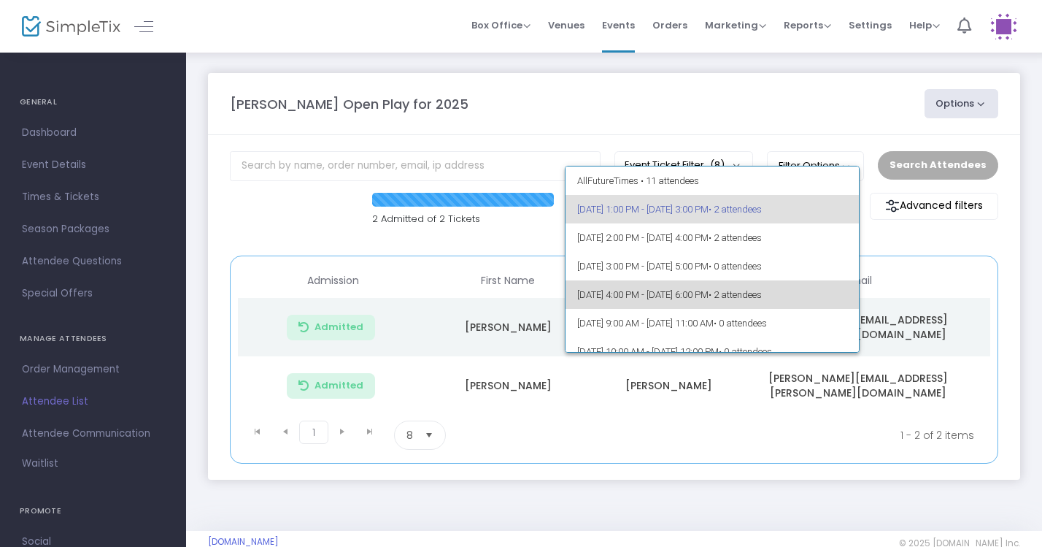
click at [762, 292] on span "• 2 attendees" at bounding box center [735, 294] width 53 height 11
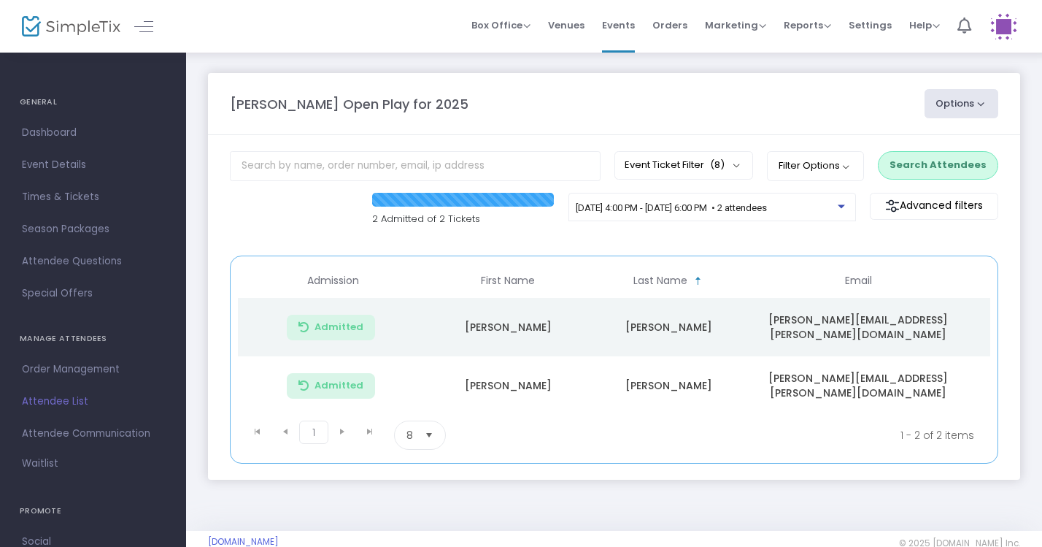
click at [933, 160] on button "Search Attendees" at bounding box center [938, 165] width 120 height 28
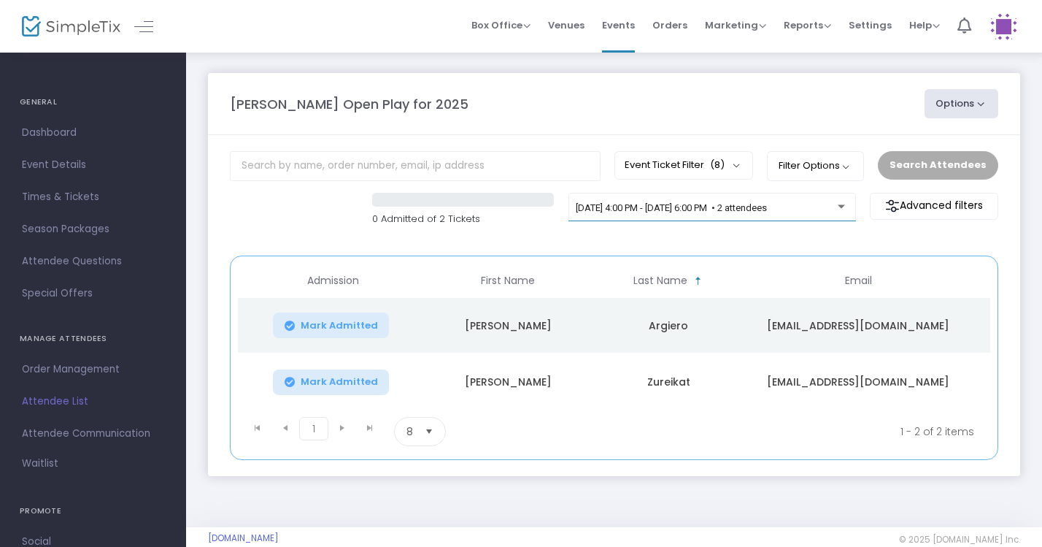
click at [809, 223] on div "9/23/2025 @ 4:00 PM - 9/23/2025 @ 6:00 PM • 2 attendees" at bounding box center [711, 214] width 287 height 42
click at [767, 209] on span "9/23/2025 @ 4:00 PM - 9/23/2025 @ 6:00 PM • 2 attendees" at bounding box center [671, 207] width 191 height 11
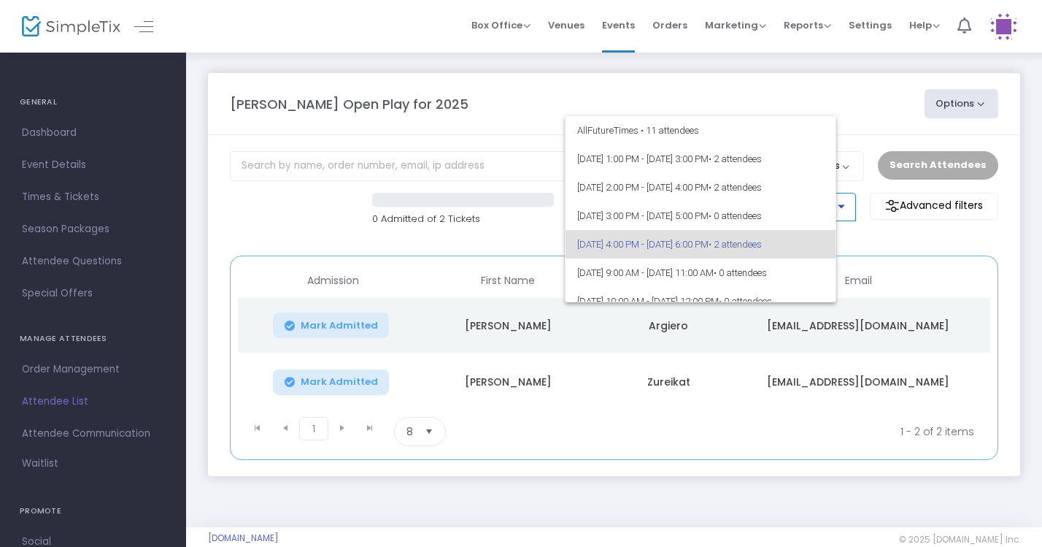
scroll to position [34, 0]
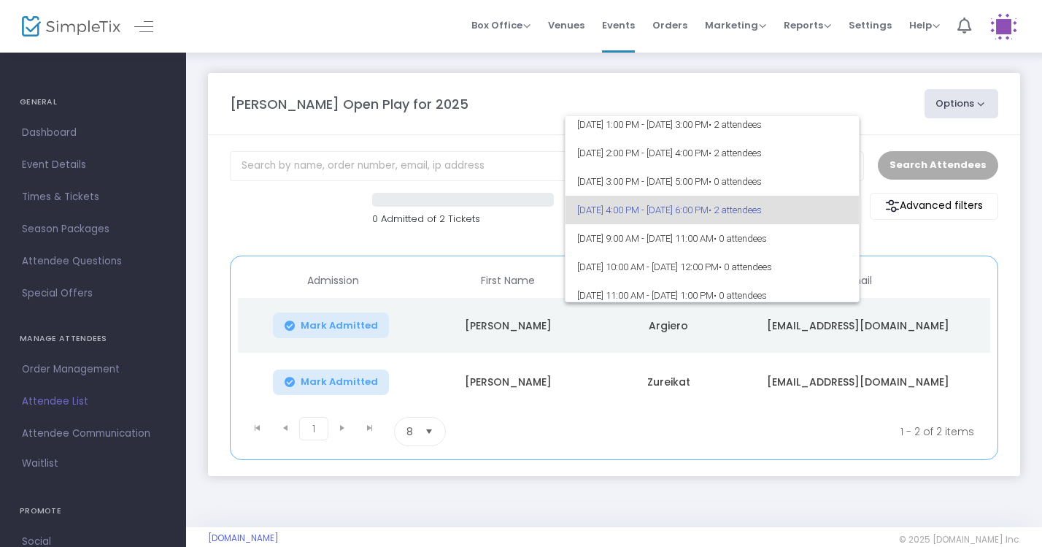
click at [949, 231] on div at bounding box center [521, 273] width 1042 height 547
